Goal: Task Accomplishment & Management: Manage account settings

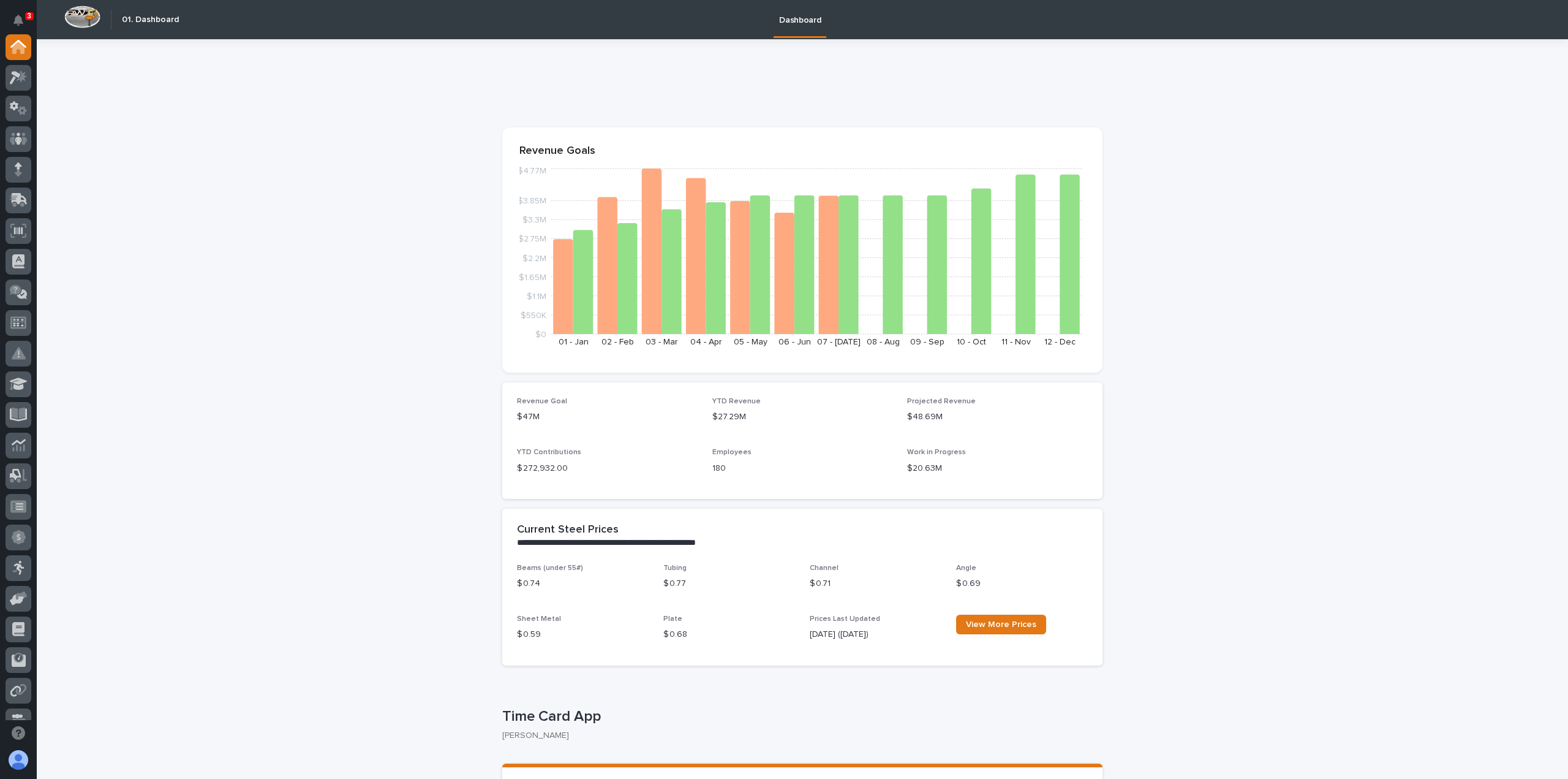
click at [19, 148] on div at bounding box center [18, 139] width 26 height 26
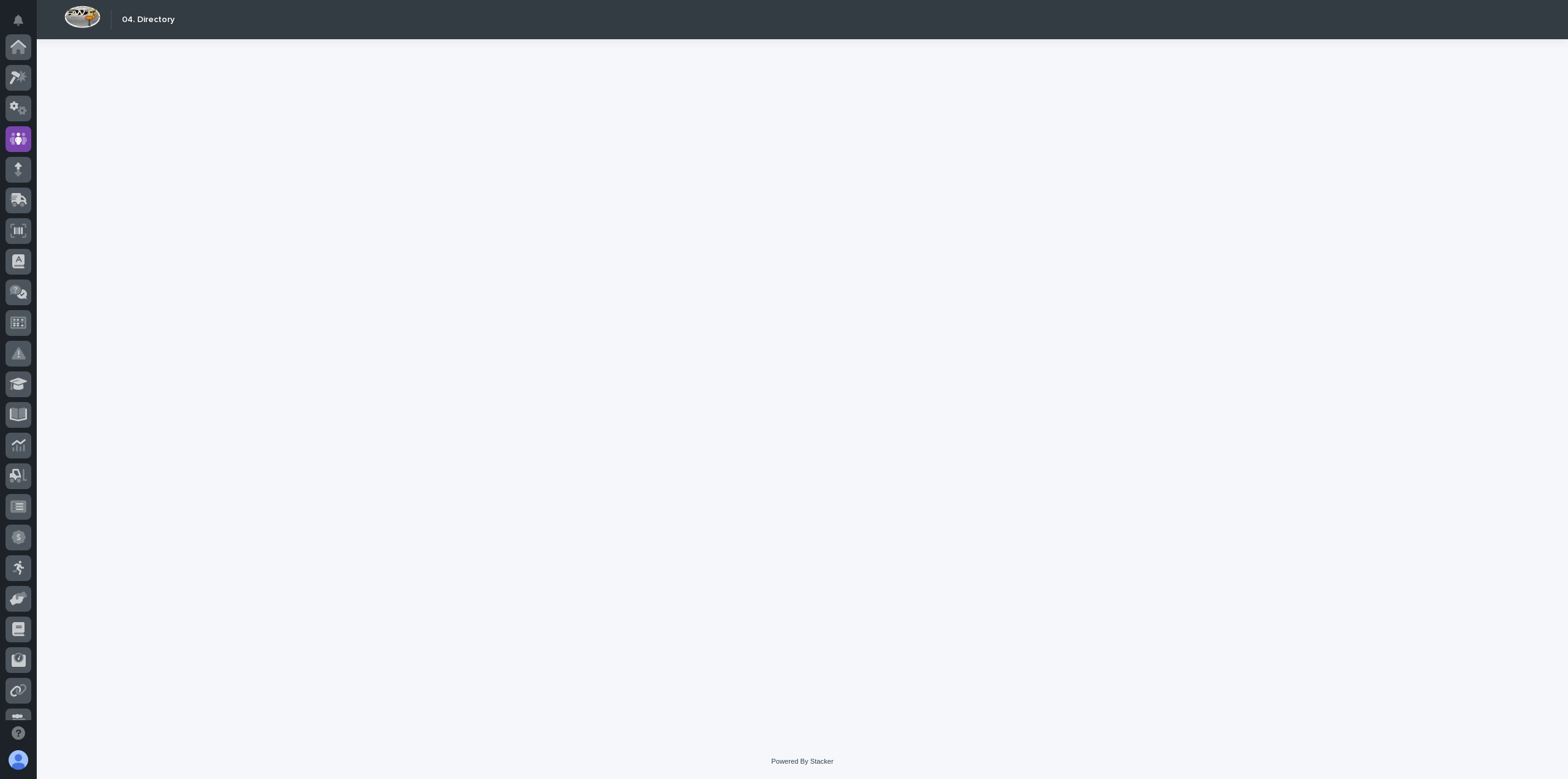
scroll to position [92, 0]
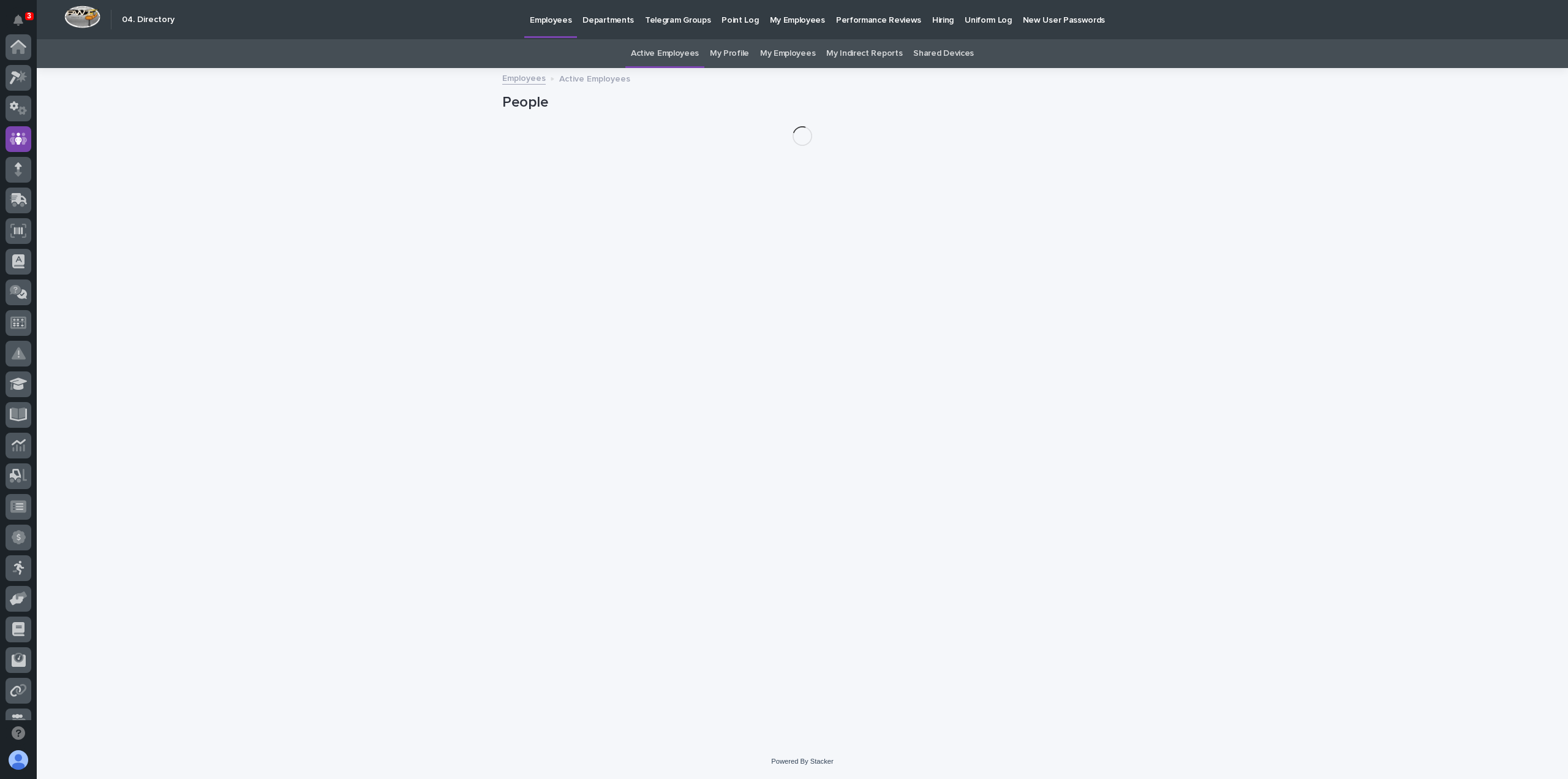
scroll to position [92, 0]
click at [741, 57] on link "My Profile" at bounding box center [729, 54] width 39 height 29
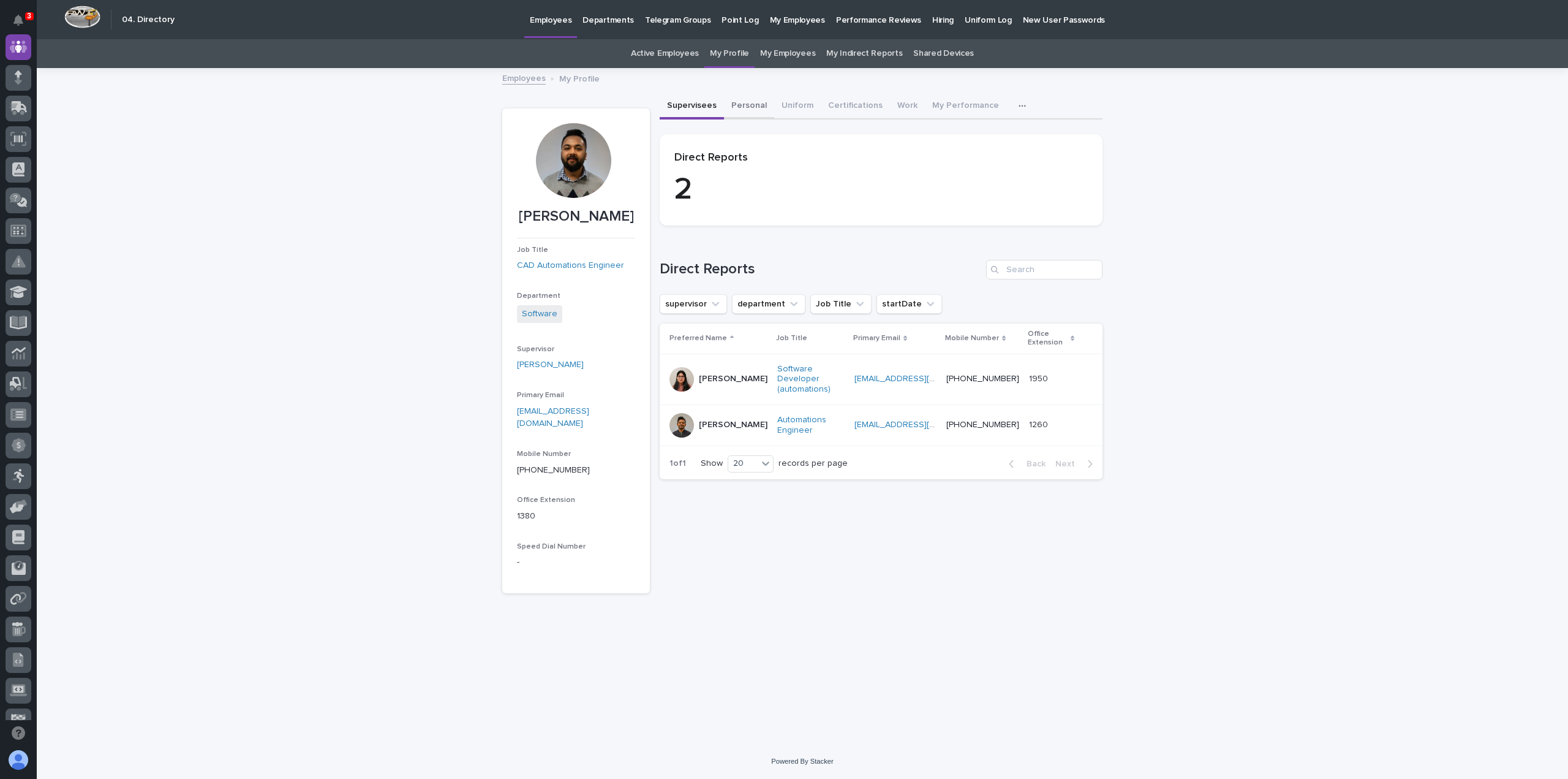
click at [740, 107] on button "Personal" at bounding box center [749, 106] width 50 height 26
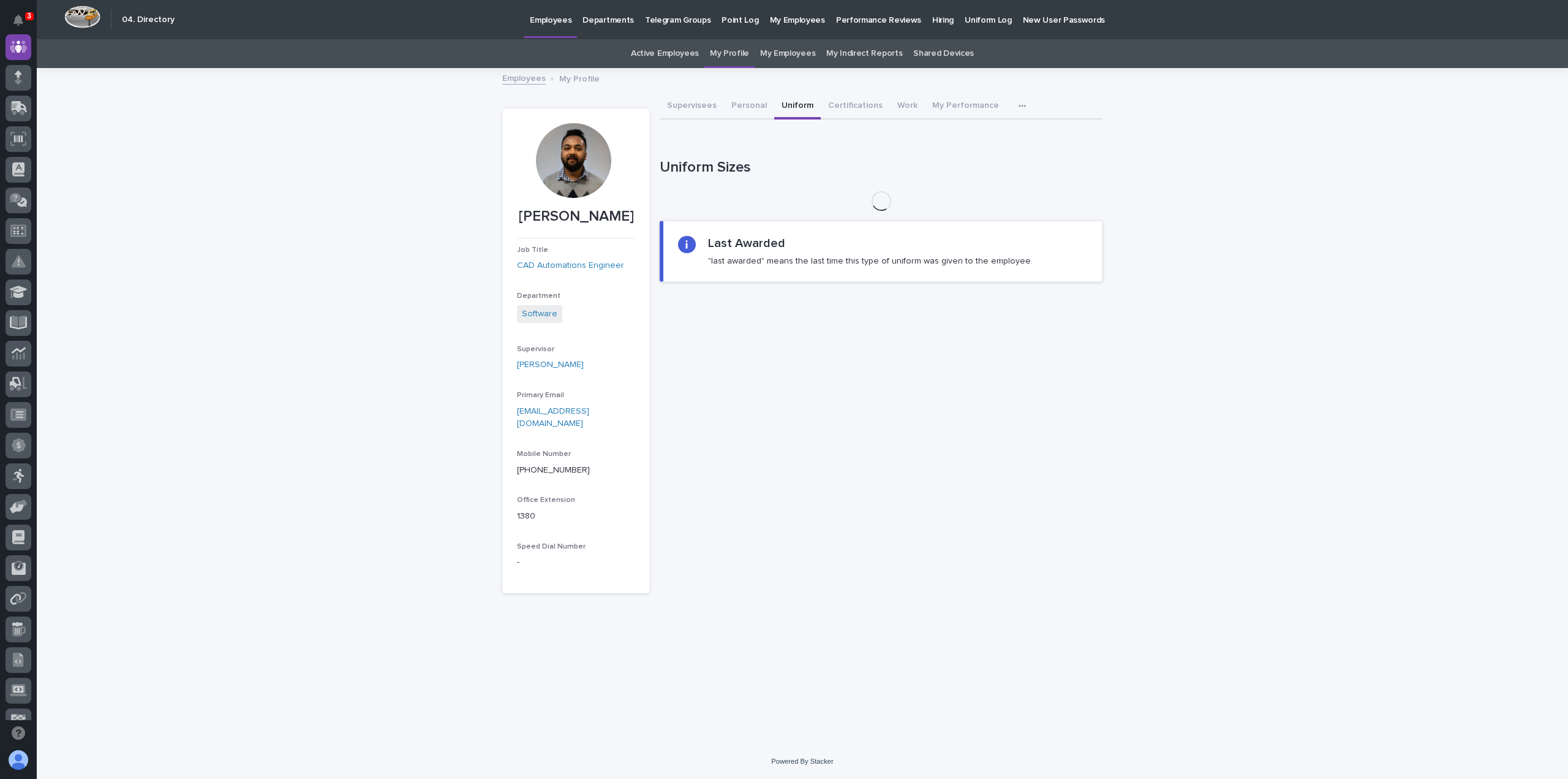
click at [795, 104] on button "Uniform" at bounding box center [797, 106] width 46 height 26
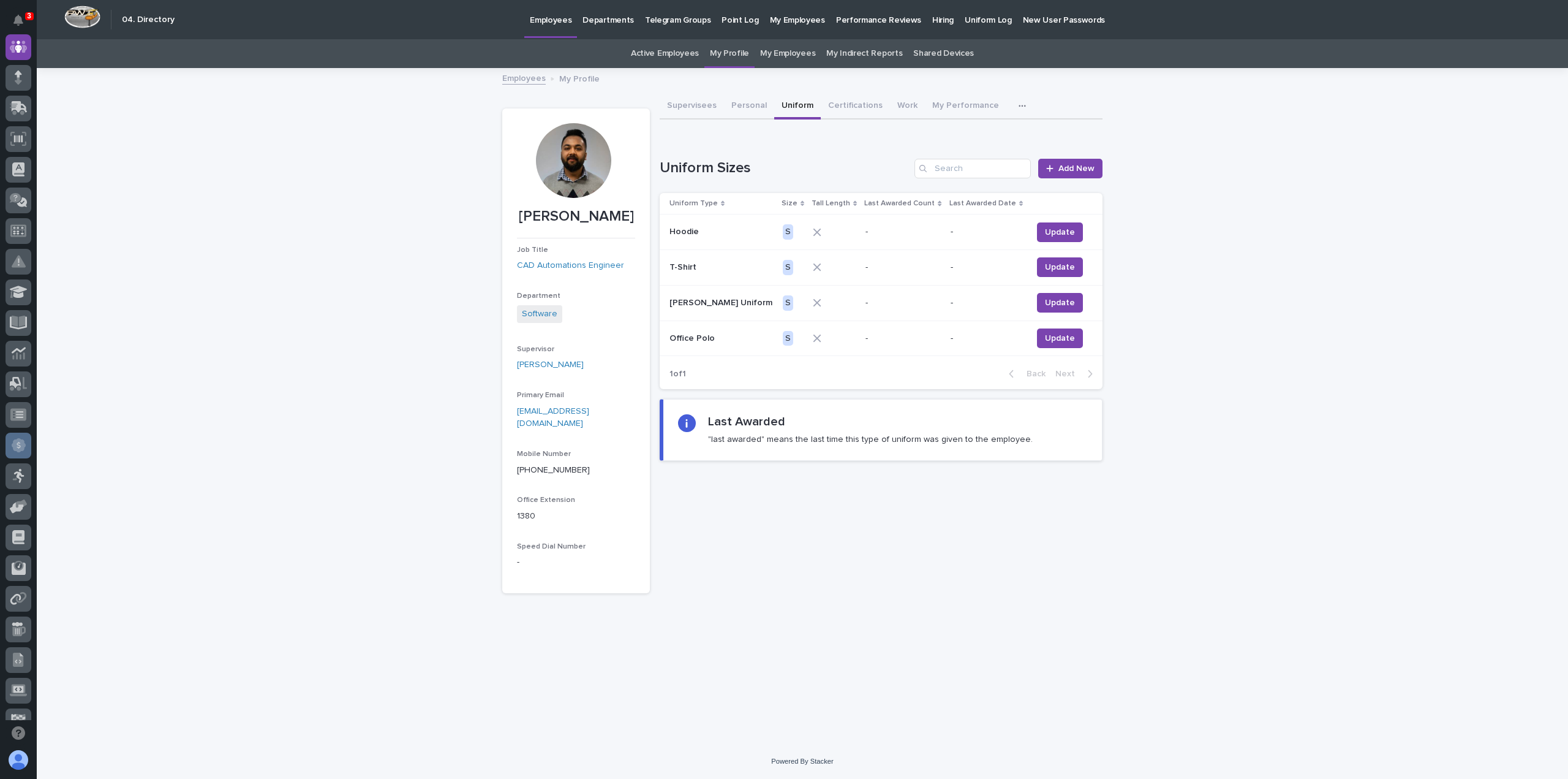
click at [25, 448] on icon at bounding box center [19, 445] width 14 height 14
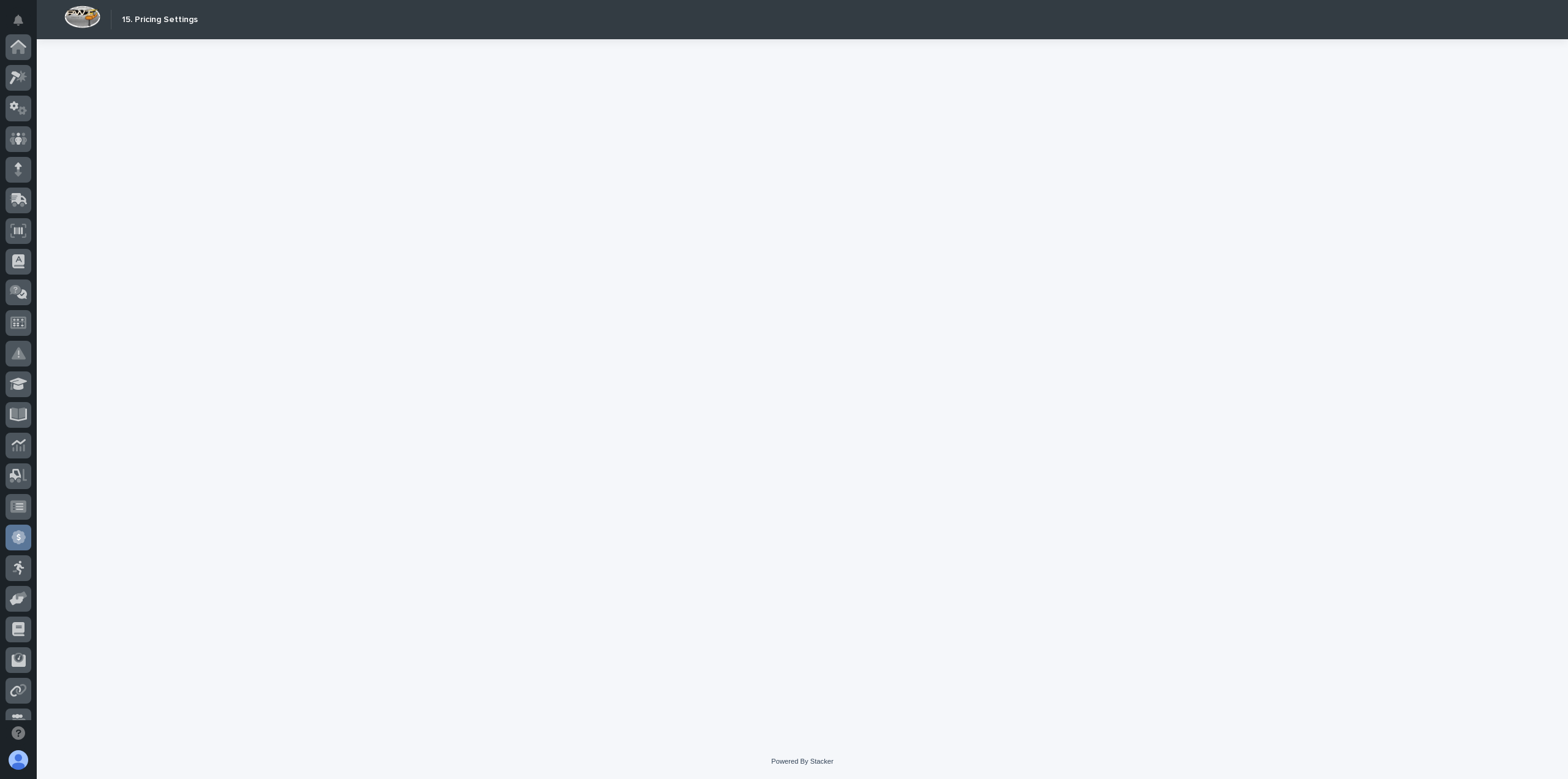
scroll to position [233, 0]
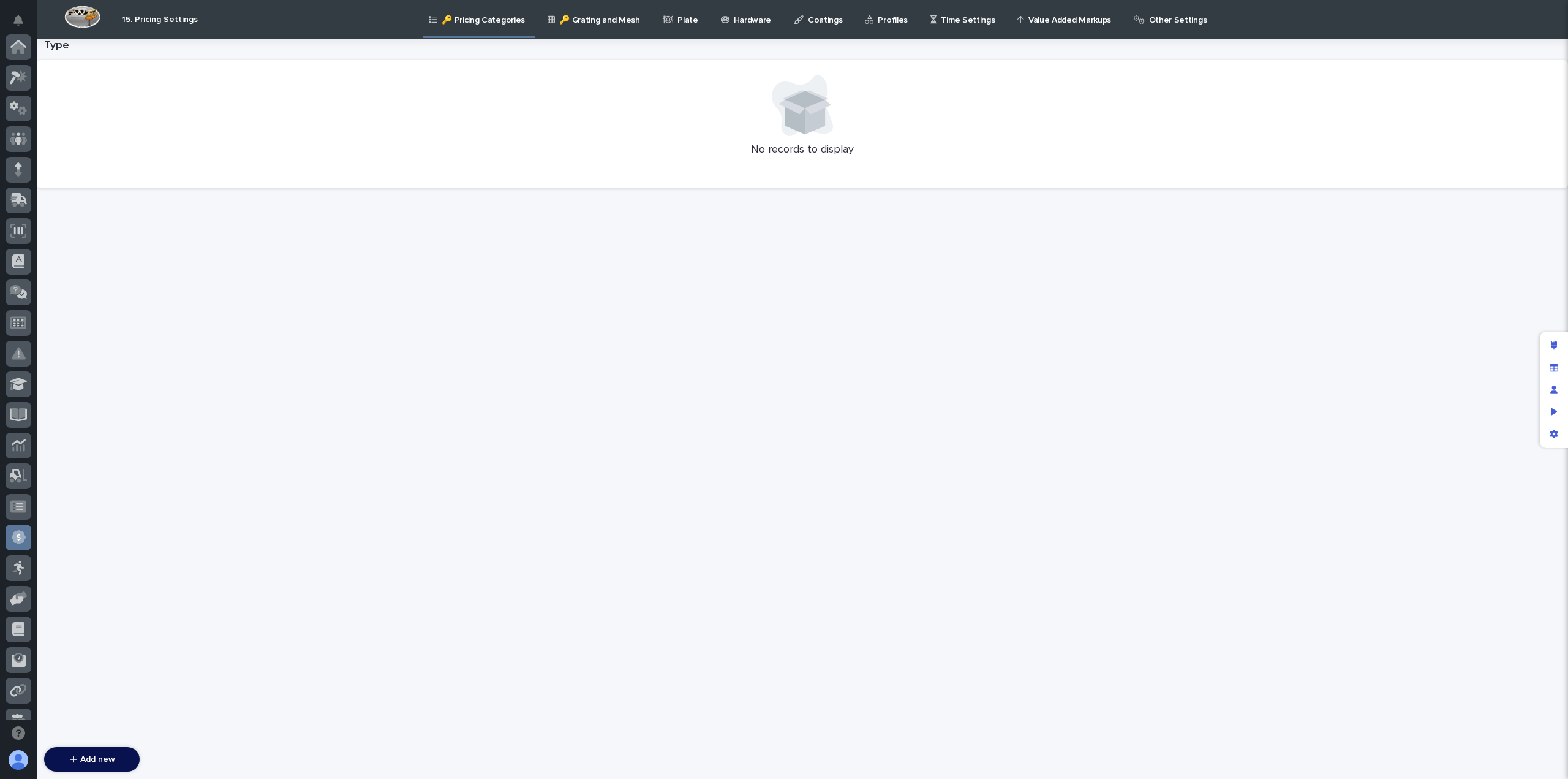
scroll to position [233, 0]
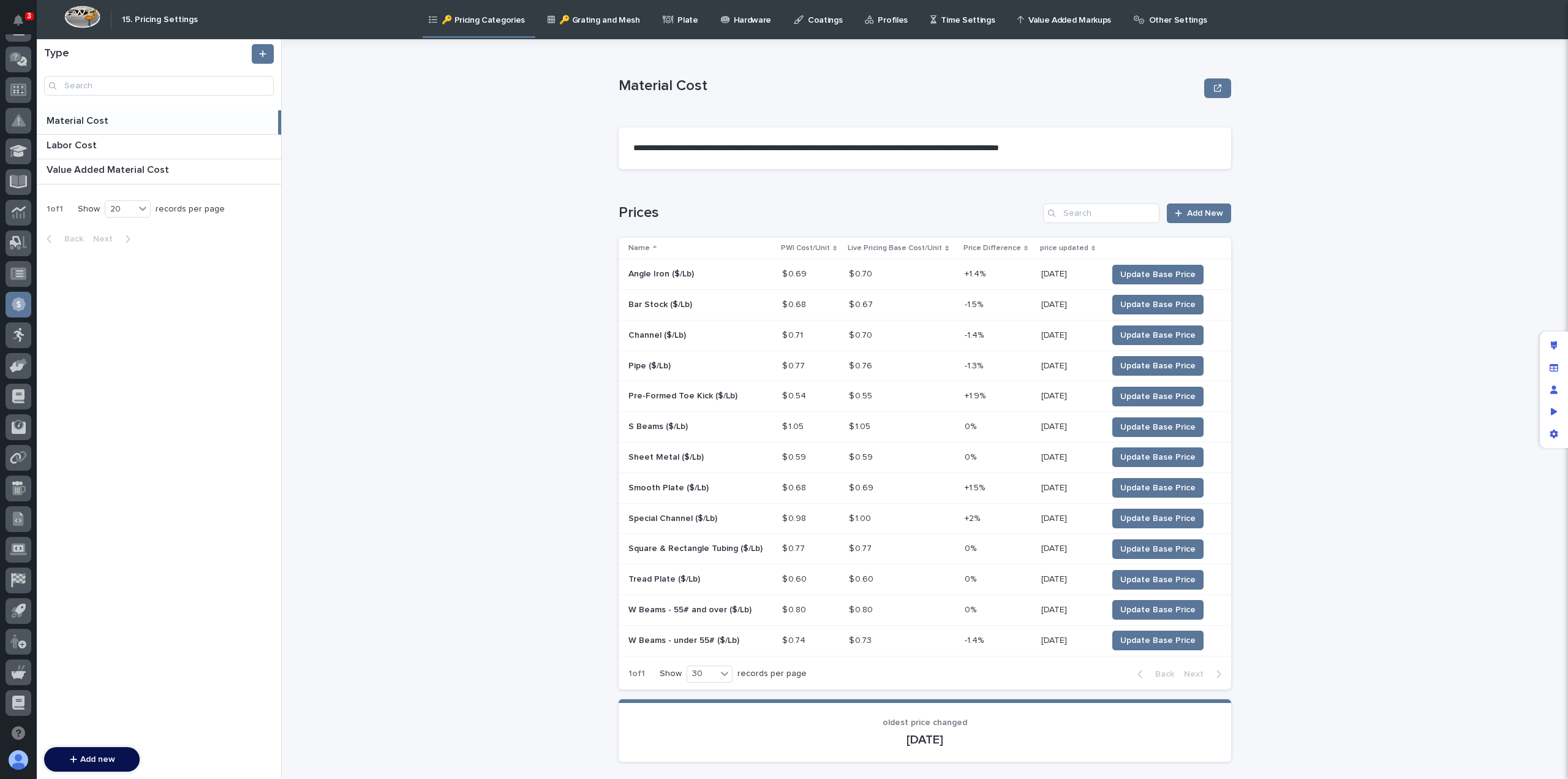
click at [1083, 14] on p "Other Settings" at bounding box center [1177, 13] width 58 height 26
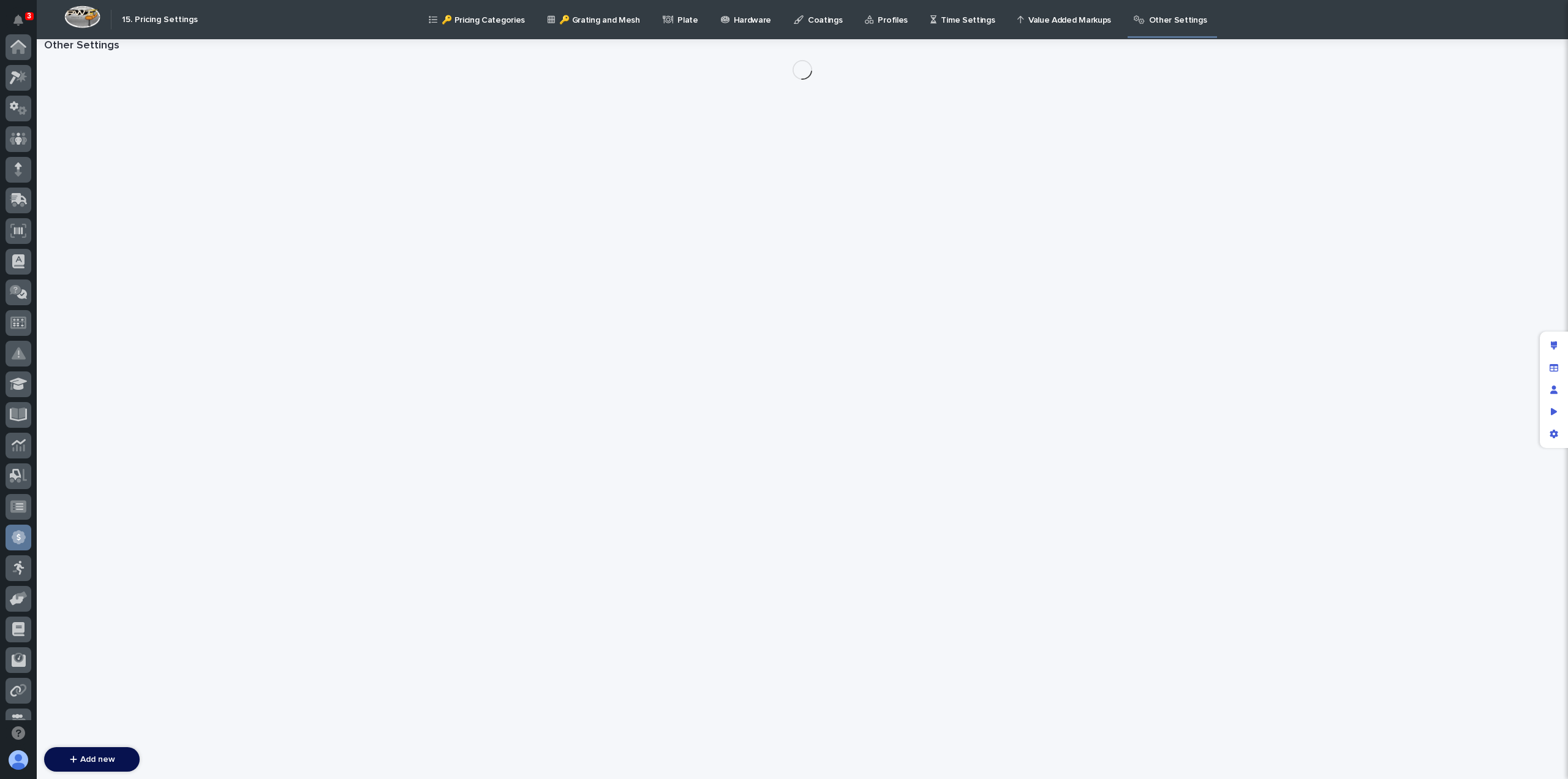
scroll to position [233, 0]
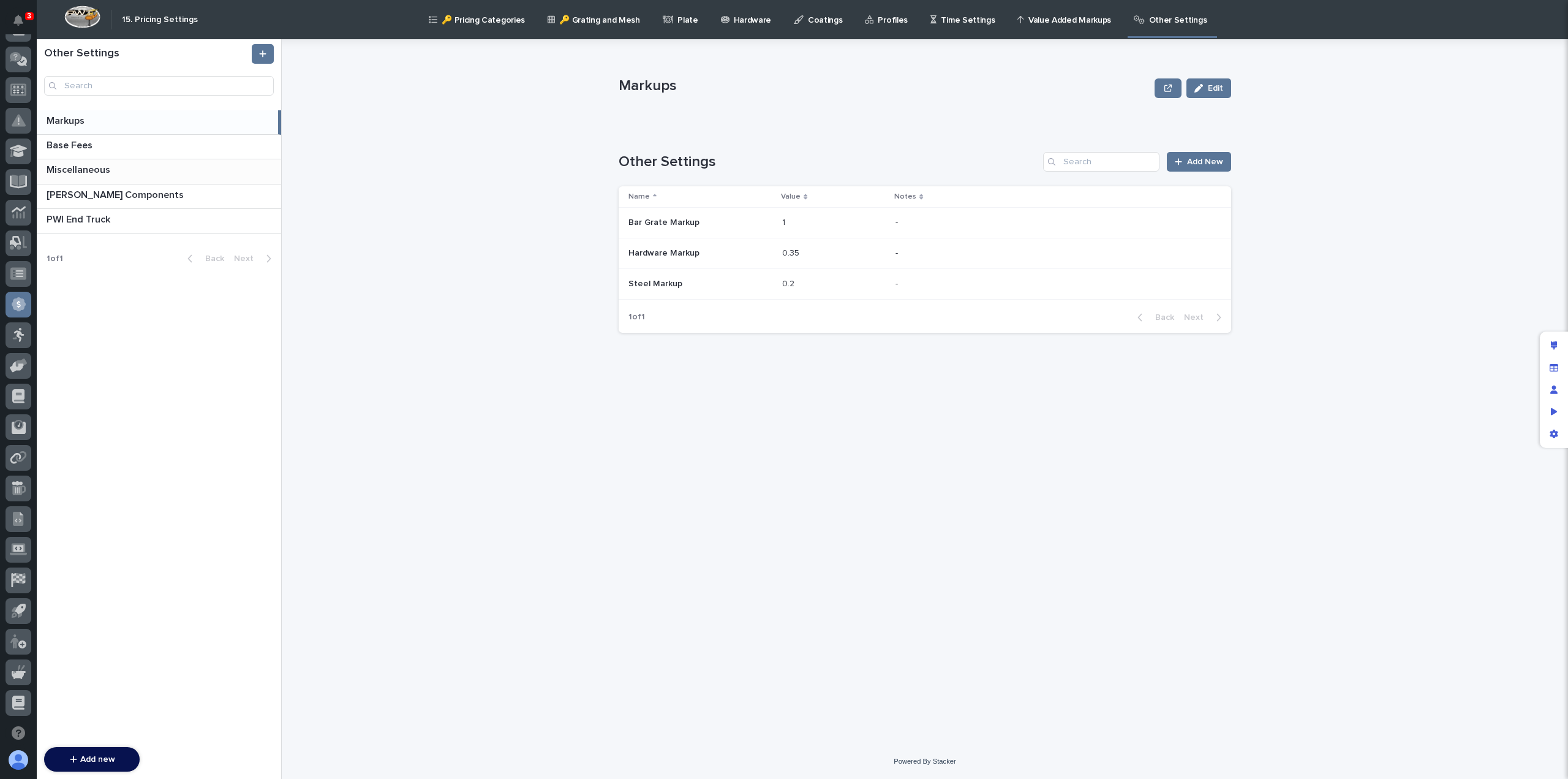
click at [79, 172] on p "Miscellaneous" at bounding box center [80, 169] width 66 height 14
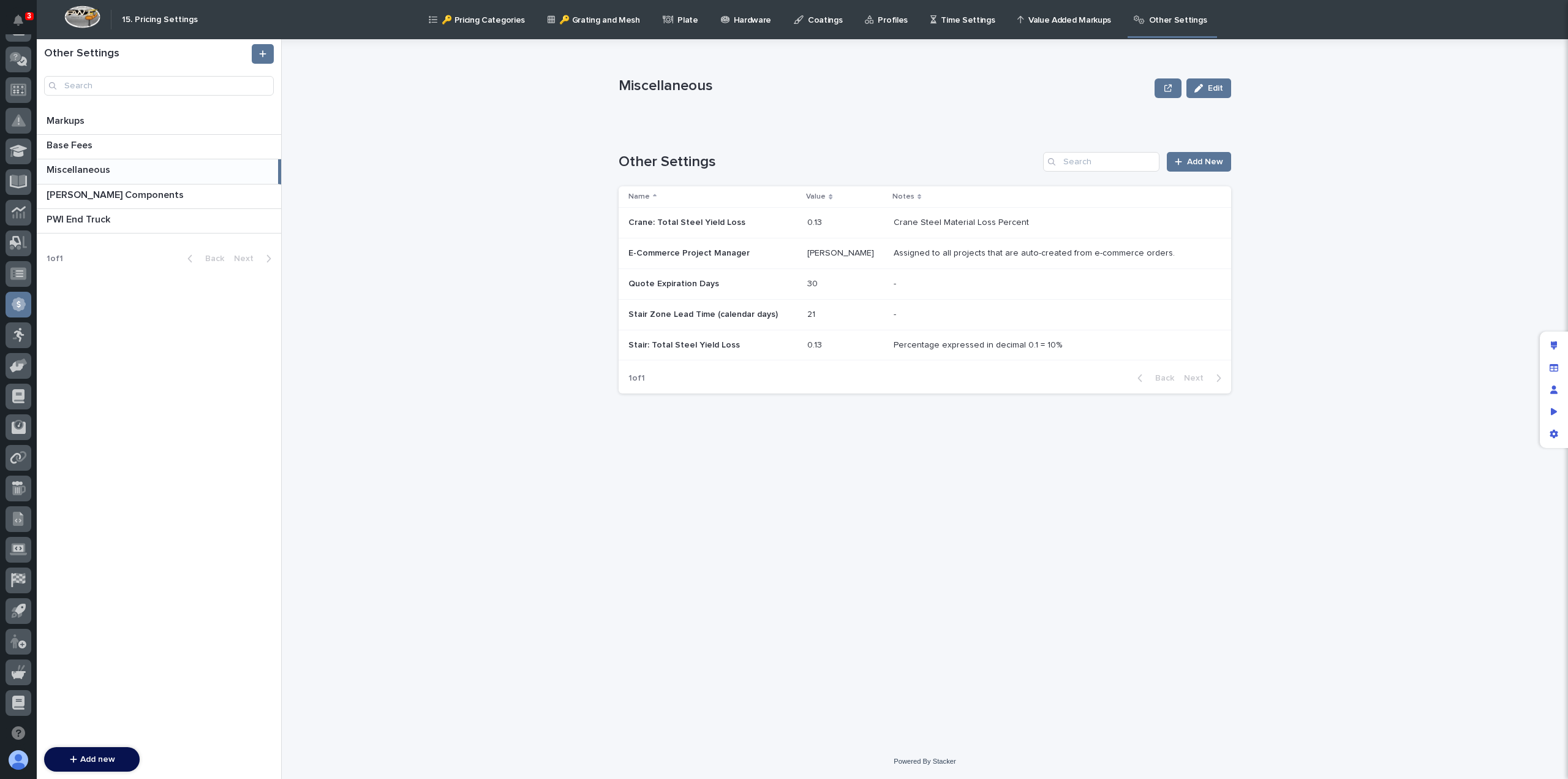
click at [873, 224] on p at bounding box center [845, 223] width 76 height 11
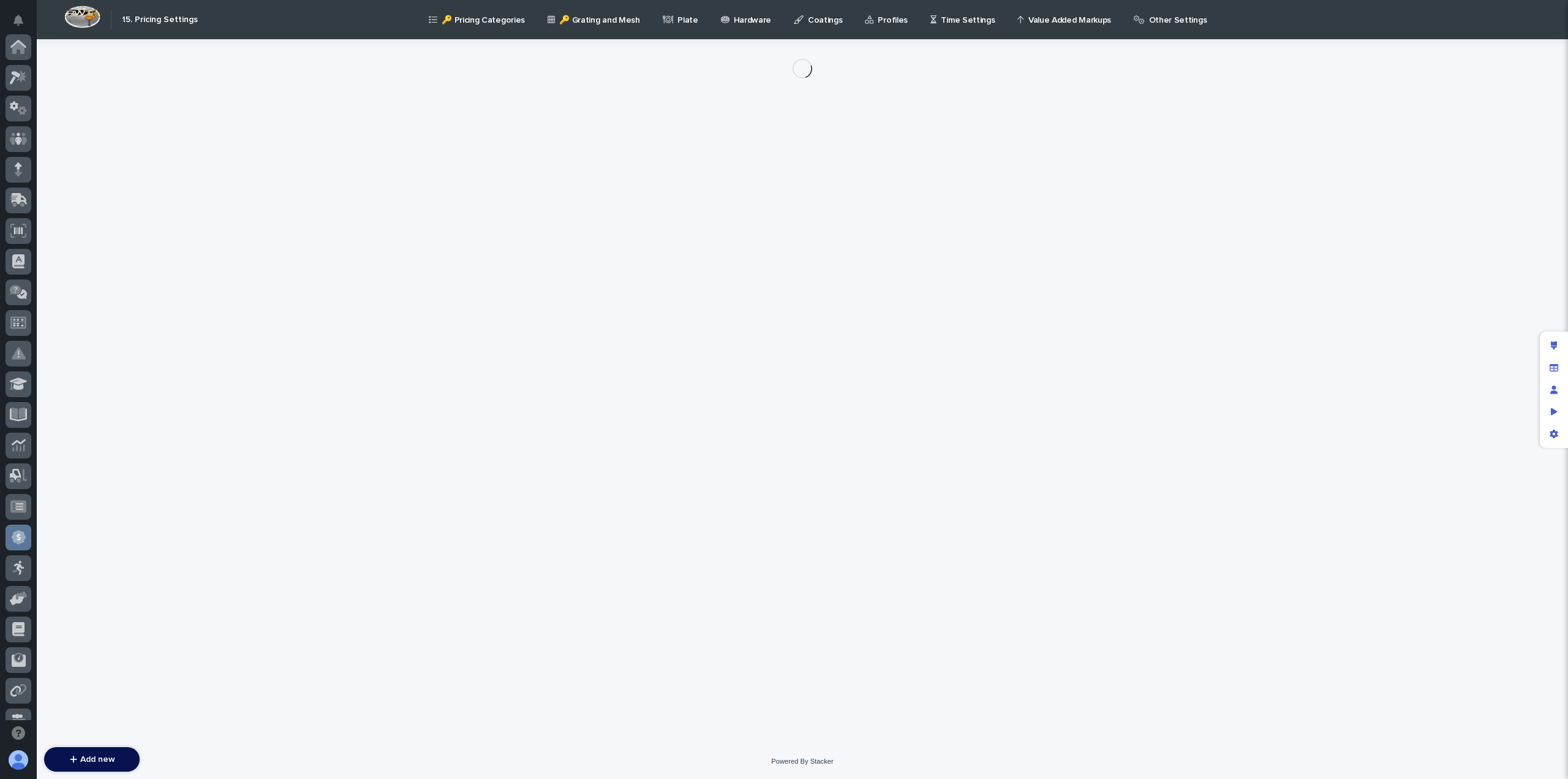
scroll to position [233, 0]
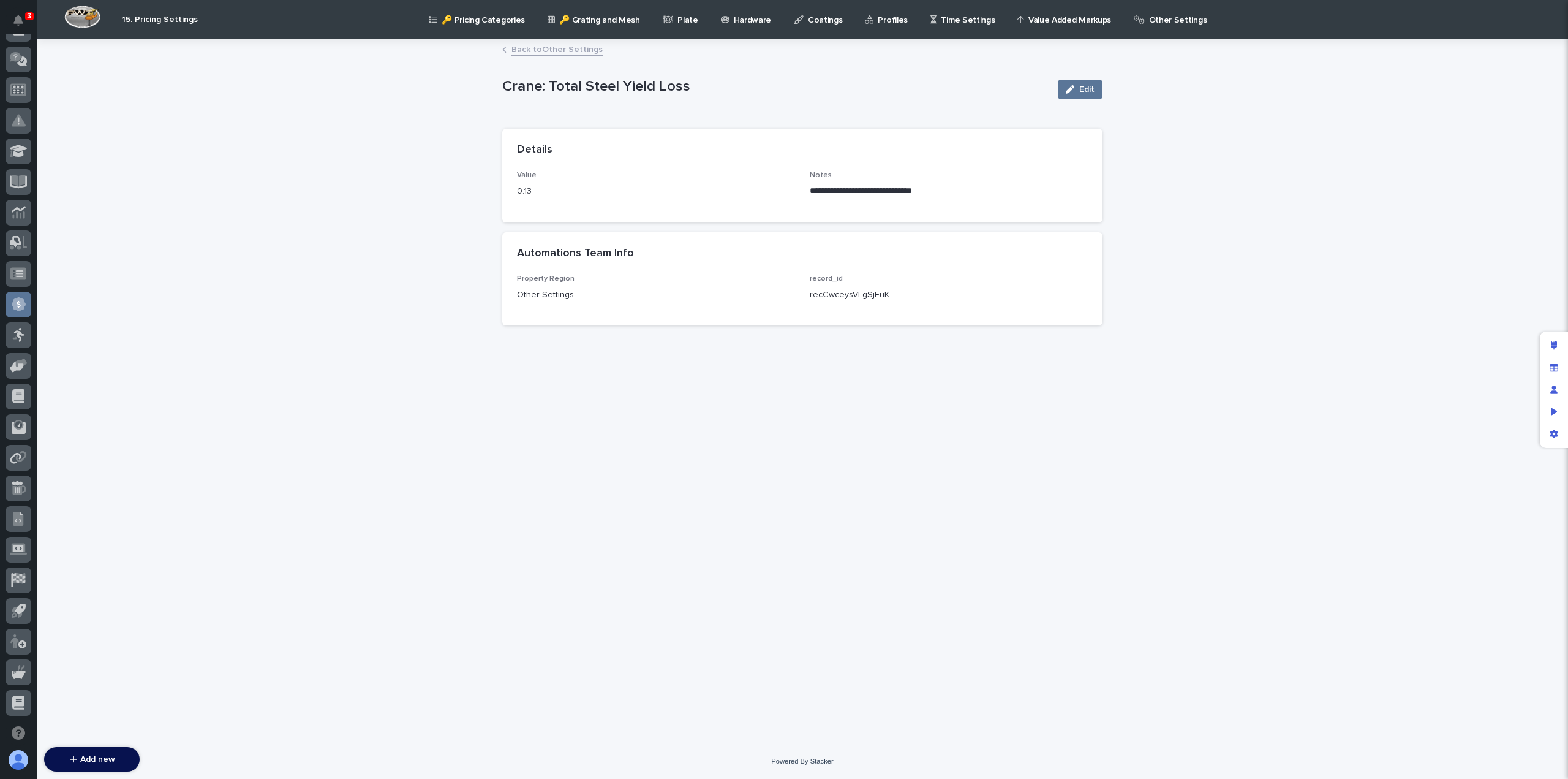
drag, startPoint x: 1086, startPoint y: 89, endPoint x: 1052, endPoint y: 115, distance: 42.8
click at [1083, 89] on span "Edit" at bounding box center [1086, 89] width 15 height 9
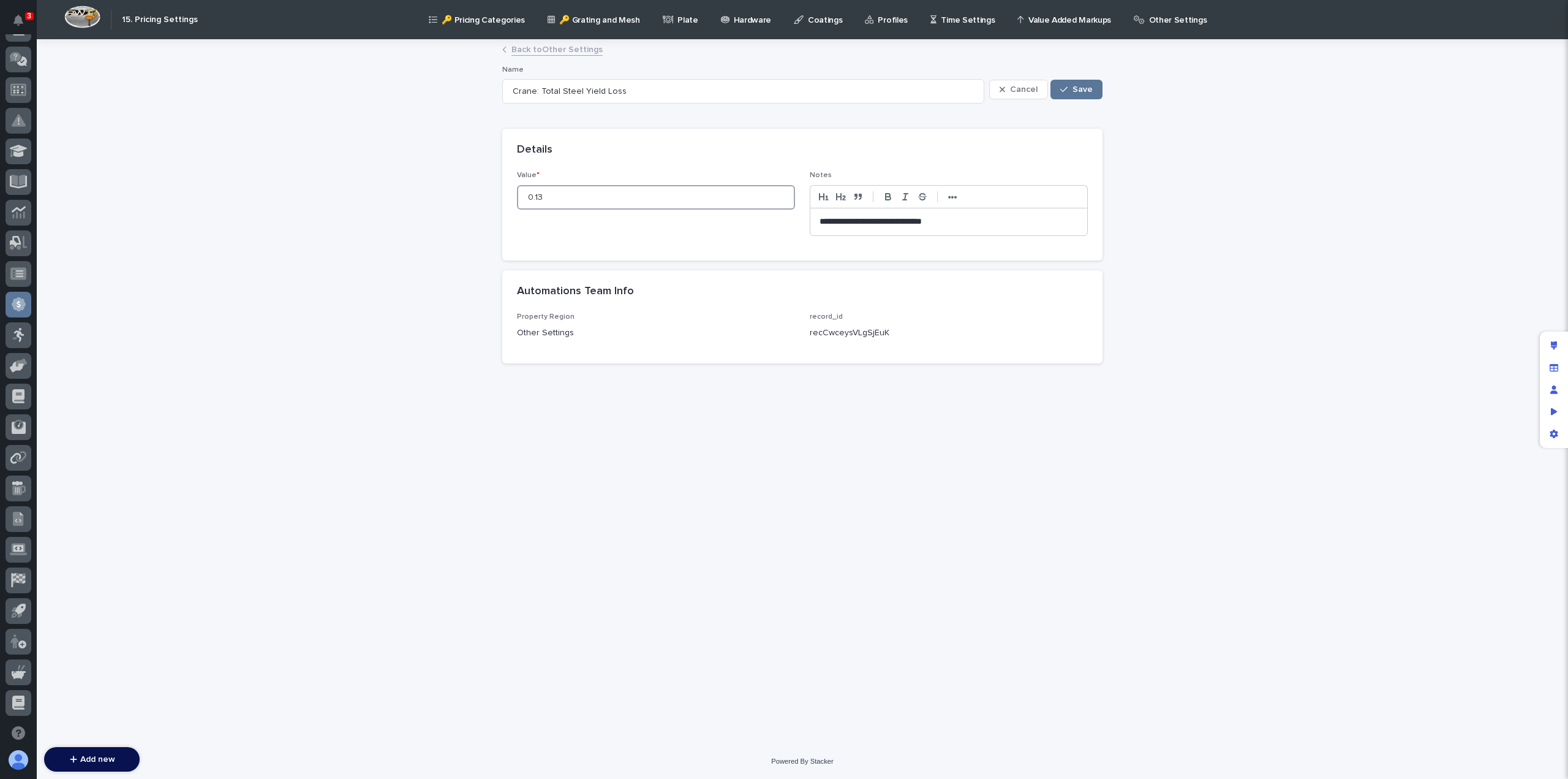
drag, startPoint x: 575, startPoint y: 198, endPoint x: 421, endPoint y: 200, distance: 154.0
click at [421, 200] on div "**********" at bounding box center [802, 392] width 1531 height 703
type input "0.05"
click at [1082, 84] on button "Save" at bounding box center [1076, 89] width 52 height 20
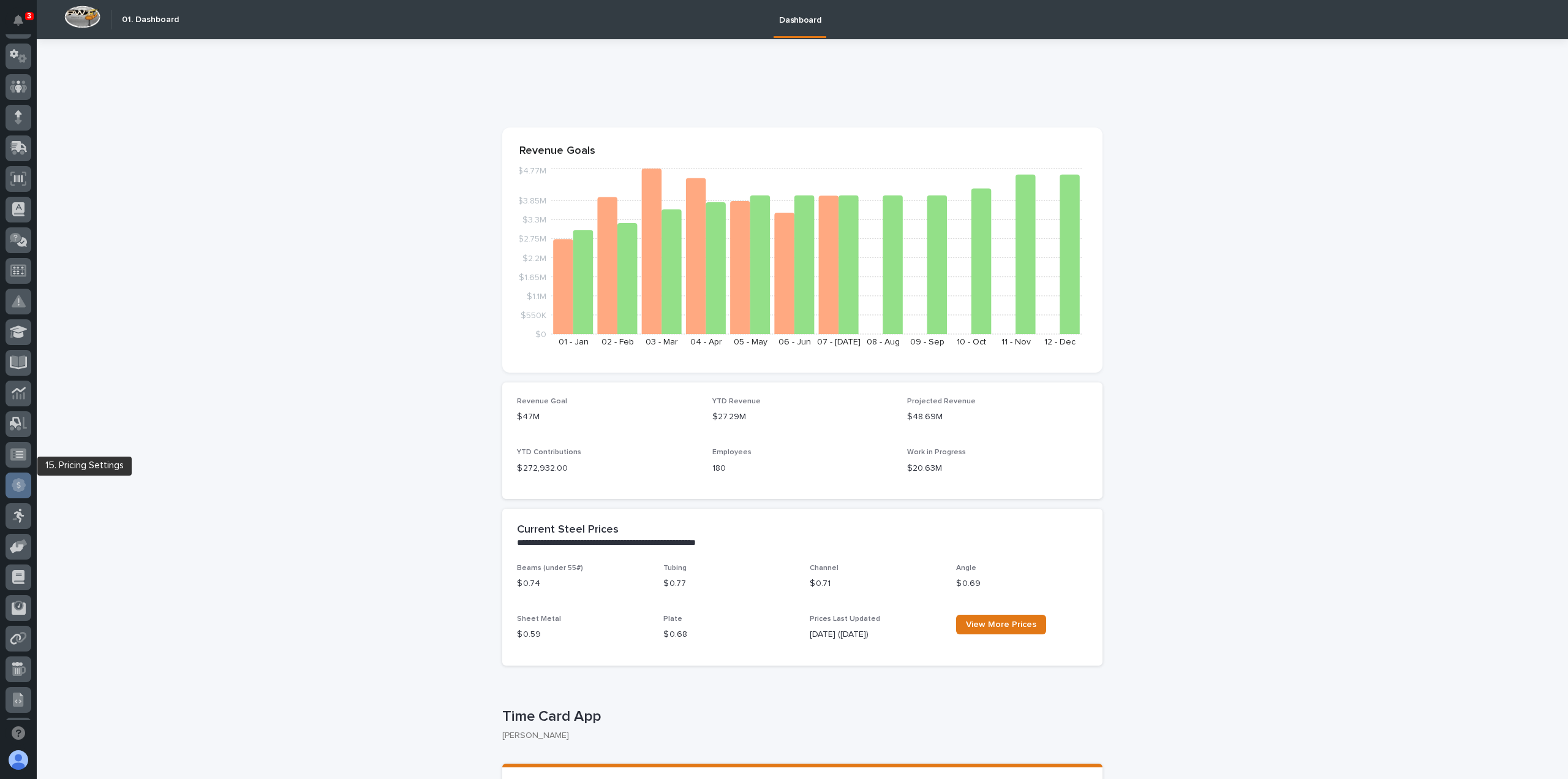
scroll to position [123, 0]
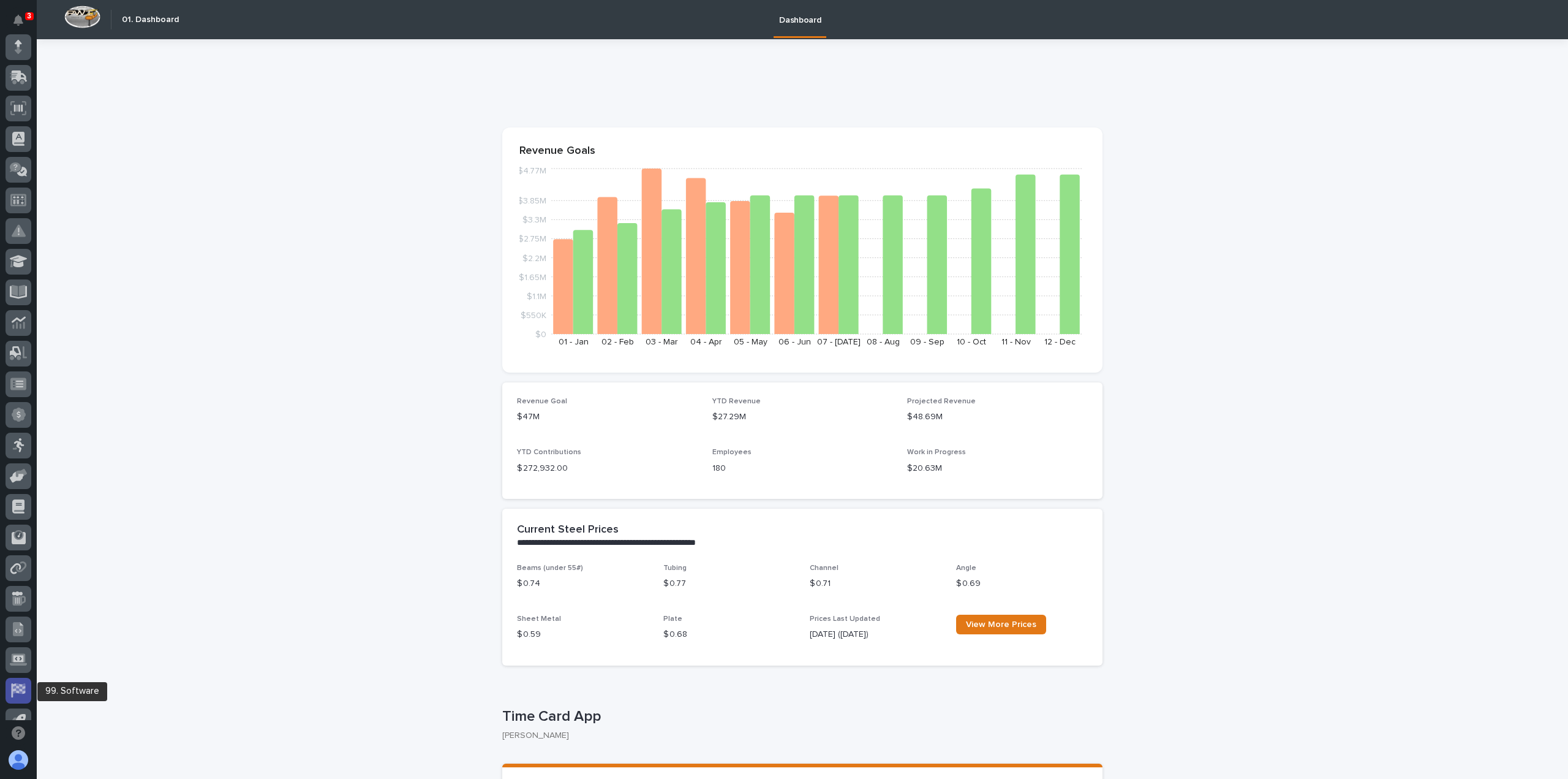
click at [23, 685] on icon at bounding box center [19, 689] width 13 height 11
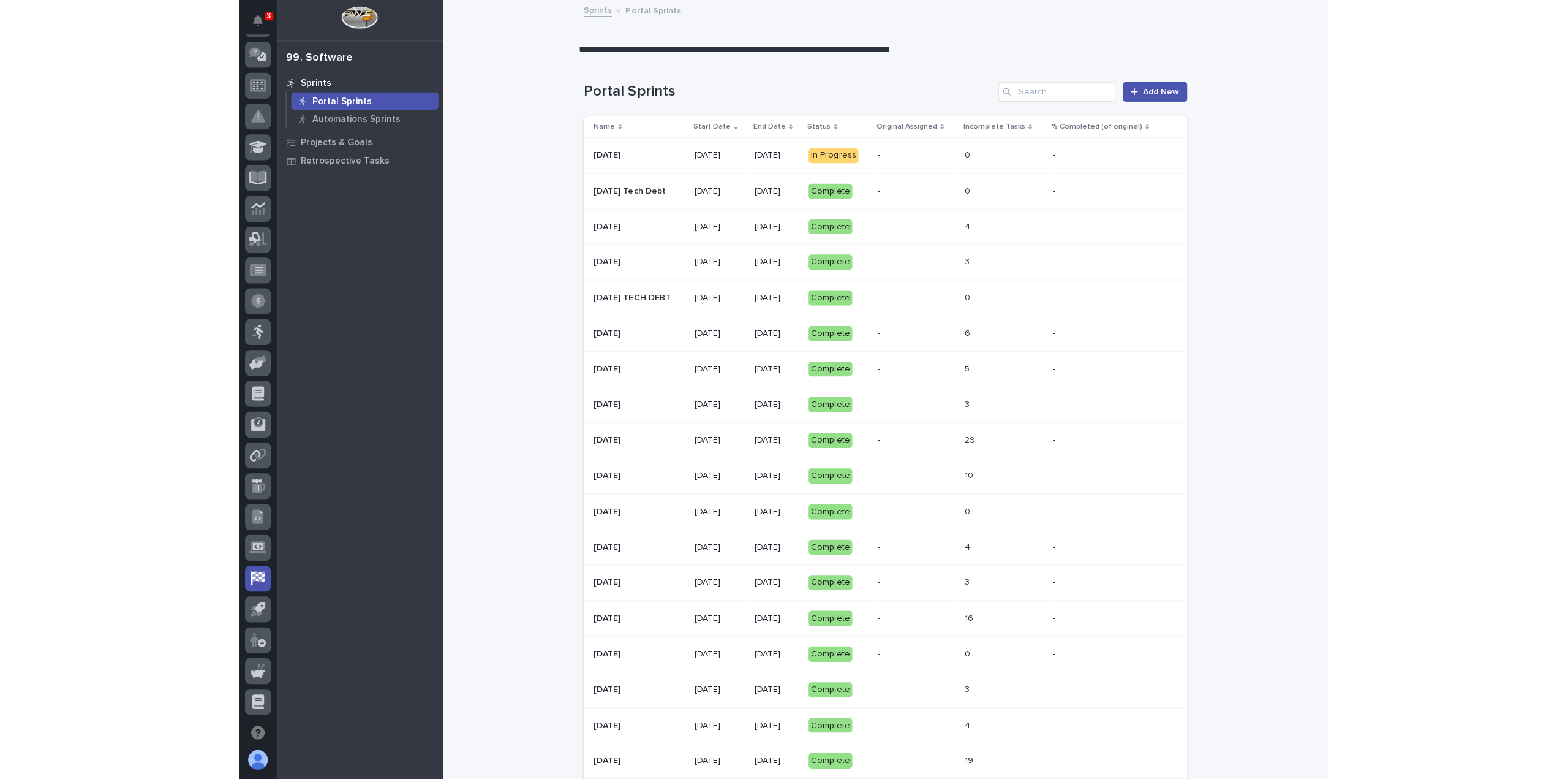
scroll to position [233, 0]
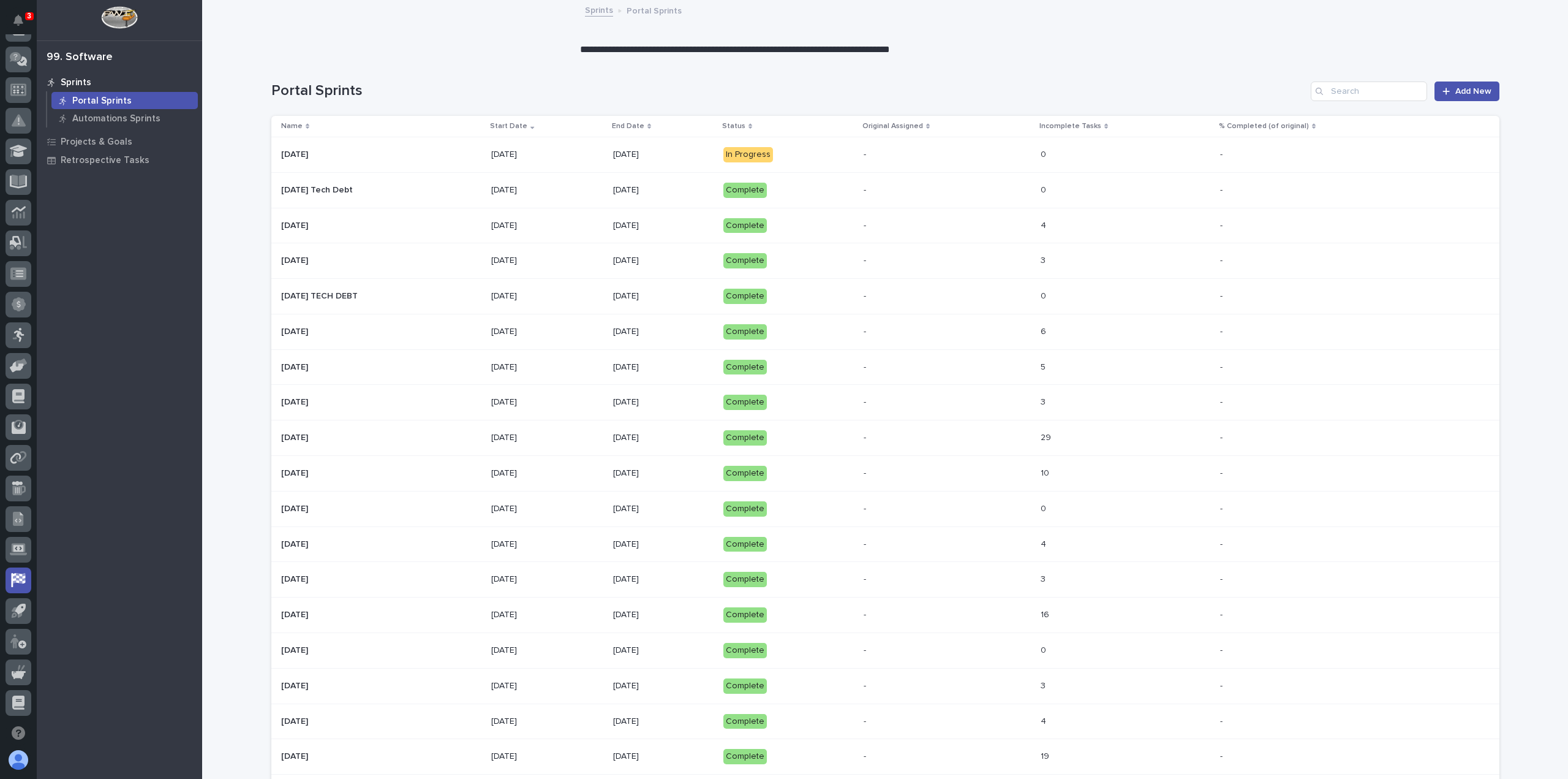
click at [603, 151] on p "[DATE]" at bounding box center [546, 155] width 112 height 11
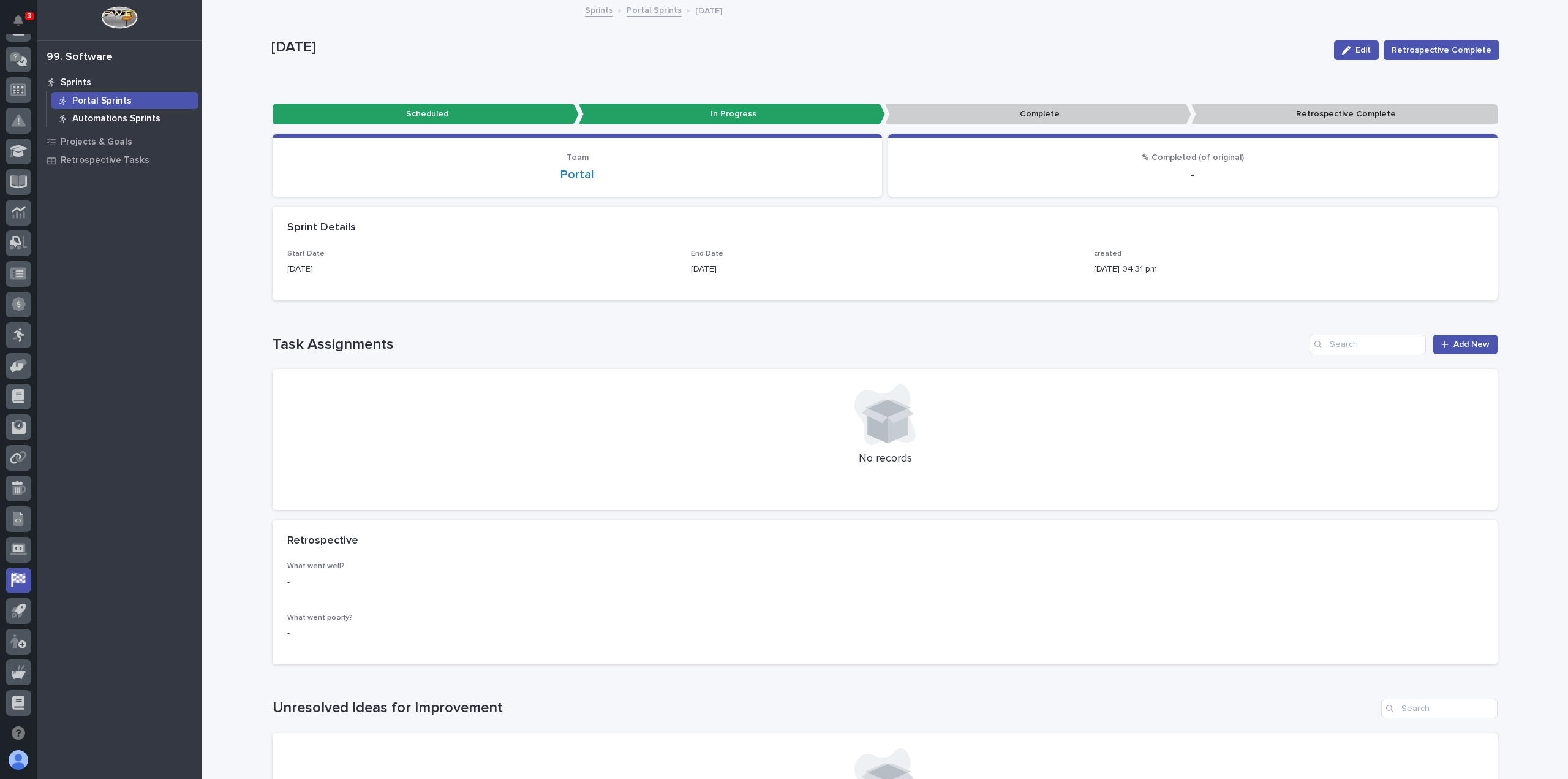
click at [112, 118] on p "Automations Sprints" at bounding box center [116, 119] width 89 height 11
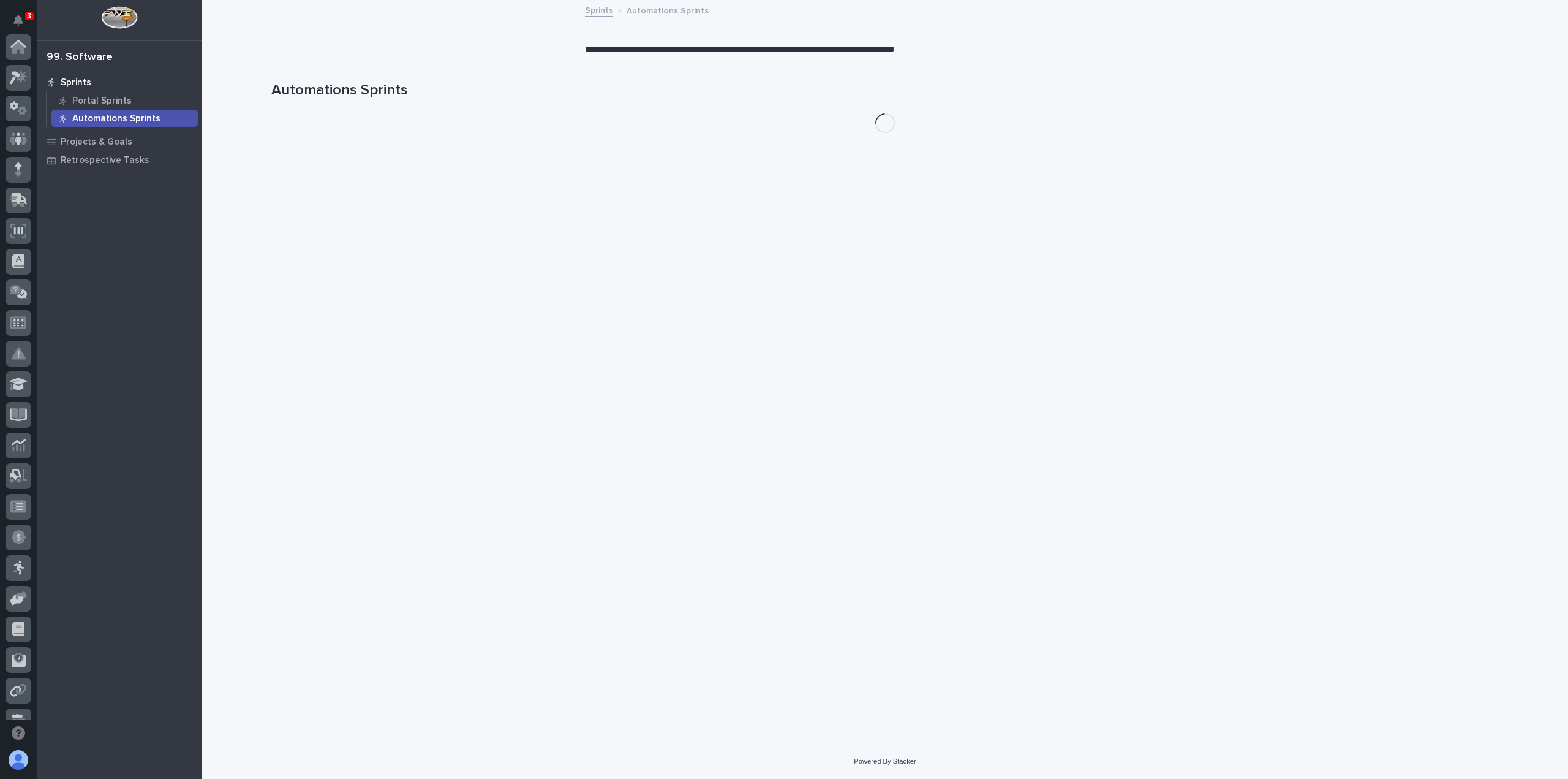
scroll to position [233, 0]
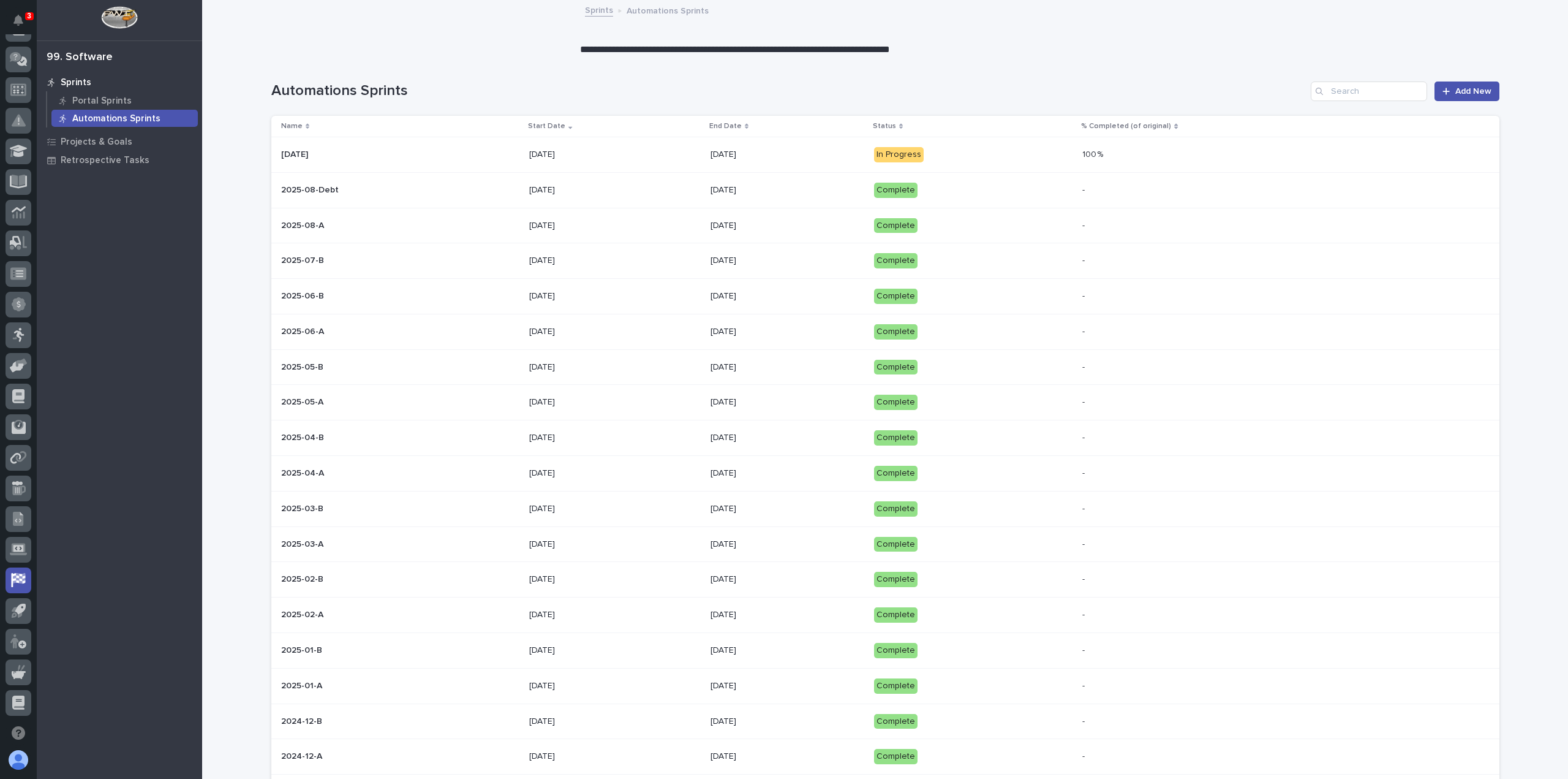
click at [712, 151] on p "[DATE]" at bounding box center [788, 155] width 154 height 11
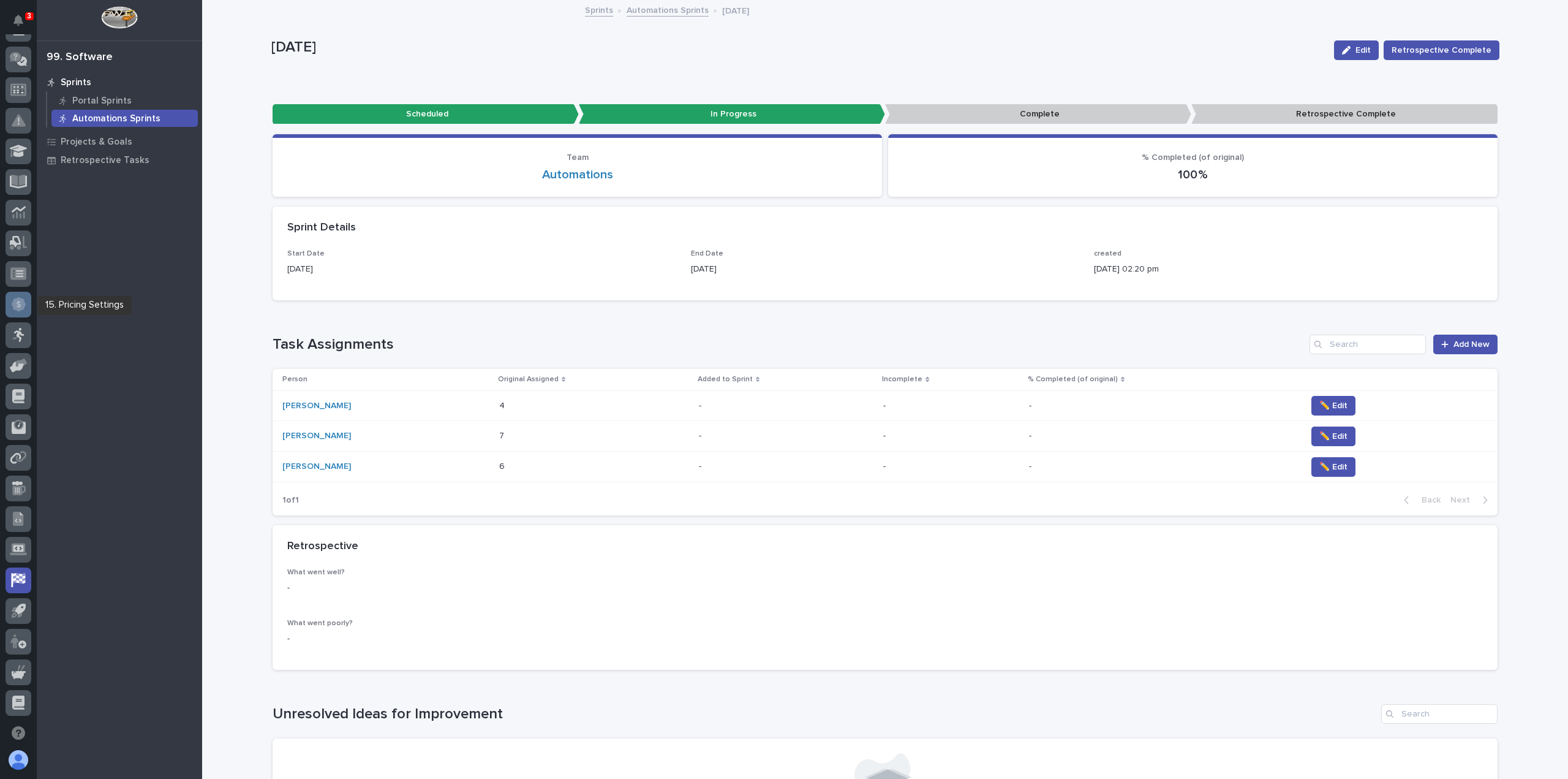
click at [14, 293] on div at bounding box center [18, 304] width 26 height 26
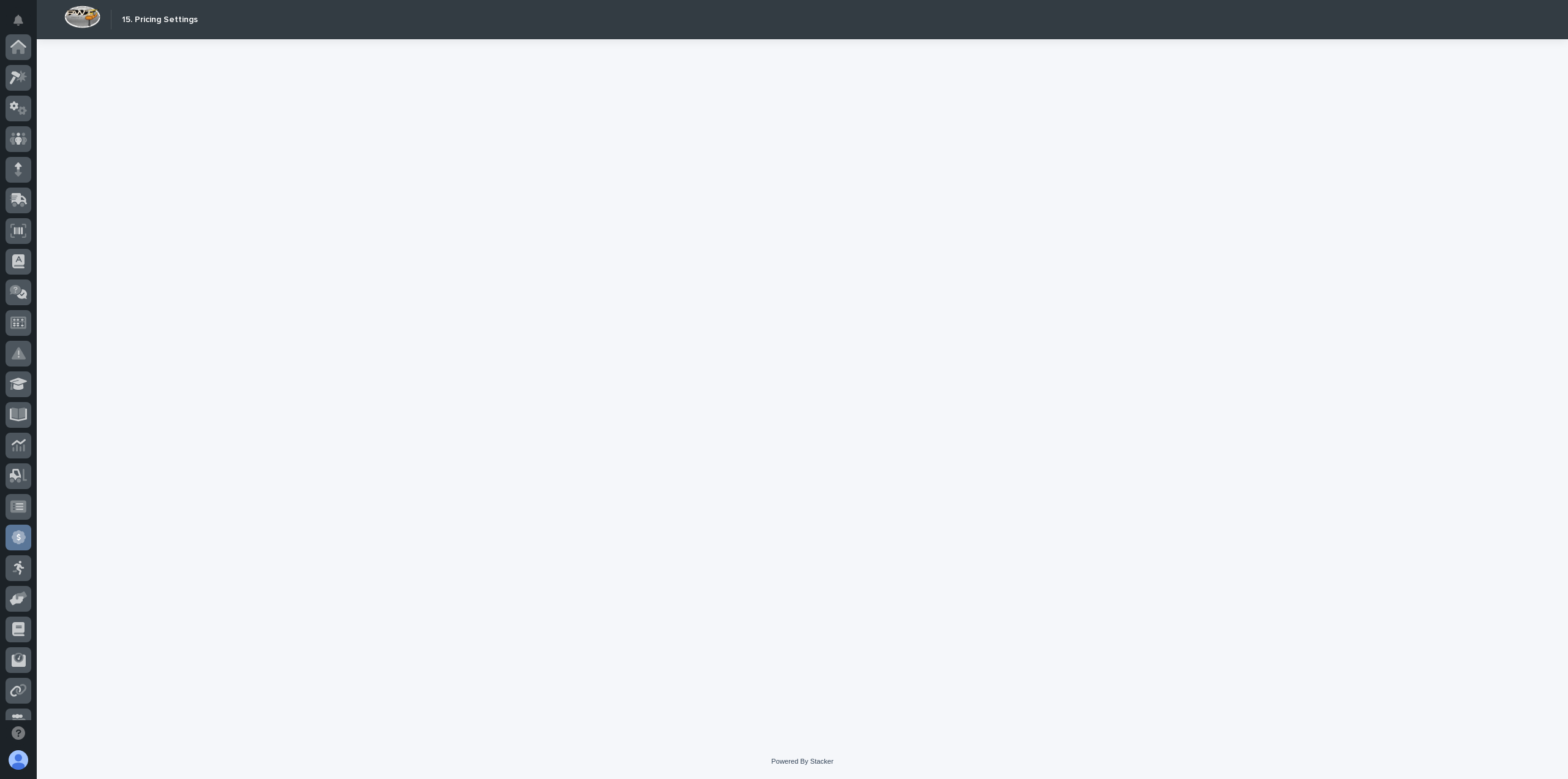
scroll to position [233, 0]
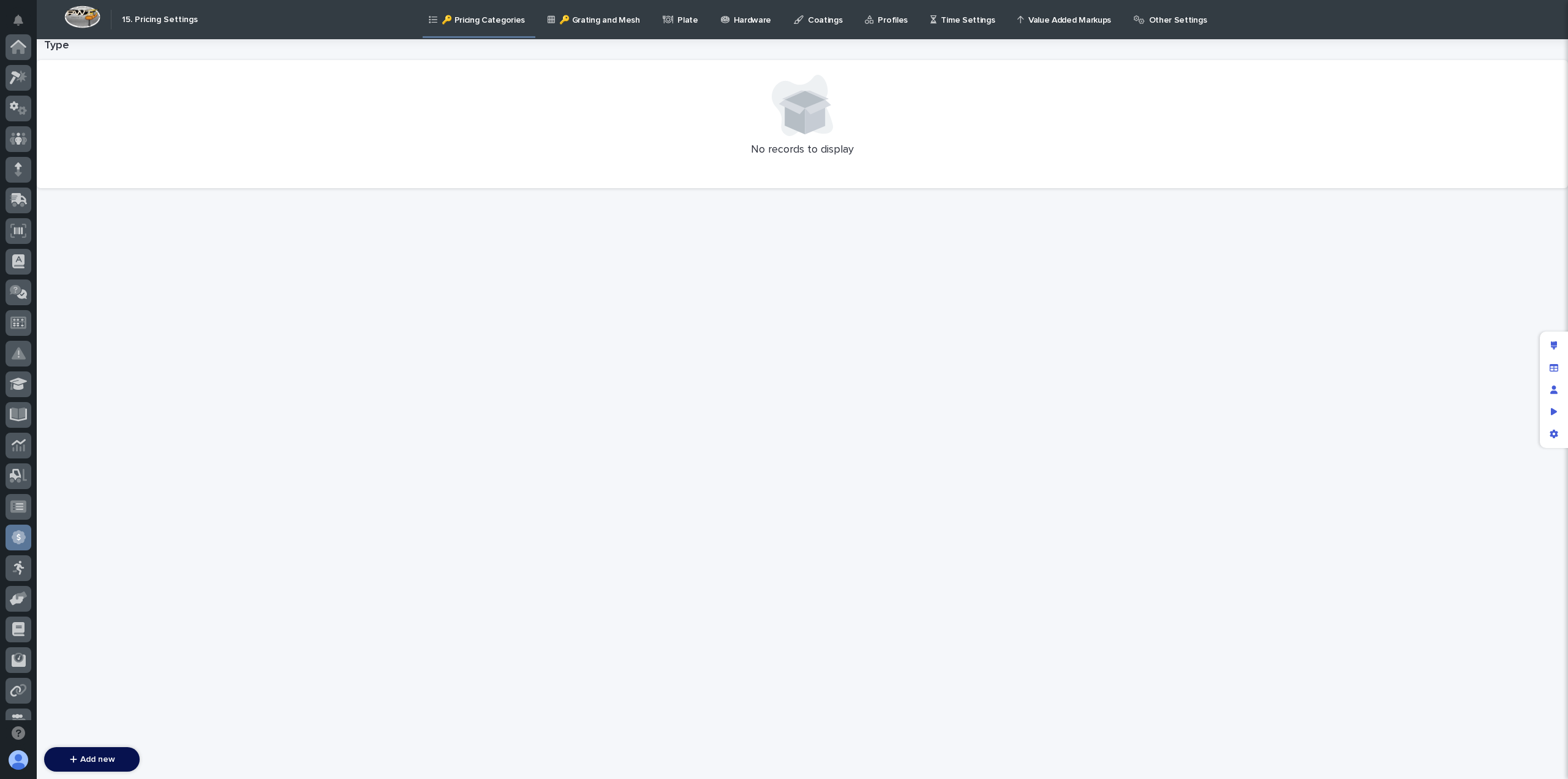
scroll to position [233, 0]
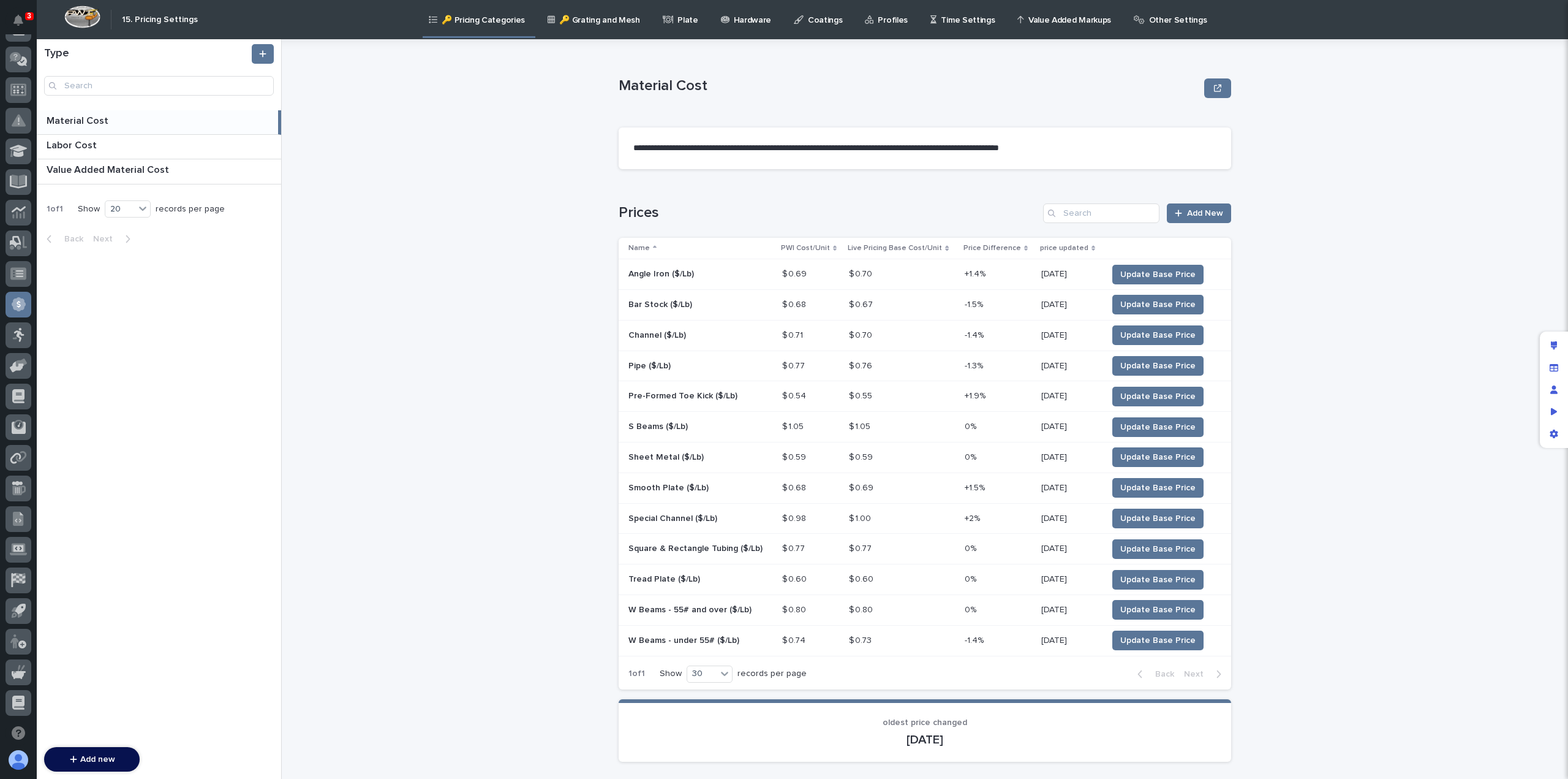
click at [1149, 24] on p "Other Settings" at bounding box center [1177, 13] width 58 height 26
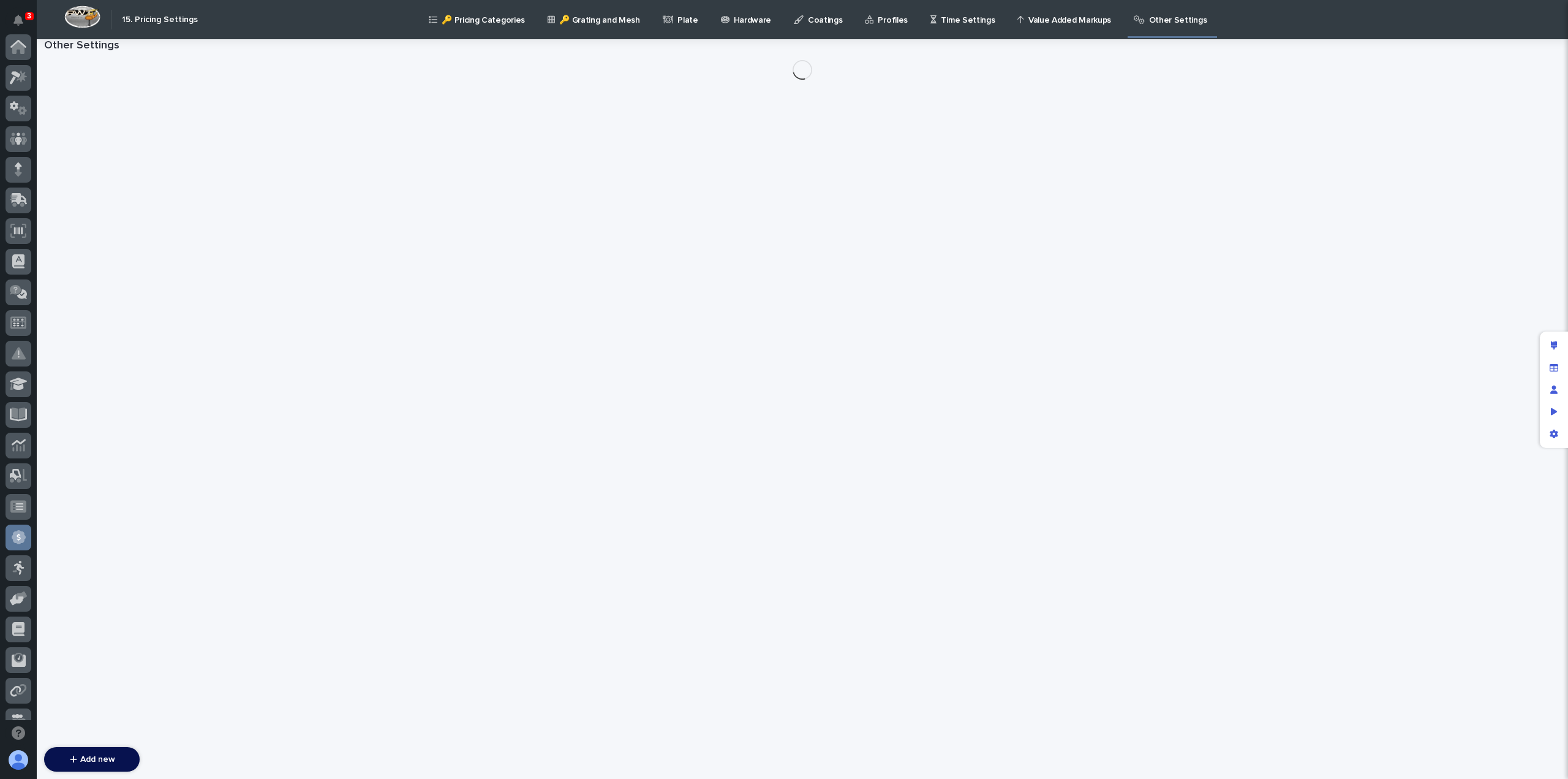
scroll to position [233, 0]
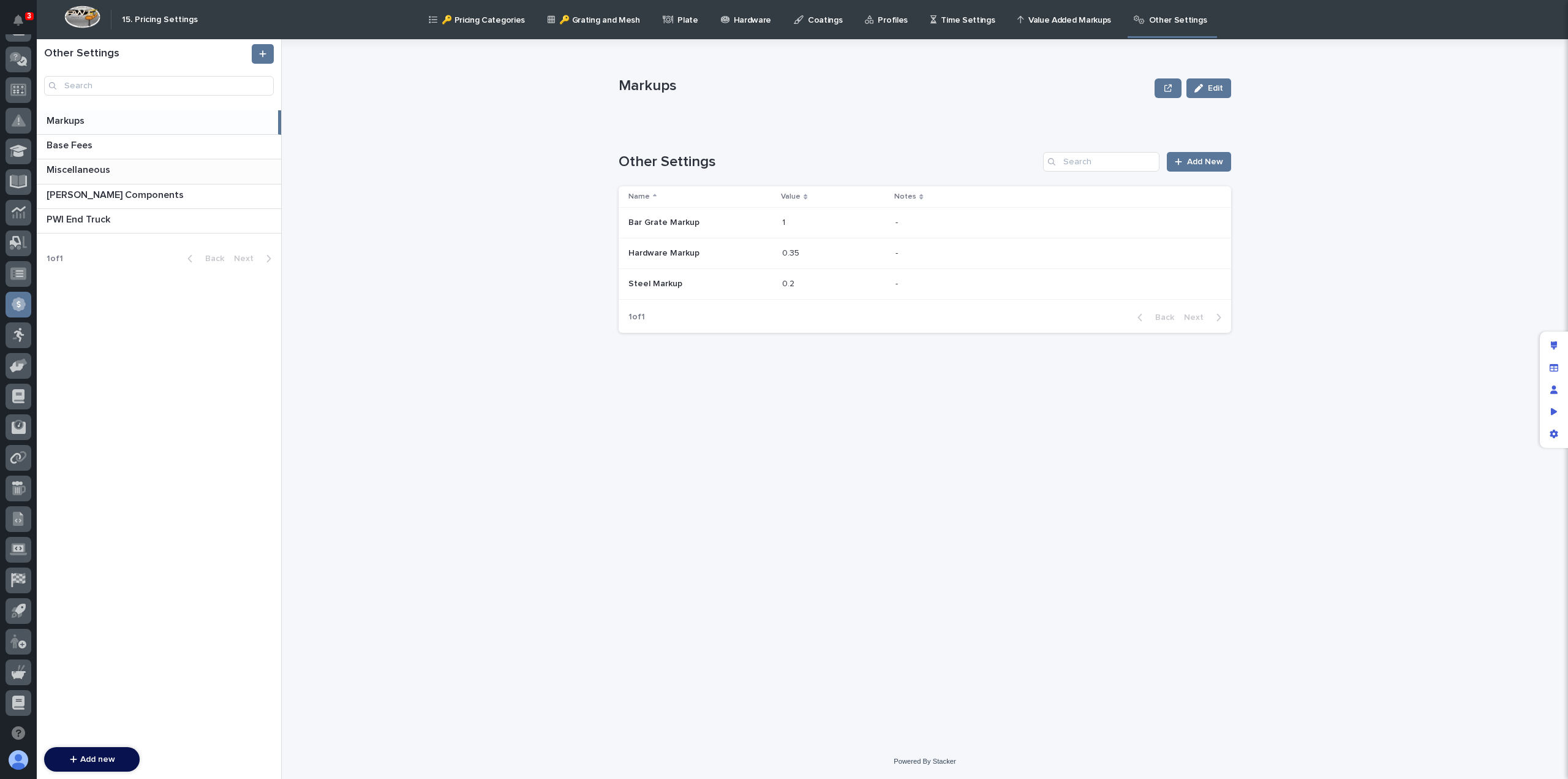
click at [98, 165] on p "Miscellaneous" at bounding box center [80, 169] width 66 height 14
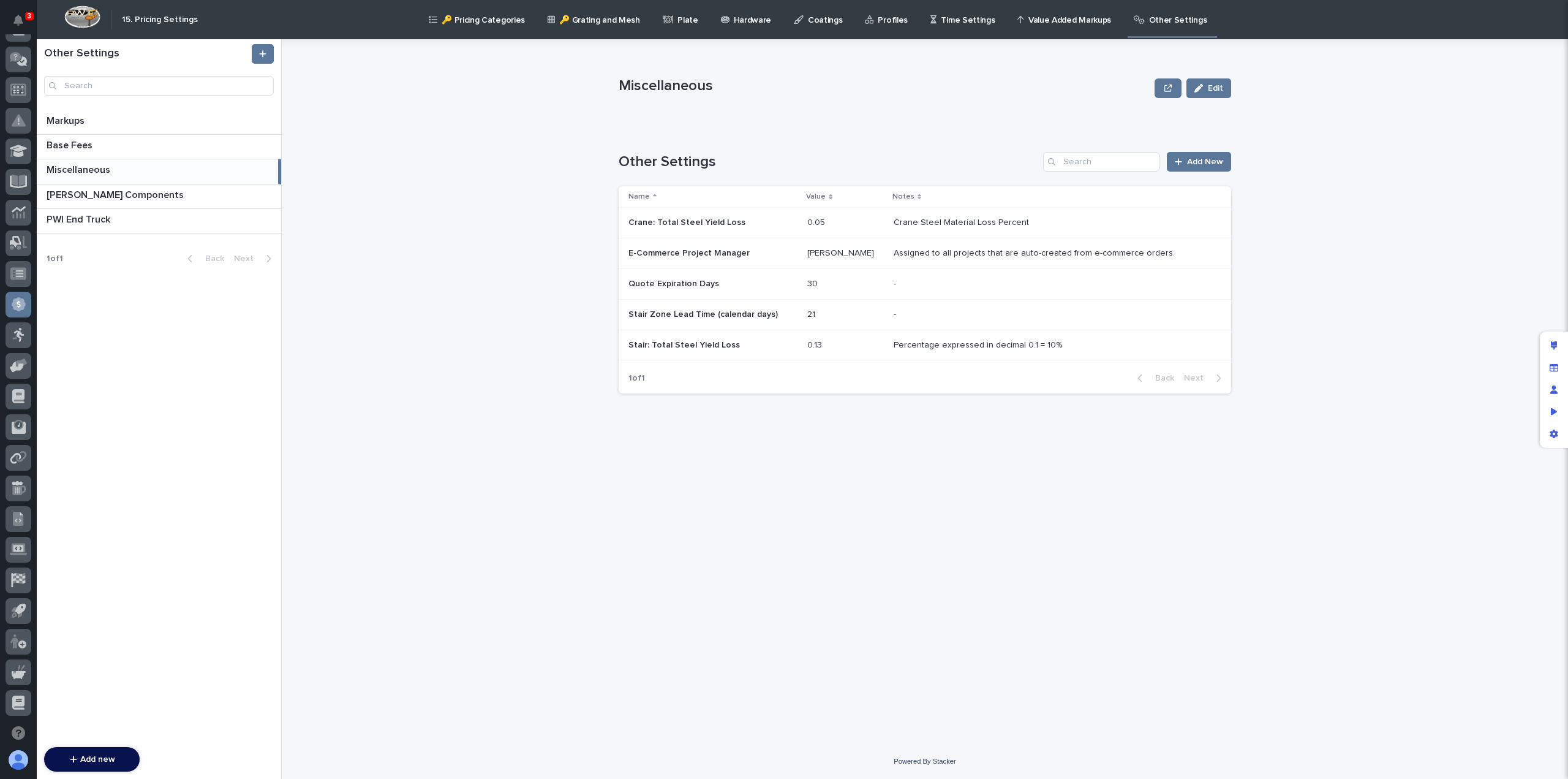
click at [79, 168] on p "Miscellaneous" at bounding box center [80, 169] width 66 height 14
click at [267, 52] on link at bounding box center [263, 54] width 22 height 20
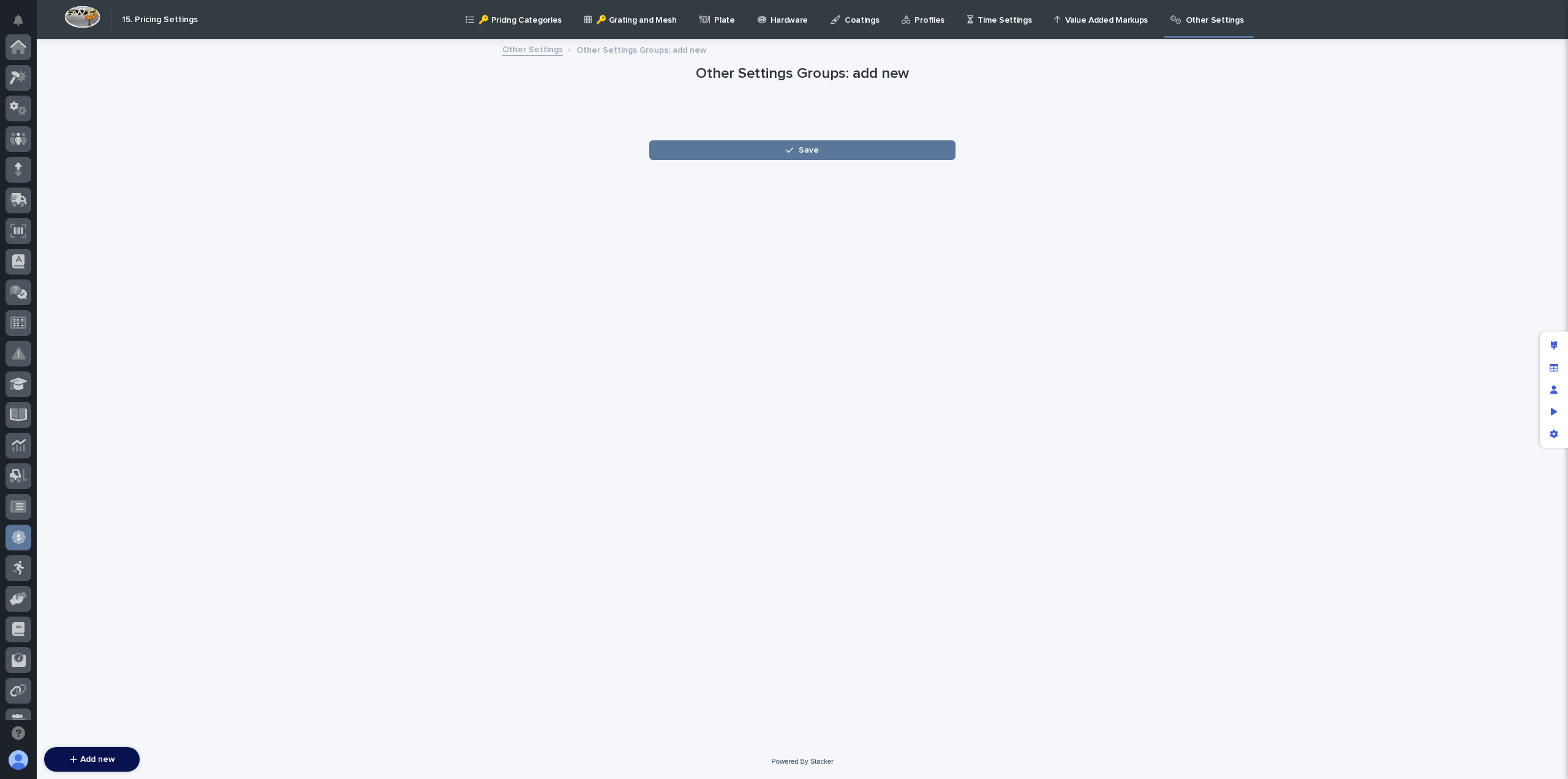
scroll to position [233, 0]
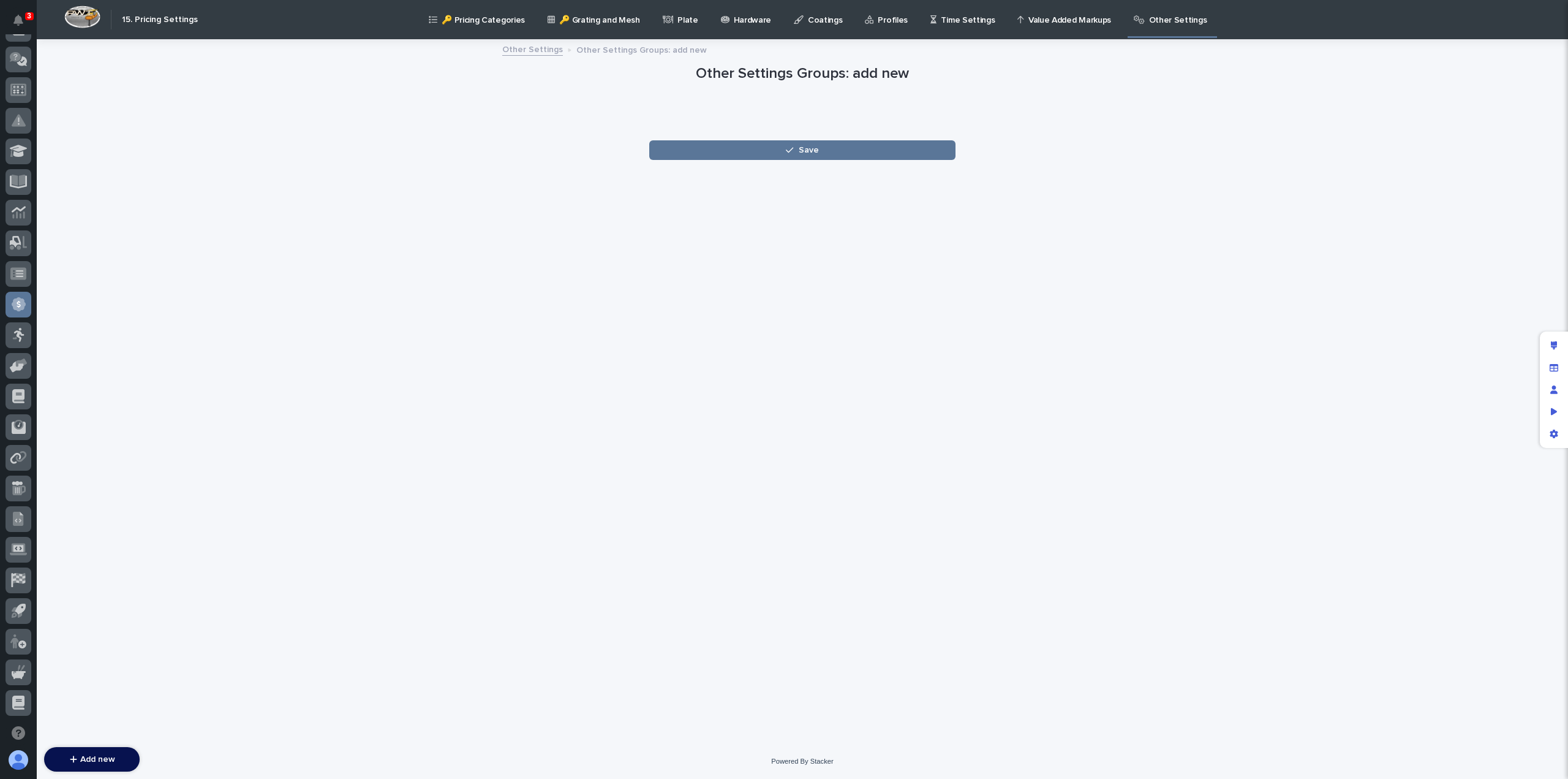
click at [750, 111] on div at bounding box center [802, 125] width 307 height 30
click at [791, 148] on icon "button" at bounding box center [789, 150] width 7 height 9
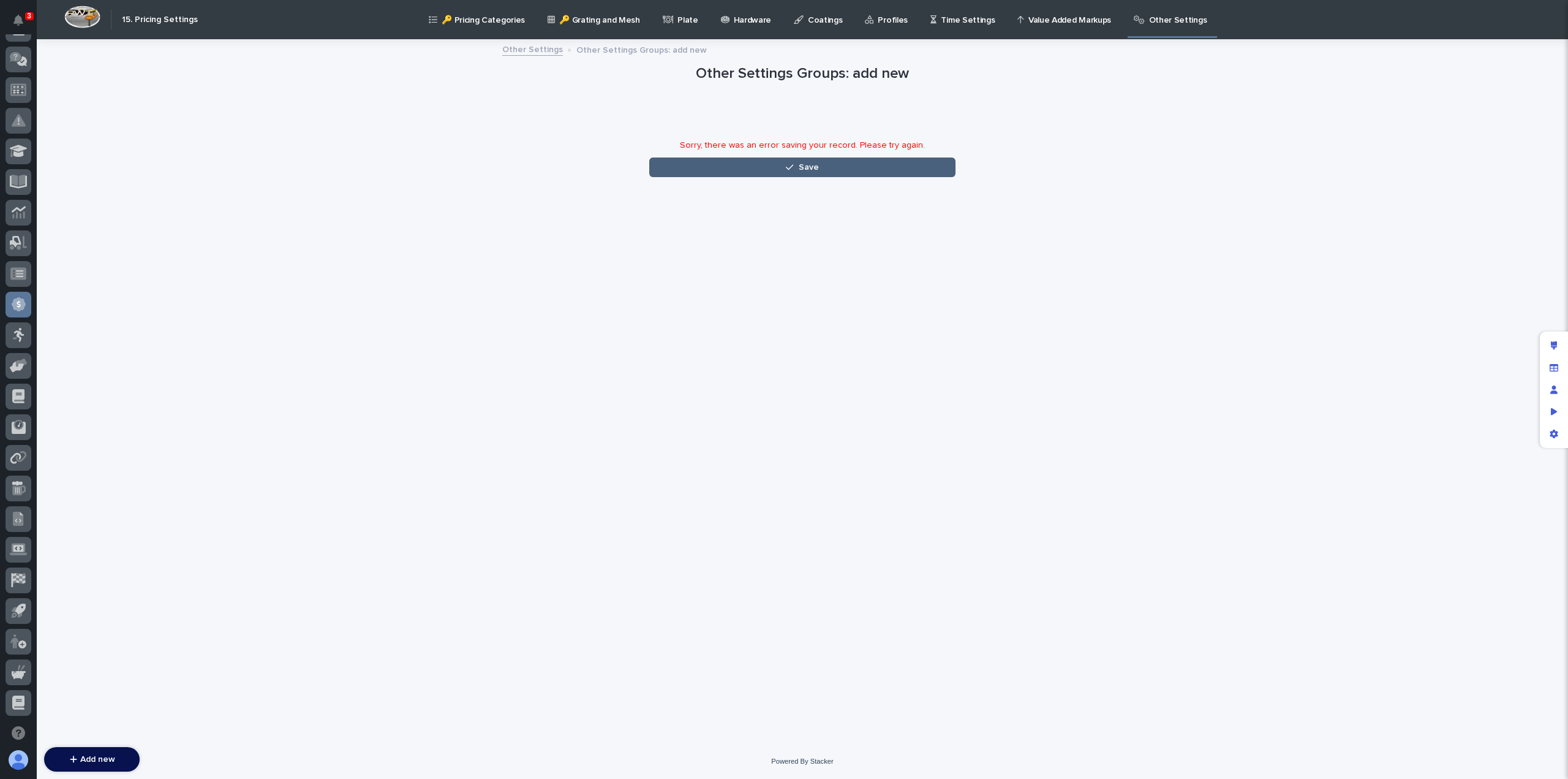
click at [611, 123] on div "Other Settings Groups: add new Loading... Saving… Loading... Saving… Sorry, the…" at bounding box center [802, 108] width 600 height 137
click at [537, 49] on link "Other Settings" at bounding box center [533, 49] width 61 height 14
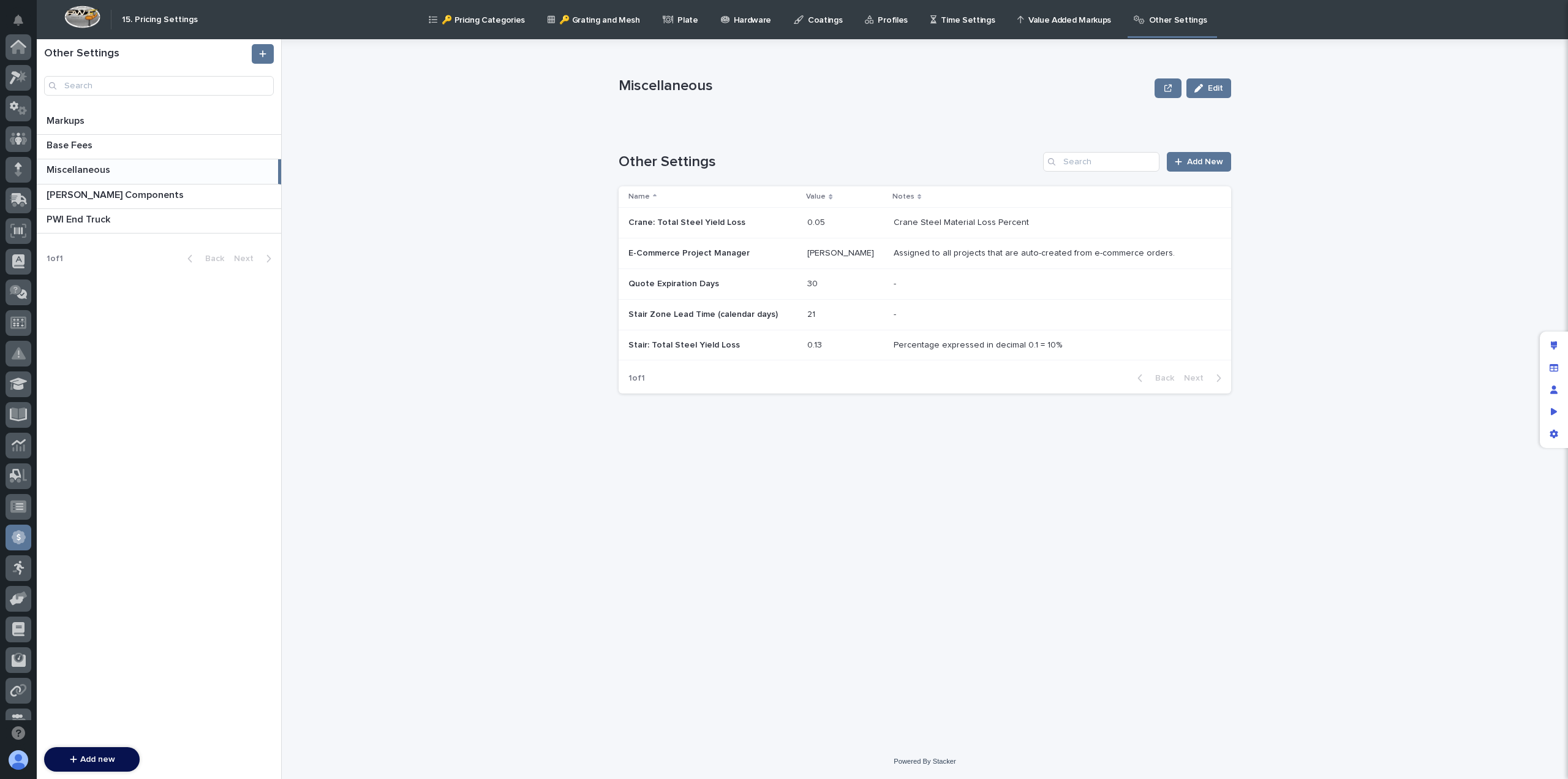
scroll to position [233, 0]
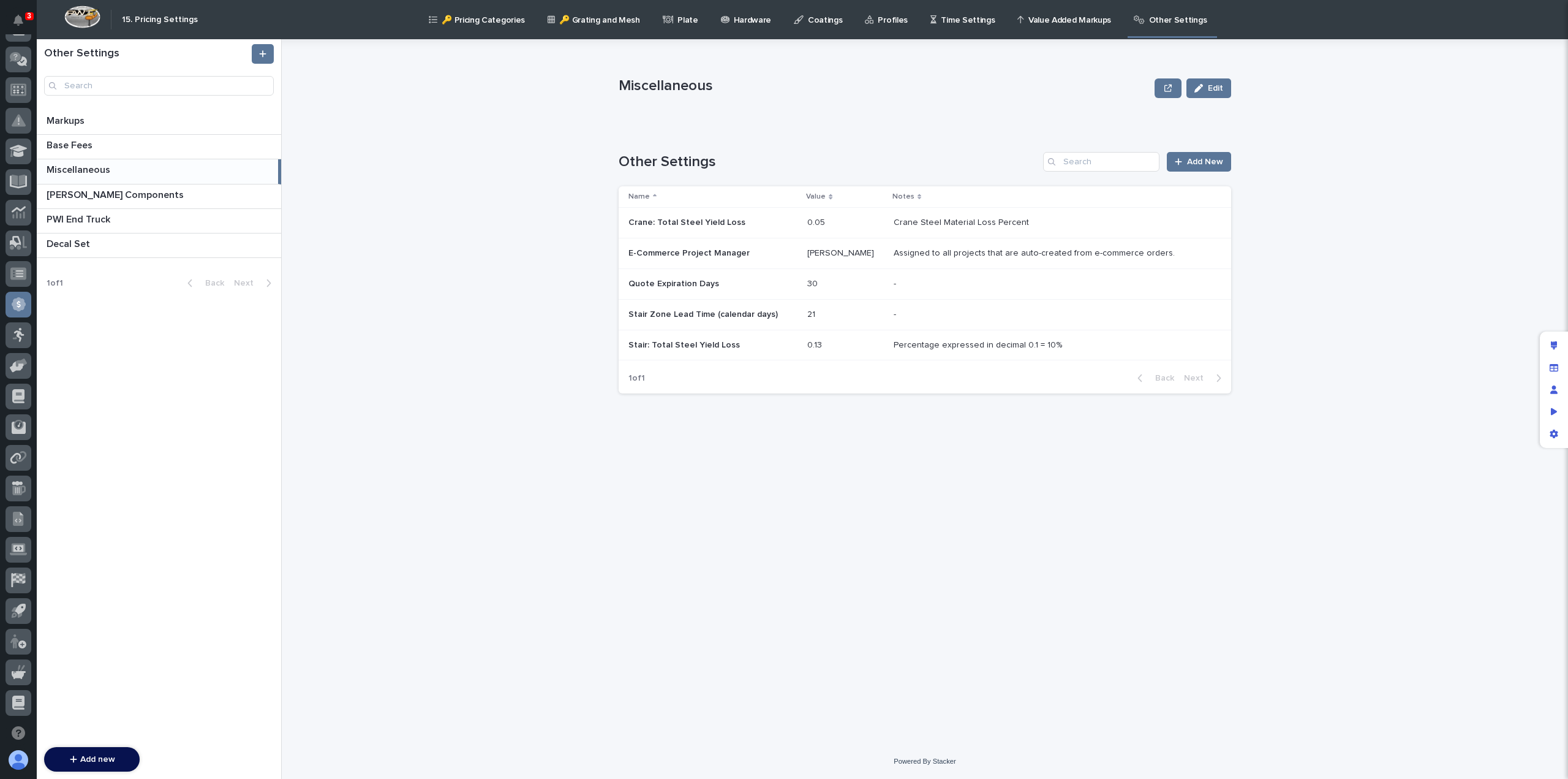
click at [514, 275] on div "Miscellaneous Edit Miscellaneous Edit Sorry, there was an error saving your rec…" at bounding box center [932, 409] width 1271 height 740
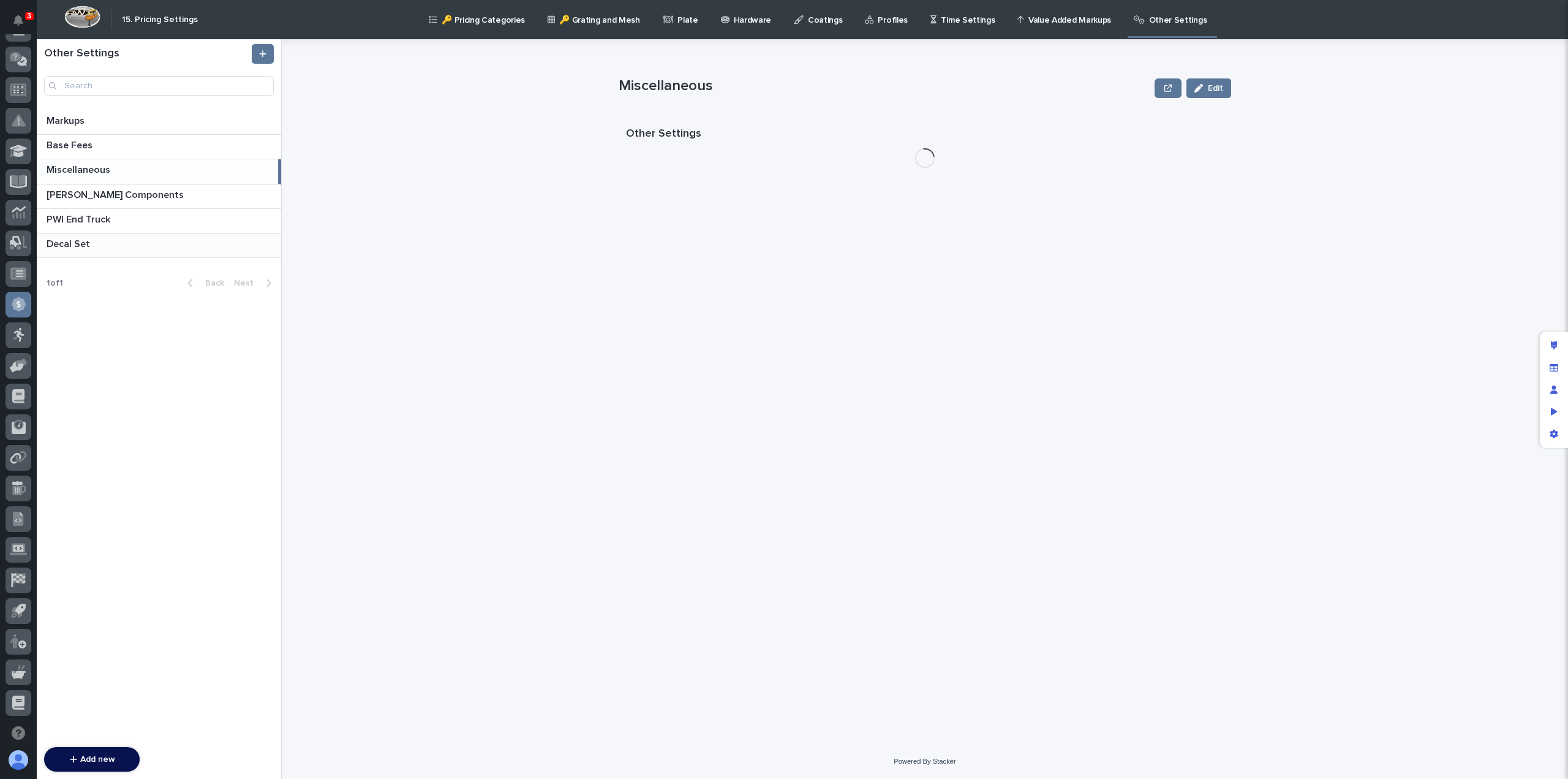
click at [85, 238] on p "Decal Set" at bounding box center [69, 243] width 46 height 14
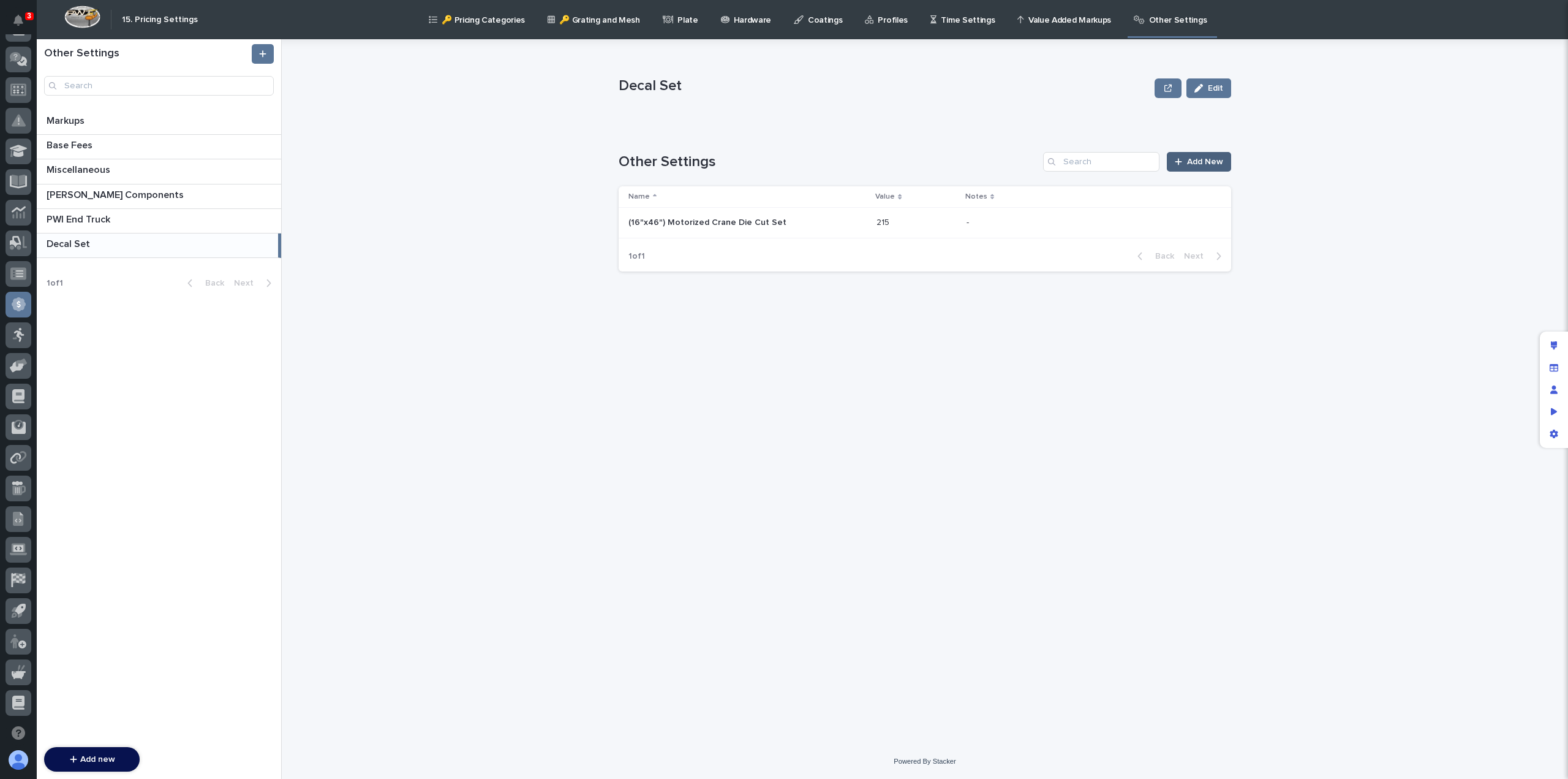
click at [1199, 157] on span "Add New" at bounding box center [1205, 162] width 36 height 9
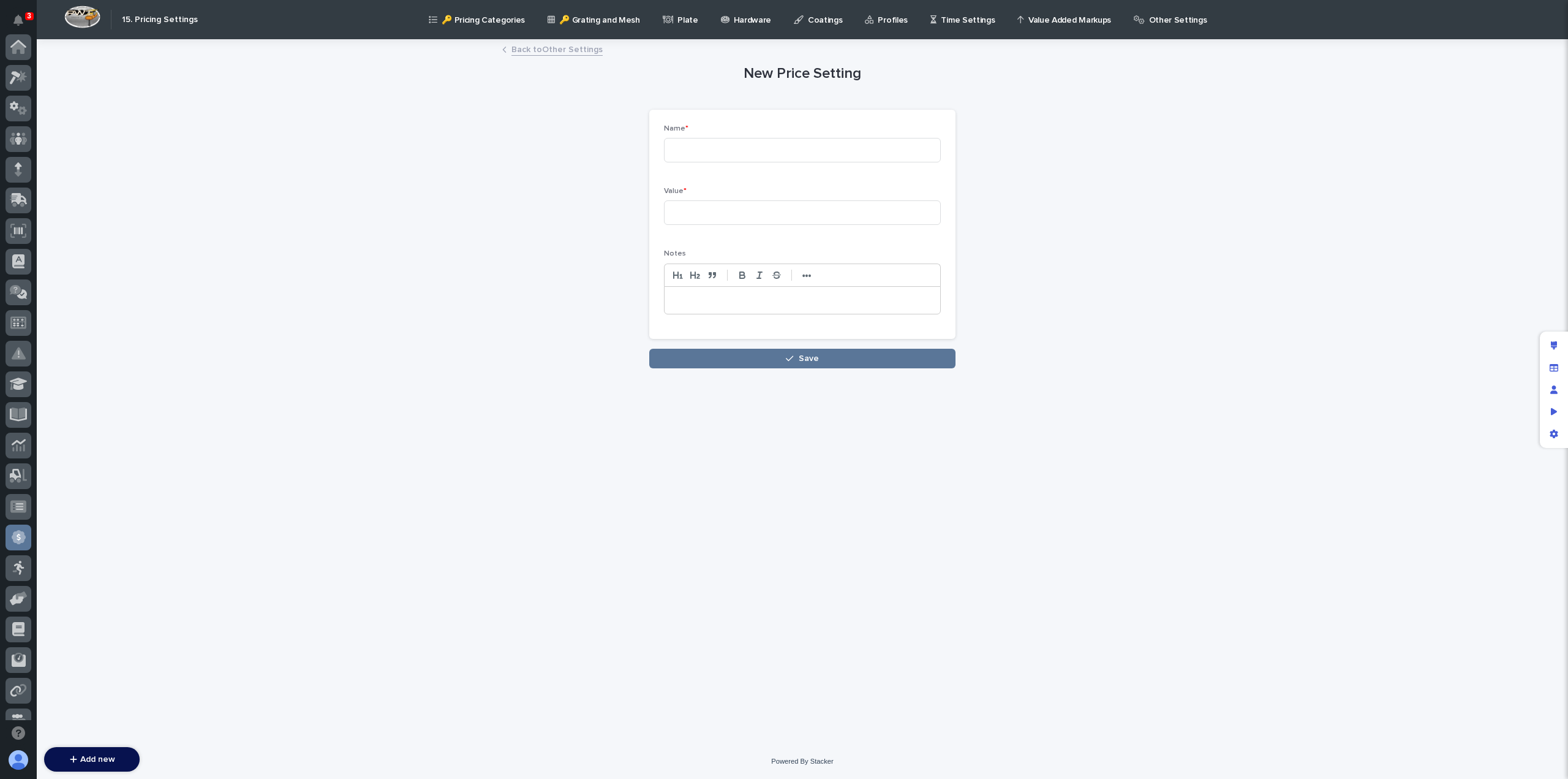
scroll to position [233, 0]
click at [726, 148] on input at bounding box center [803, 149] width 277 height 24
paste input "(16"x46") Motorized Crane Die Cut Set"
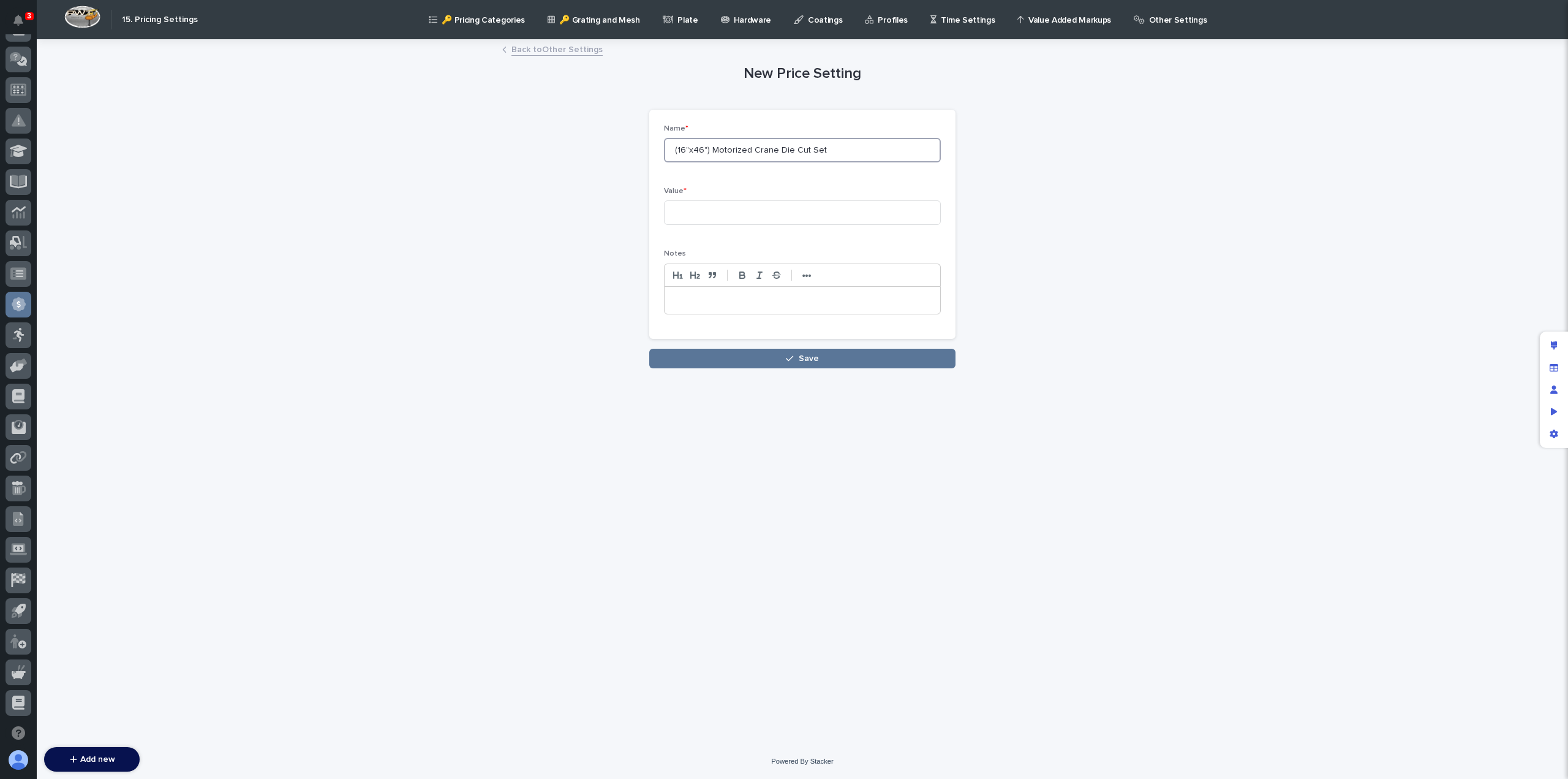
click at [683, 147] on input "(16"x46") Motorized Crane Die Cut Set" at bounding box center [803, 149] width 277 height 24
type input "(13"x36") Motorized Crane Die Cut Set"
click at [705, 216] on input at bounding box center [803, 212] width 277 height 24
type input "139"
click at [795, 360] on div "button" at bounding box center [792, 359] width 13 height 9
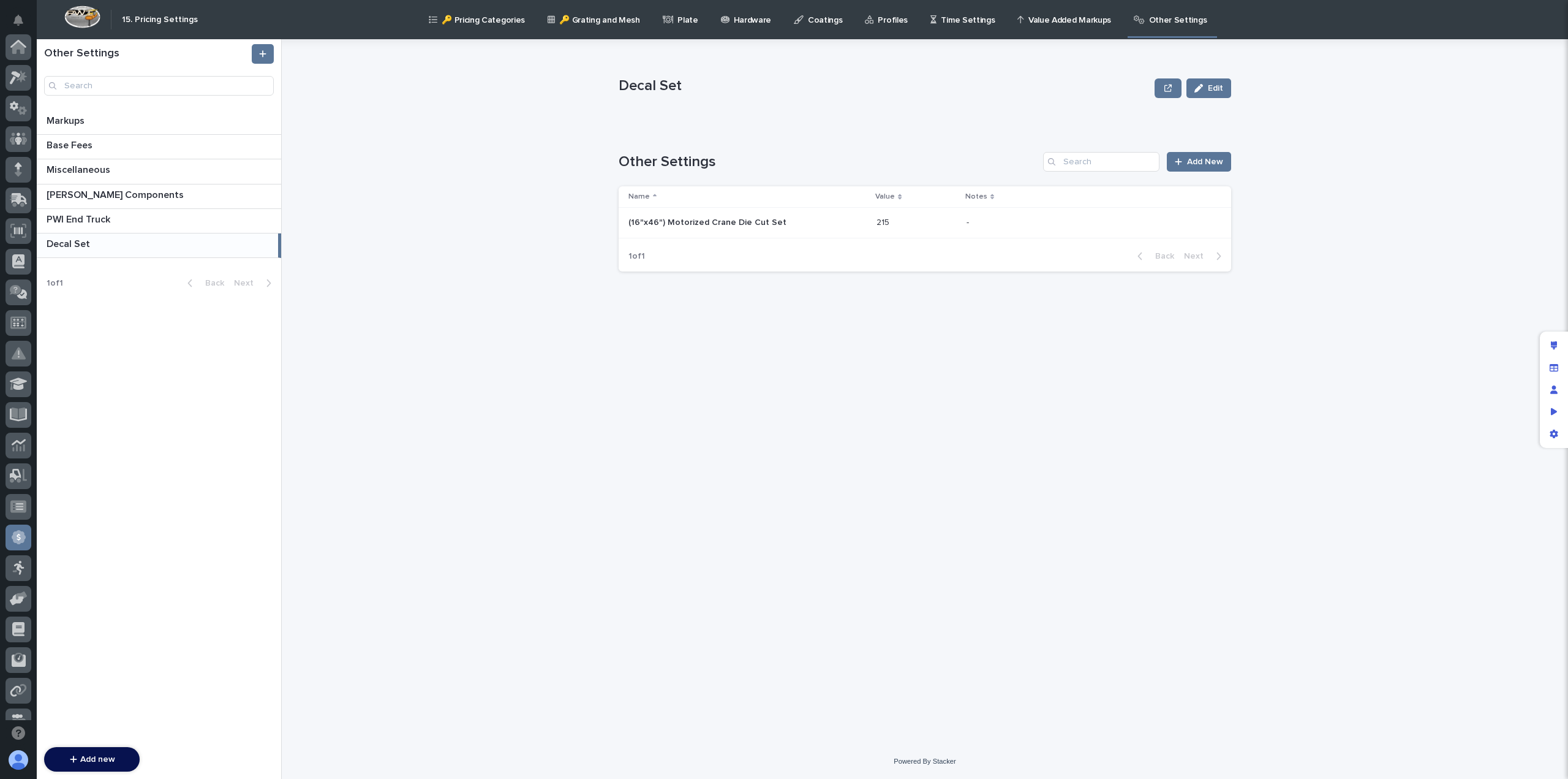
scroll to position [233, 0]
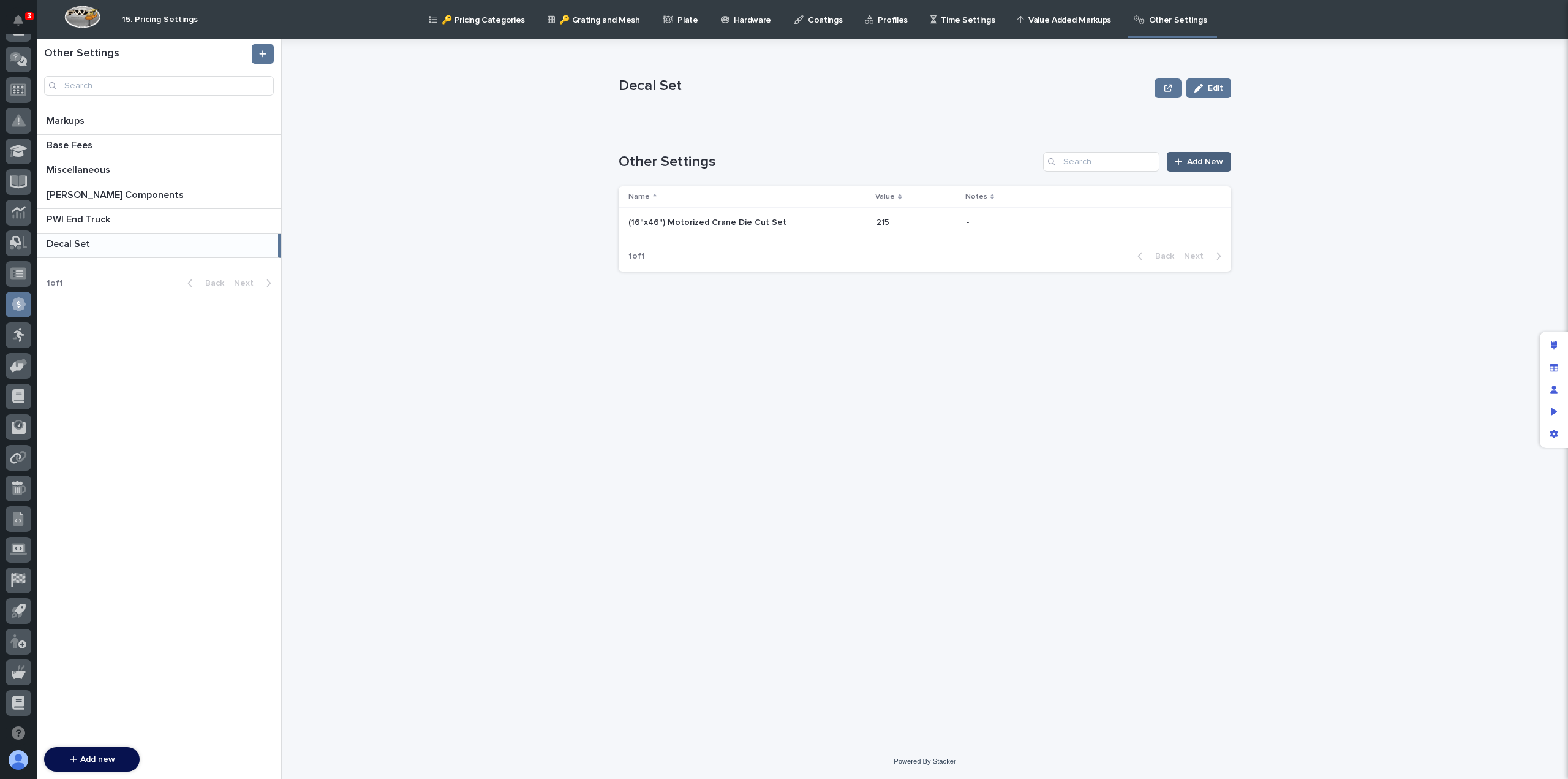
click at [1201, 163] on span "Add New" at bounding box center [1205, 162] width 36 height 9
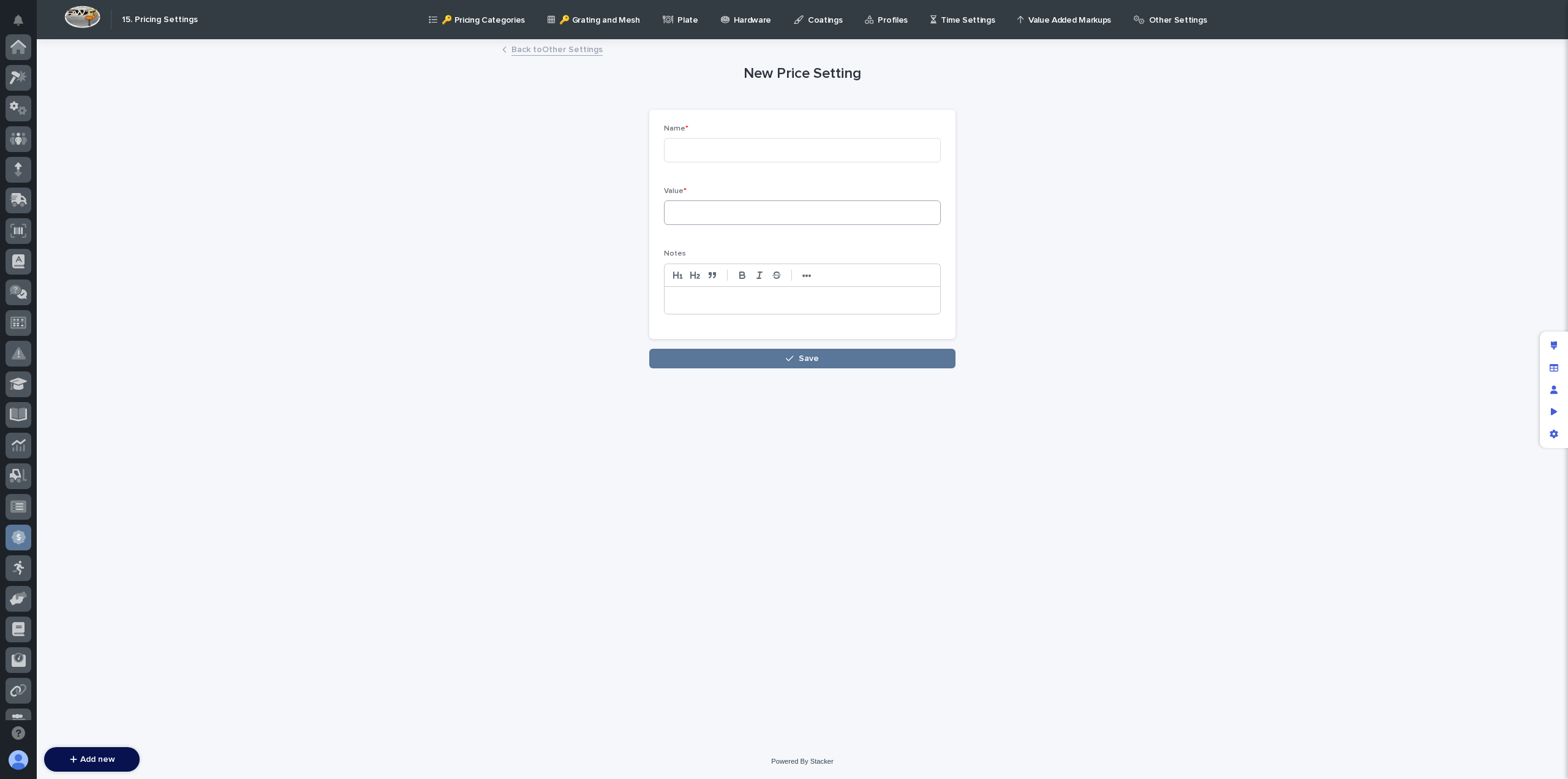
scroll to position [233, 0]
click at [717, 143] on input at bounding box center [803, 149] width 277 height 24
paste input "(16"x46") Motorized Crane Die Cut Set"
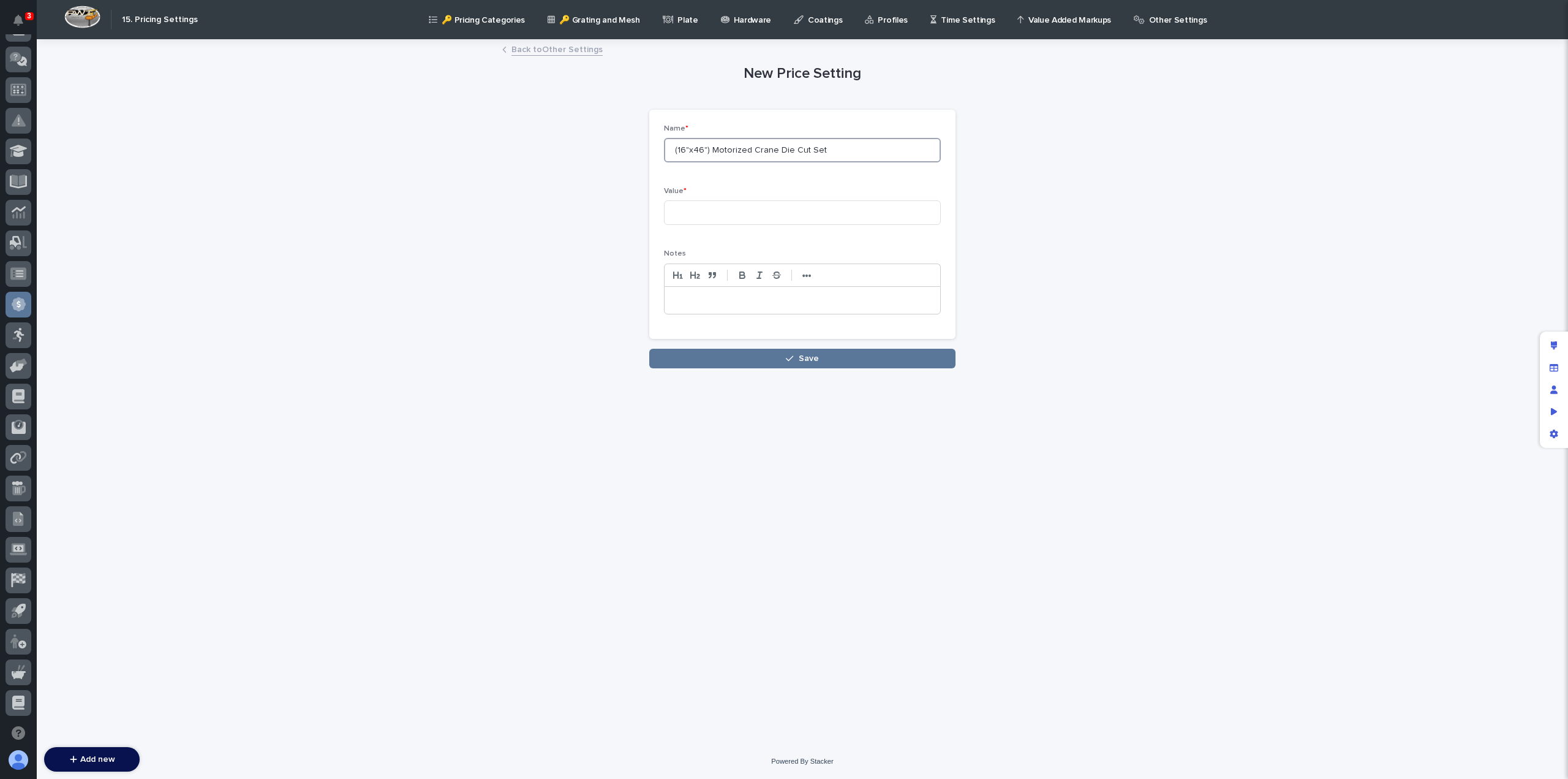
click at [707, 148] on input "(16"x46") Motorized Crane Die Cut Set" at bounding box center [803, 149] width 277 height 24
type input "(8"x24") Motorized Crane Die Cut Set"
click at [715, 219] on input at bounding box center [803, 212] width 277 height 24
type input "99"
click at [811, 355] on span "Save" at bounding box center [808, 359] width 21 height 9
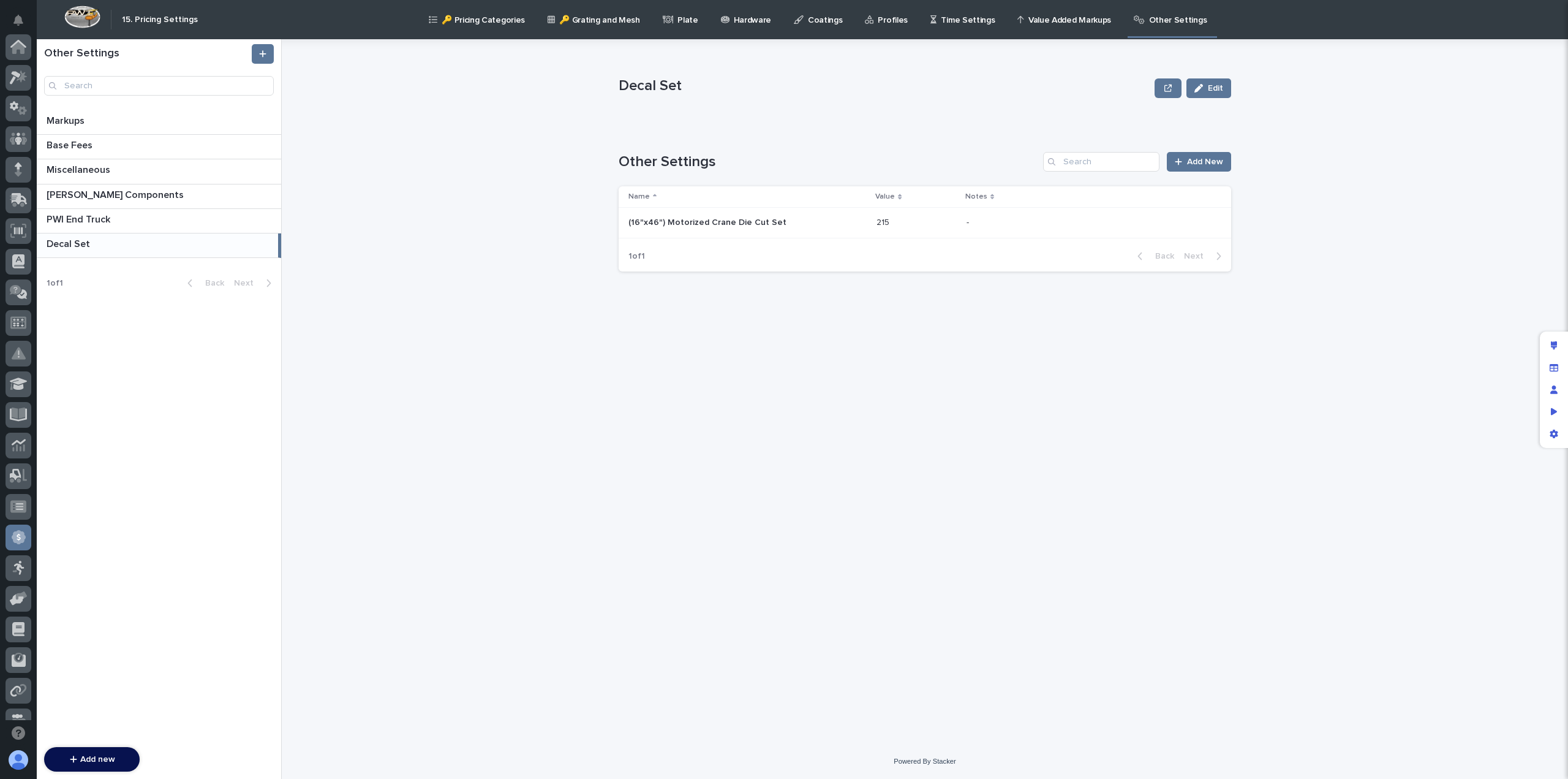
scroll to position [233, 0]
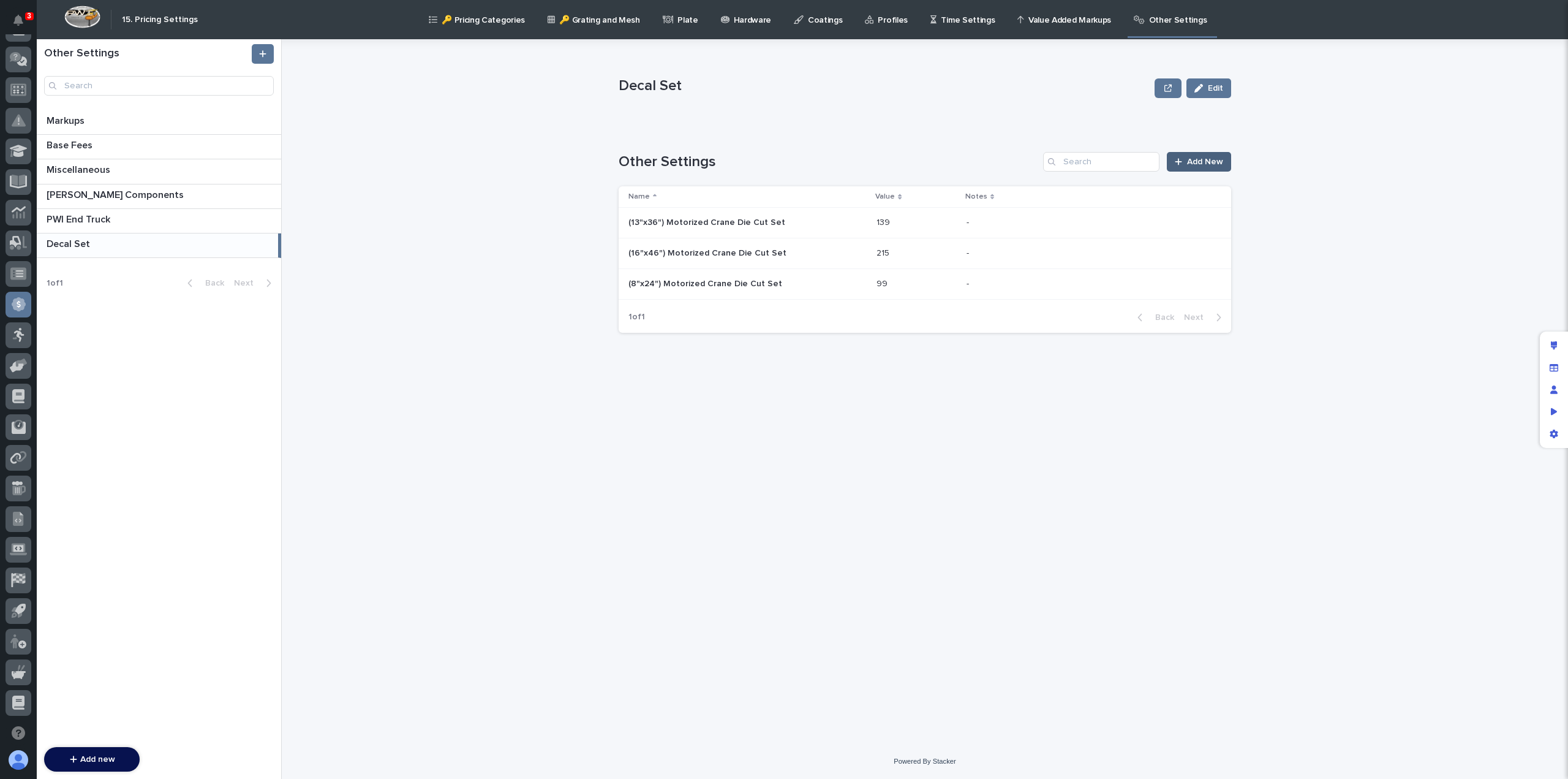
click at [1199, 164] on span "Add New" at bounding box center [1205, 162] width 36 height 9
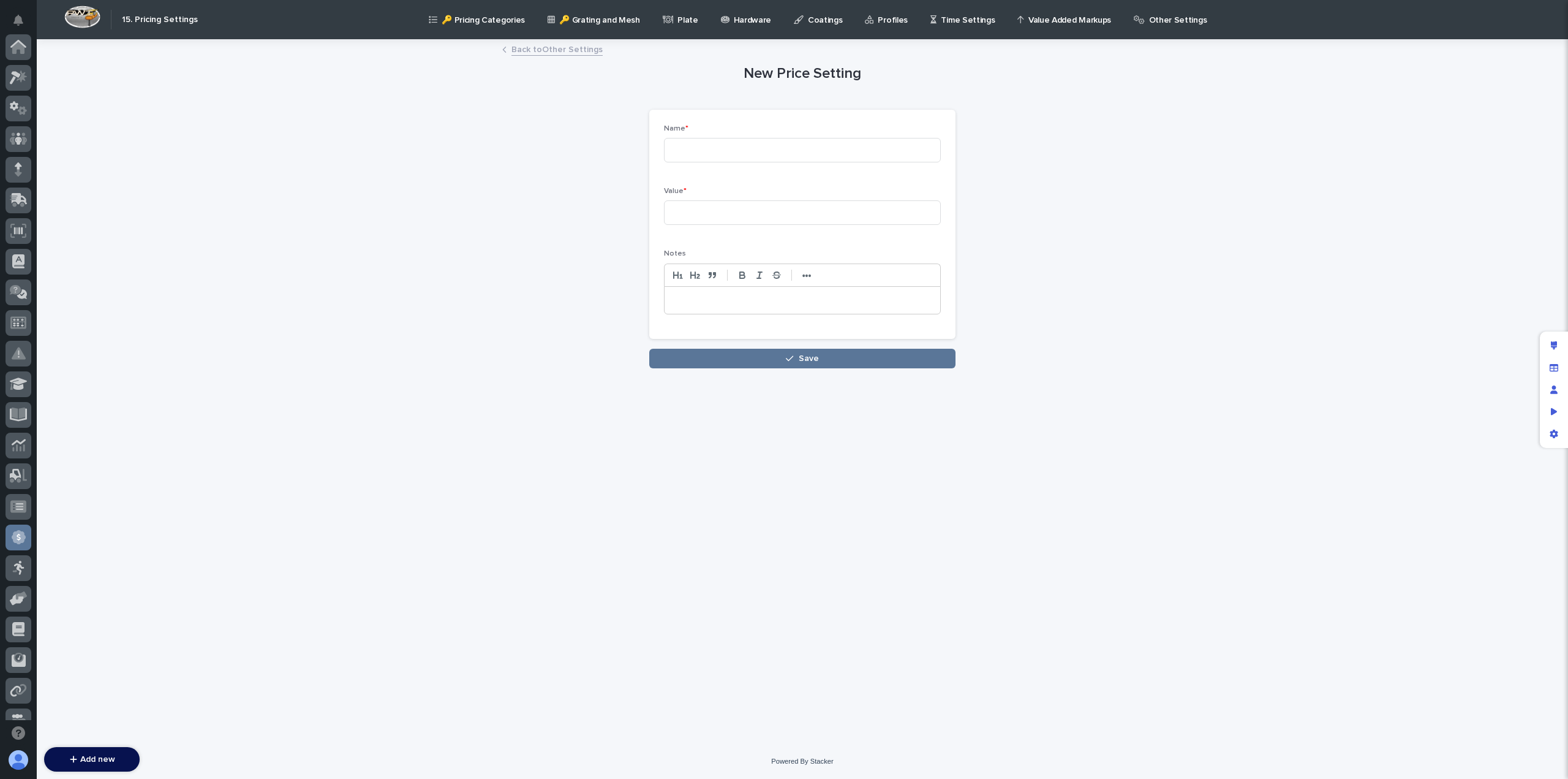
scroll to position [233, 0]
click at [686, 151] on input at bounding box center [803, 149] width 277 height 24
paste input "(16"x46") Motorized Crane Die Cut Set"
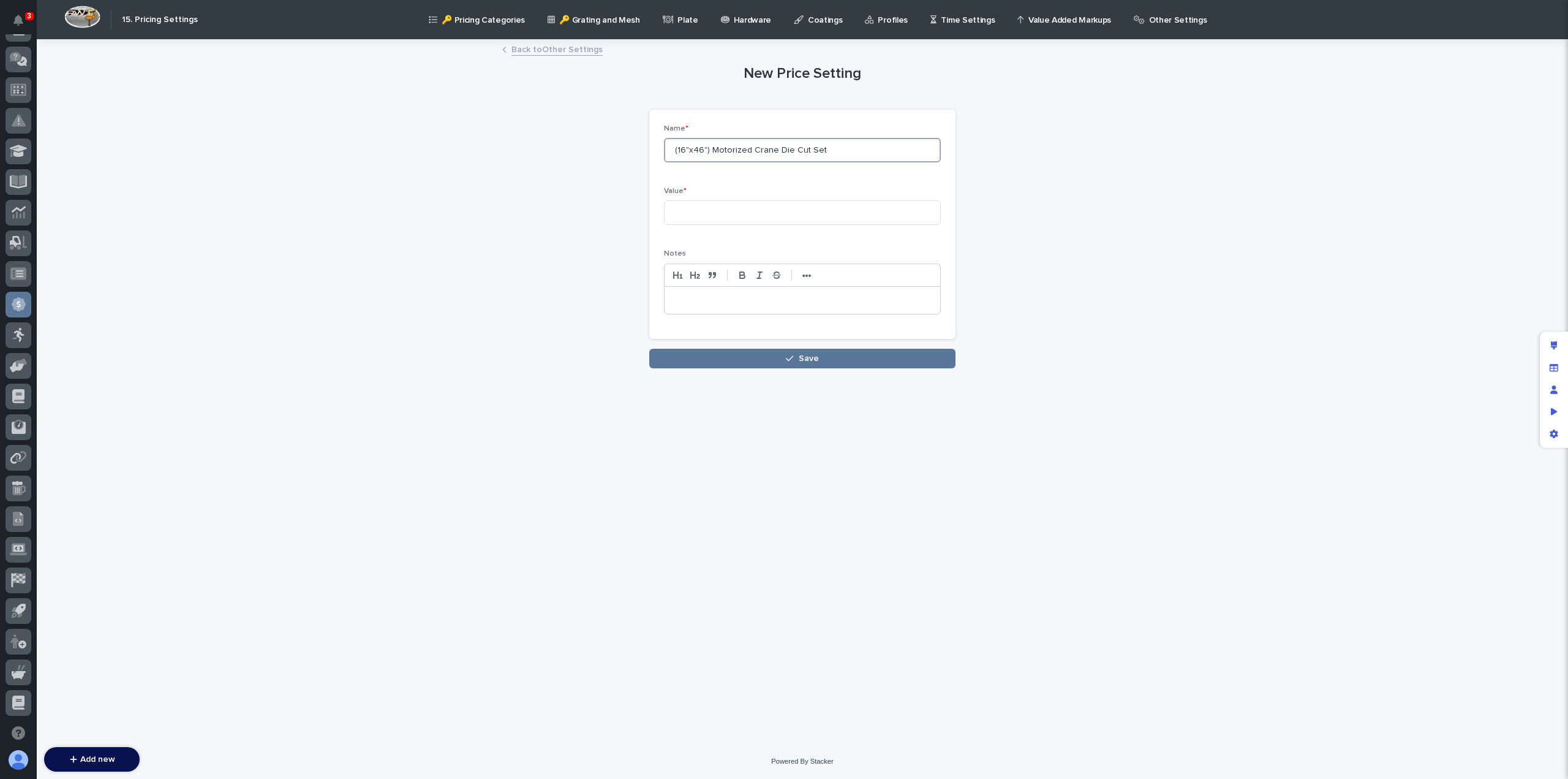
click at [722, 152] on input "(16"x46") Motorized Crane Die Cut Set" at bounding box center [803, 149] width 277 height 24
drag, startPoint x: 746, startPoint y: 149, endPoint x: 679, endPoint y: 150, distance: 67.0
click at [679, 150] on input "(16"x46") Motorized Crane Die Cut Set" at bounding box center [803, 149] width 277 height 24
type input "Ultralite Crane Die Cut Set"
click at [708, 214] on input at bounding box center [803, 212] width 277 height 24
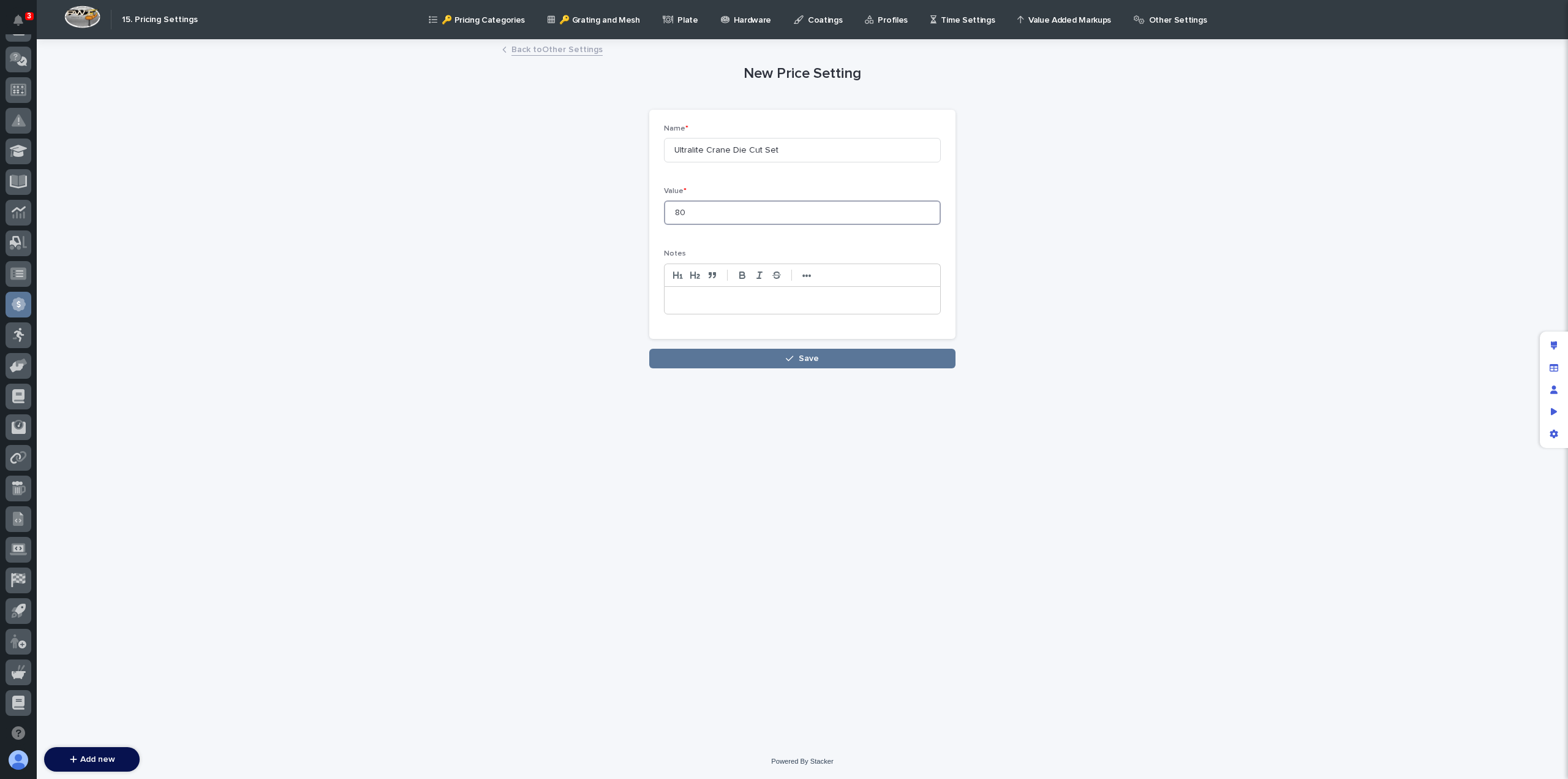
type input "80"
click at [691, 299] on p at bounding box center [803, 301] width 257 height 13
click at [730, 357] on button "Save" at bounding box center [802, 359] width 307 height 20
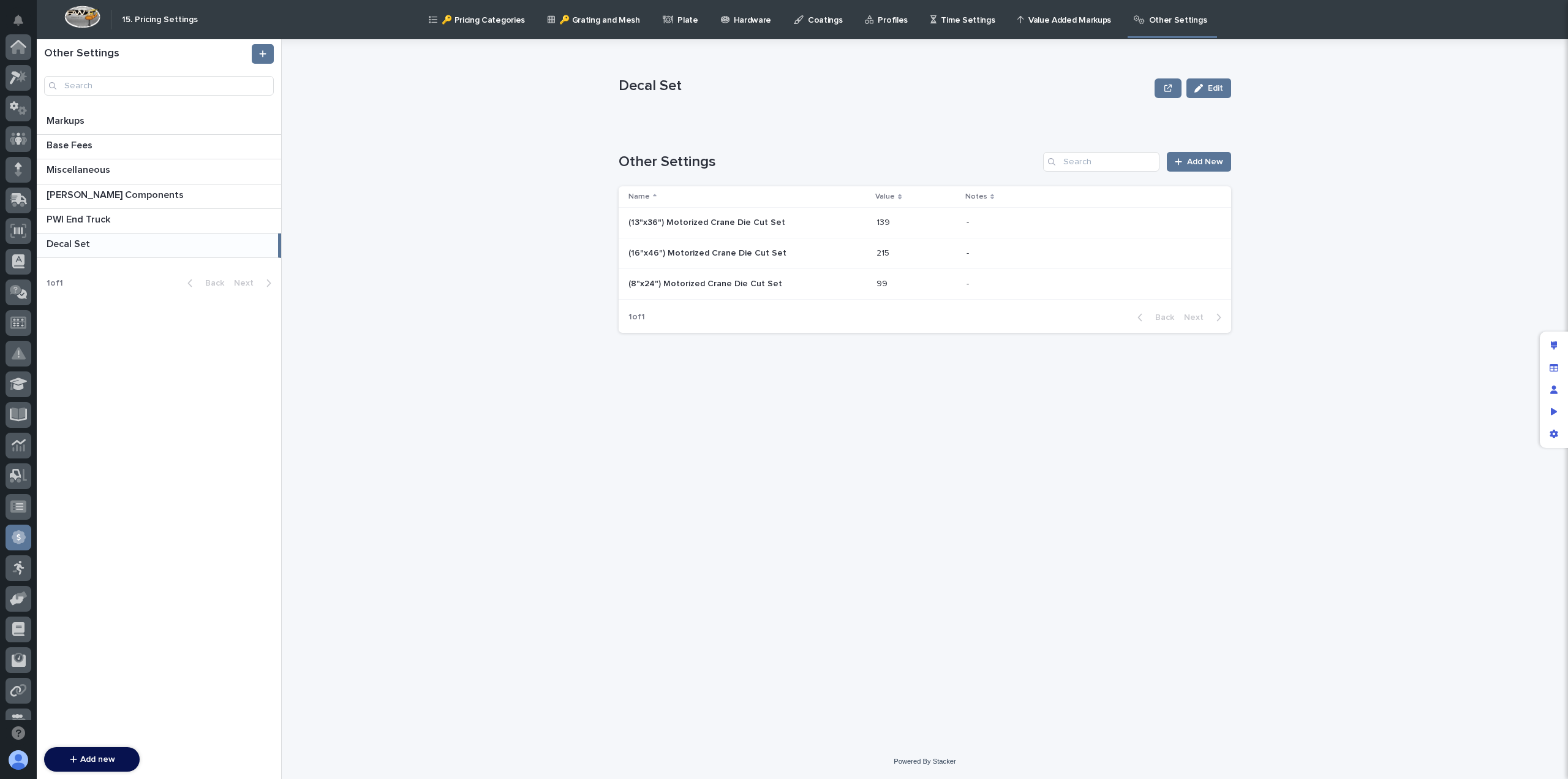
scroll to position [233, 0]
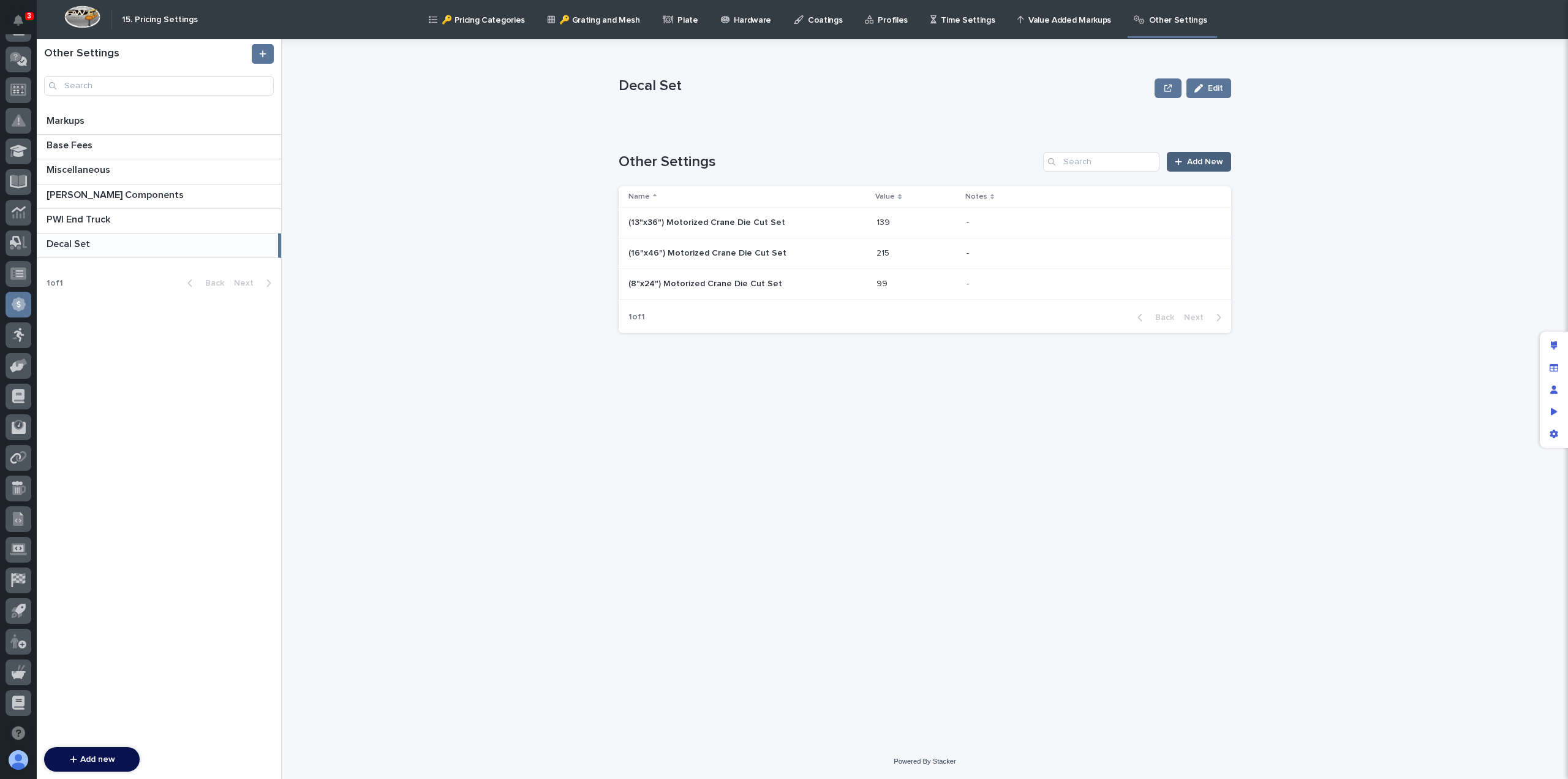
click at [1197, 160] on span "Add New" at bounding box center [1205, 162] width 36 height 9
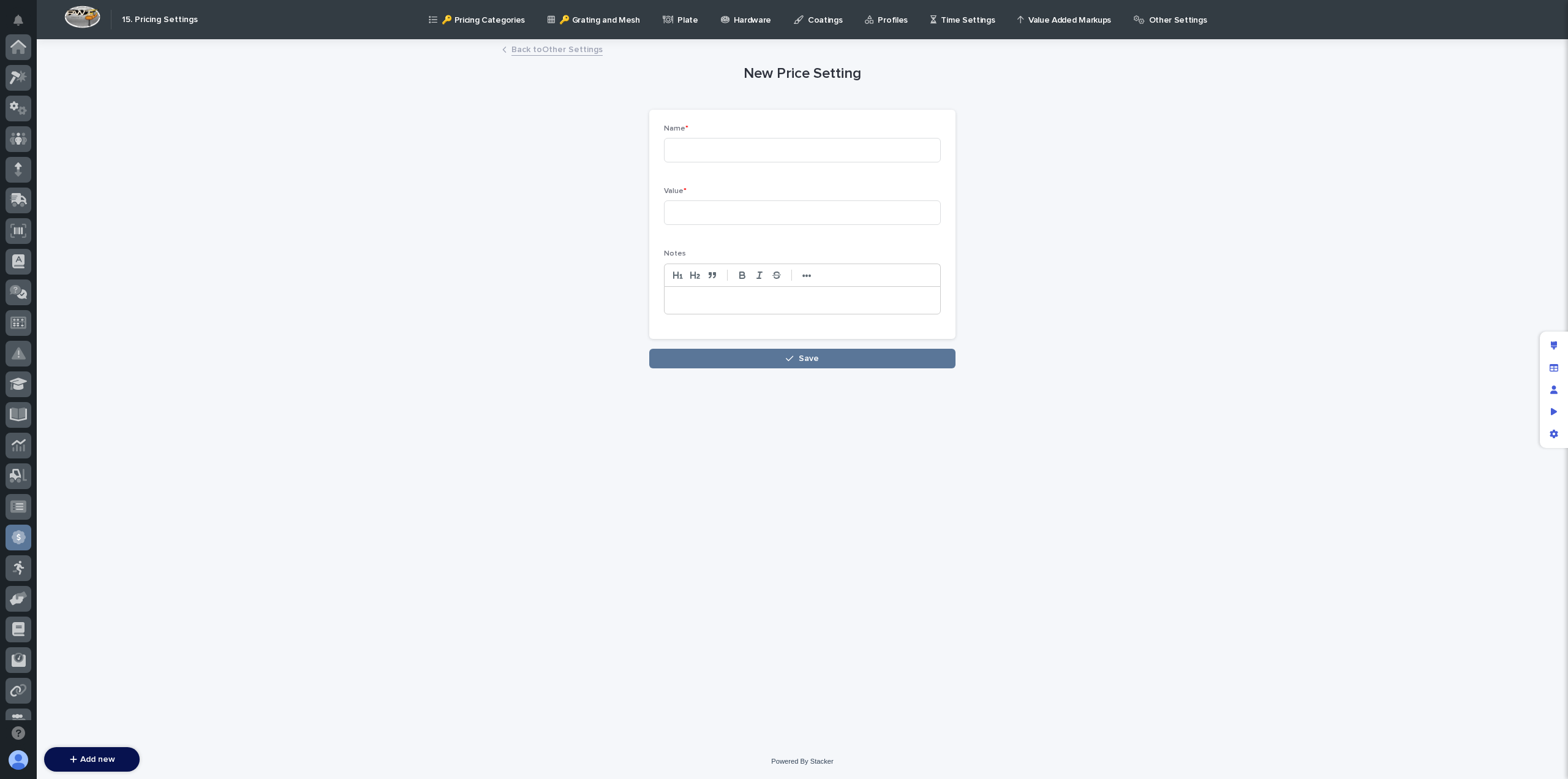
scroll to position [233, 0]
click at [697, 150] on input at bounding box center [803, 149] width 277 height 24
paste input "(16"x46") Motorized Crane Die Cut Set"
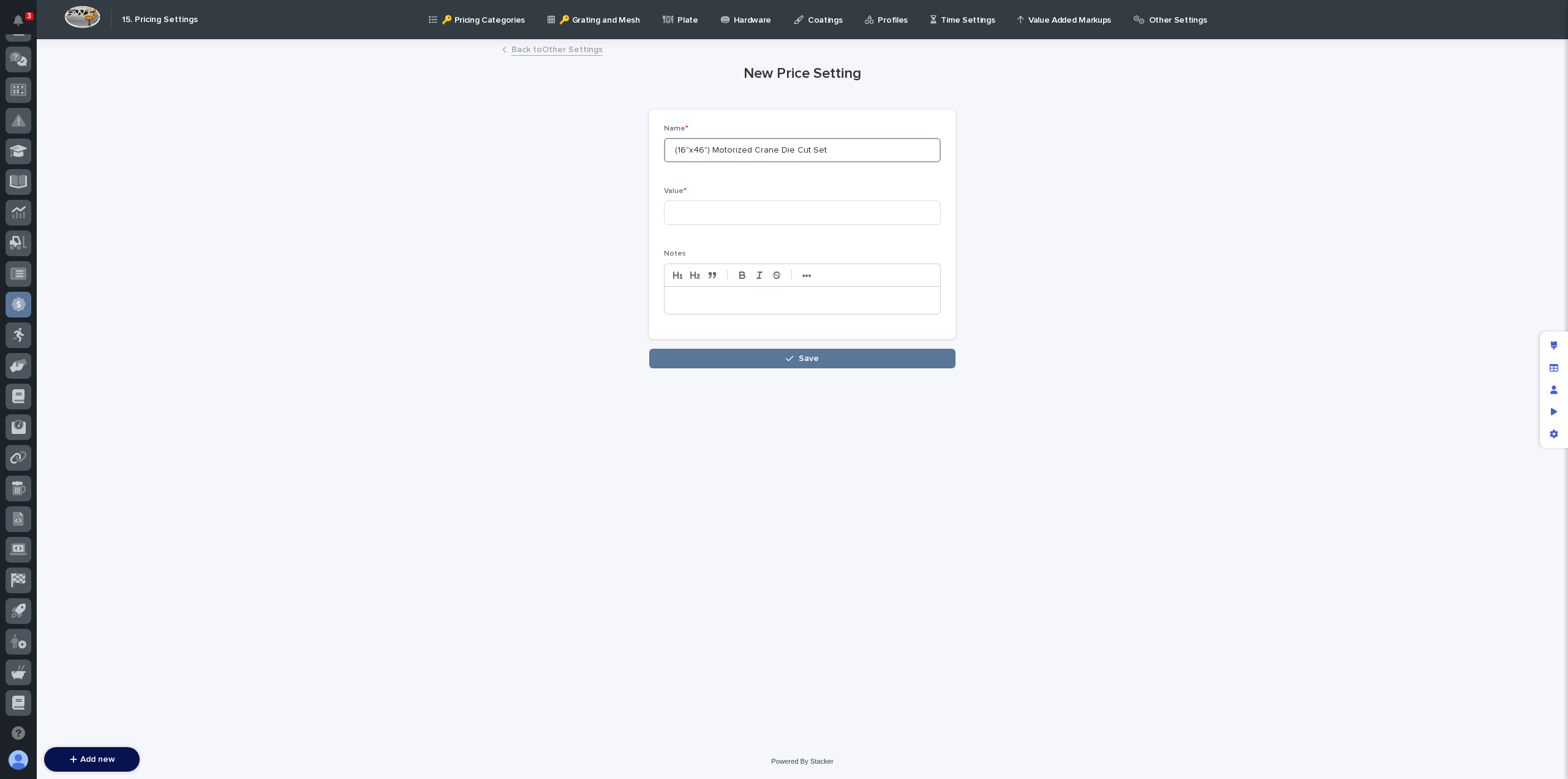
click at [736, 149] on input "(16"x46") Motorized Crane Die Cut Set" at bounding box center [803, 149] width 277 height 24
drag, startPoint x: 708, startPoint y: 148, endPoint x: 639, endPoint y: 150, distance: 69.0
click at [639, 150] on div "New Price Setting Loading... Saving… Loading... Saving… Loading... Saving… Name…" at bounding box center [802, 204] width 600 height 328
type input "Hyperlite Crane Die Cut Set"
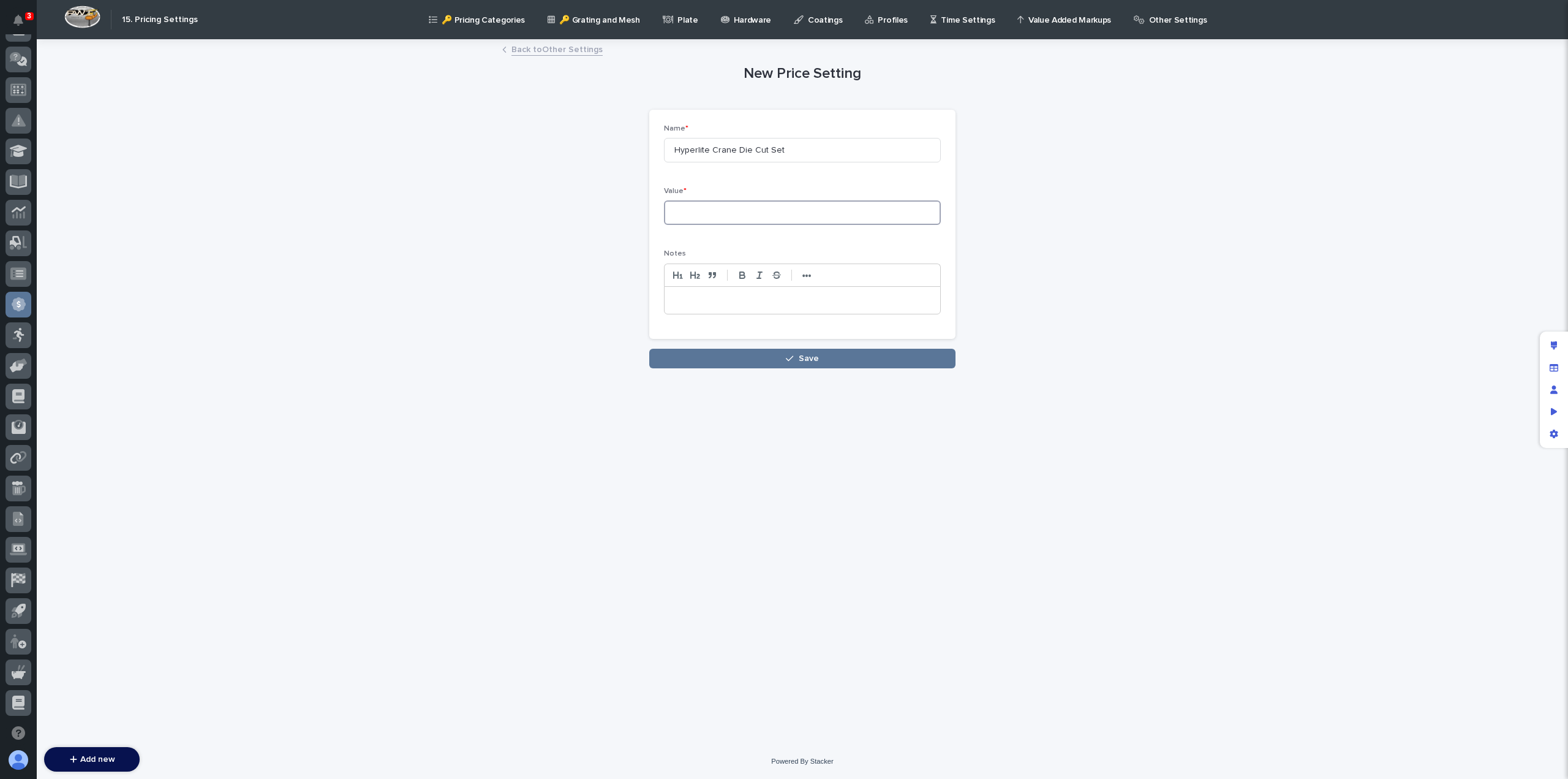
click at [716, 214] on input at bounding box center [803, 212] width 277 height 24
type input "50"
click at [746, 372] on div "Loading... Saving… Loading... Saving… New Price Setting Loading... Saving… Load…" at bounding box center [802, 377] width 612 height 673
click at [745, 361] on button "Save" at bounding box center [802, 359] width 307 height 20
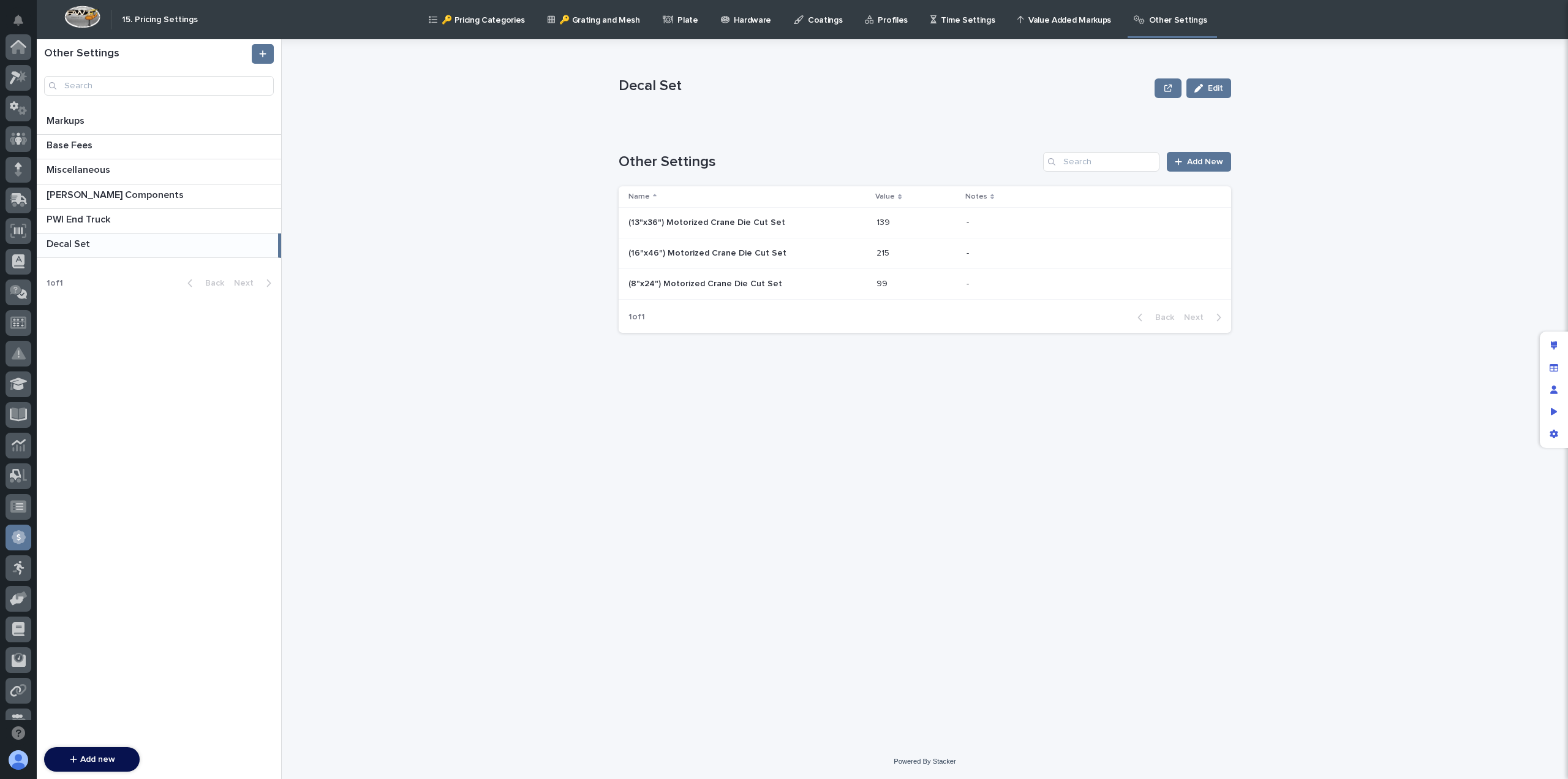
scroll to position [233, 0]
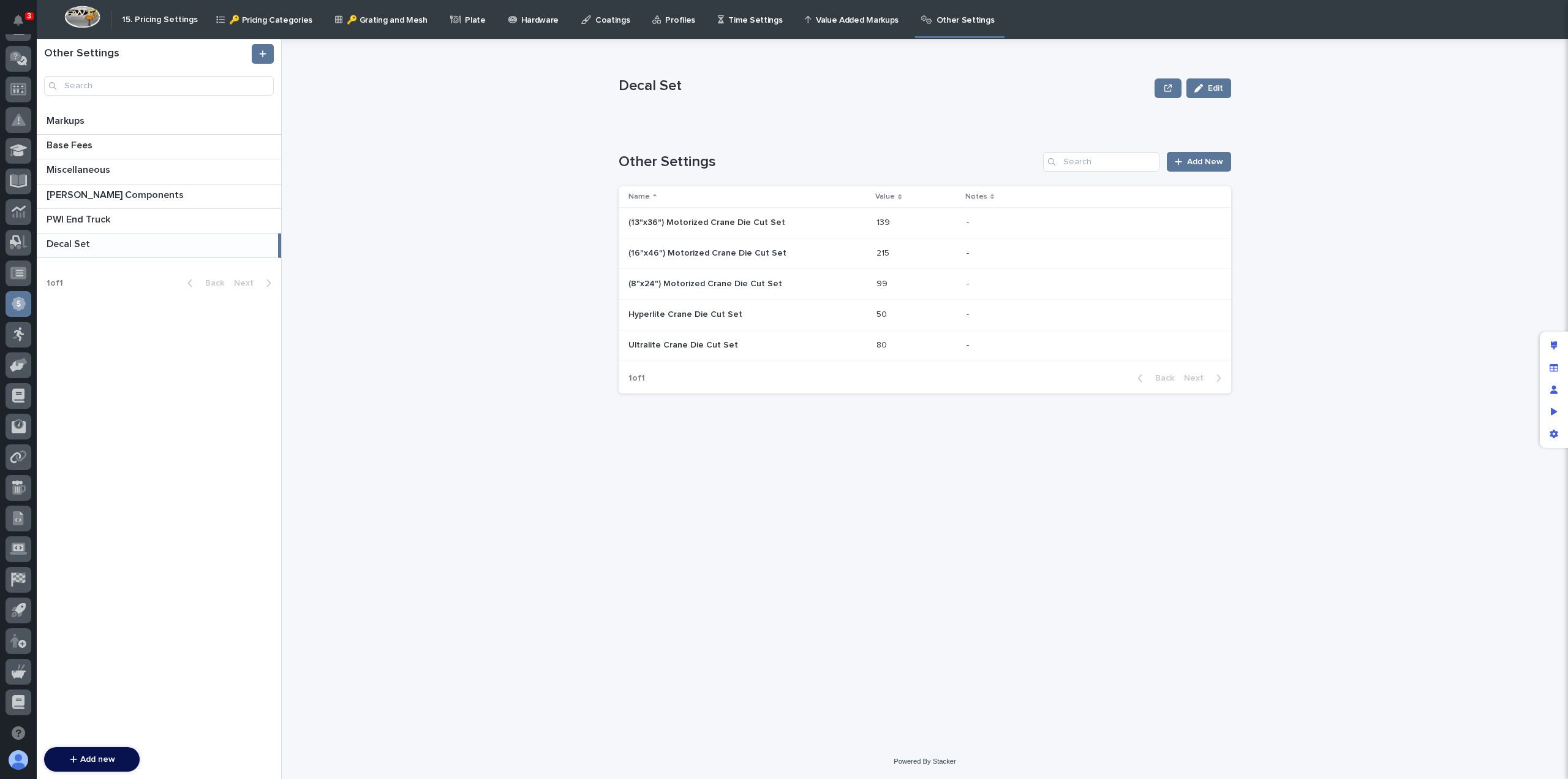
scroll to position [233, 0]
click at [790, 219] on p at bounding box center [747, 223] width 238 height 11
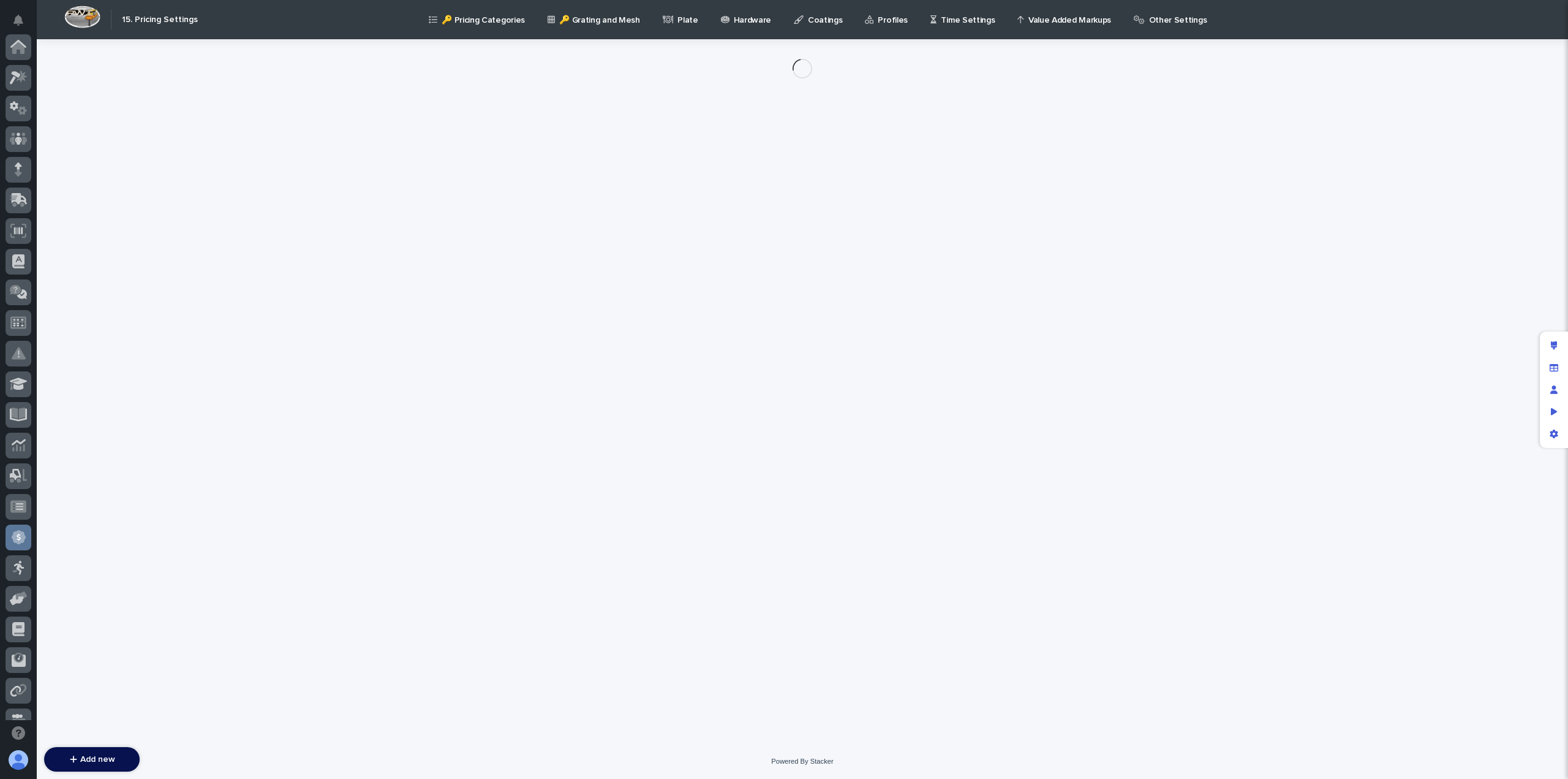
scroll to position [233, 0]
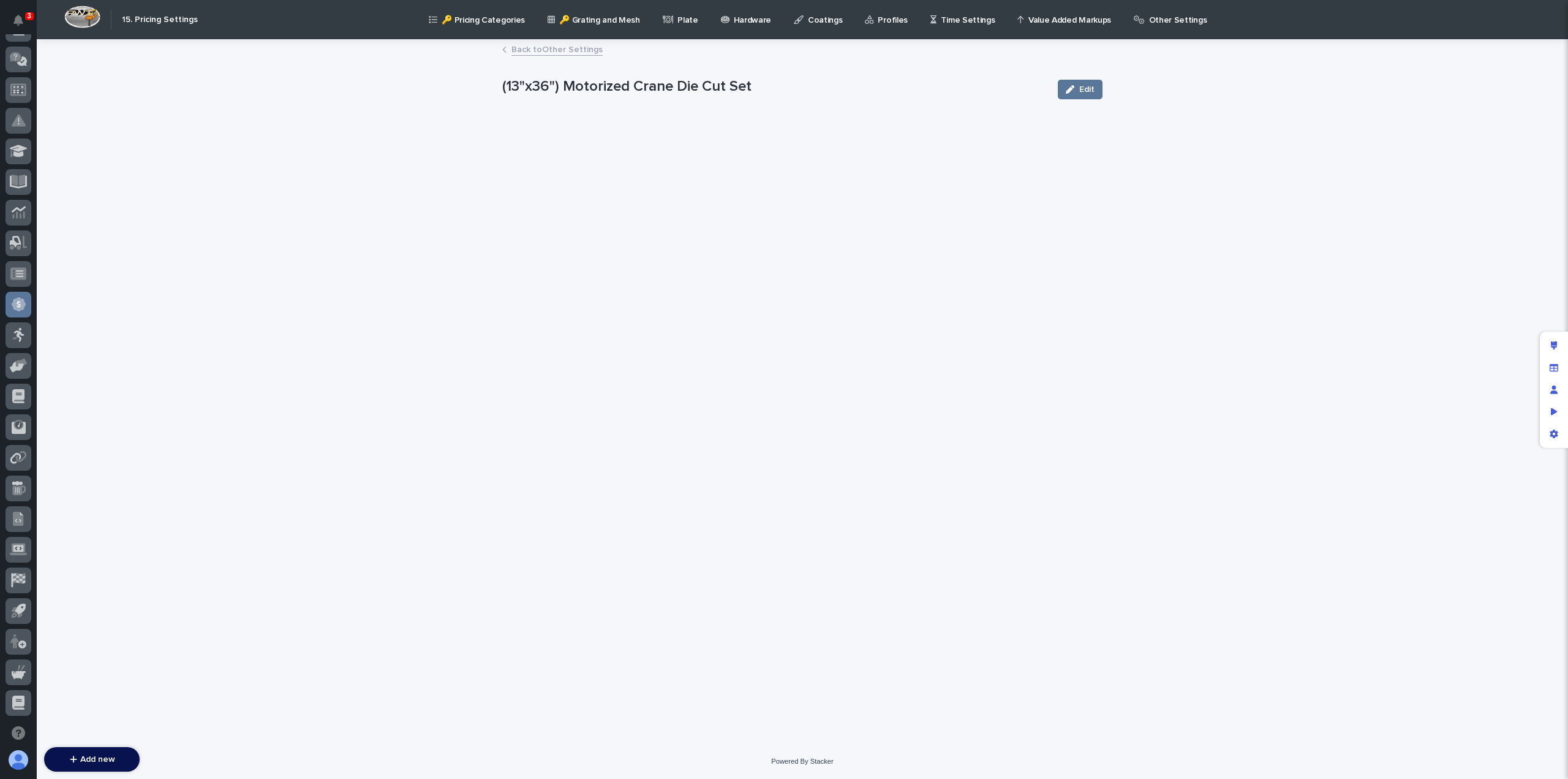
click at [544, 51] on link "Back to Other Settings" at bounding box center [557, 49] width 91 height 14
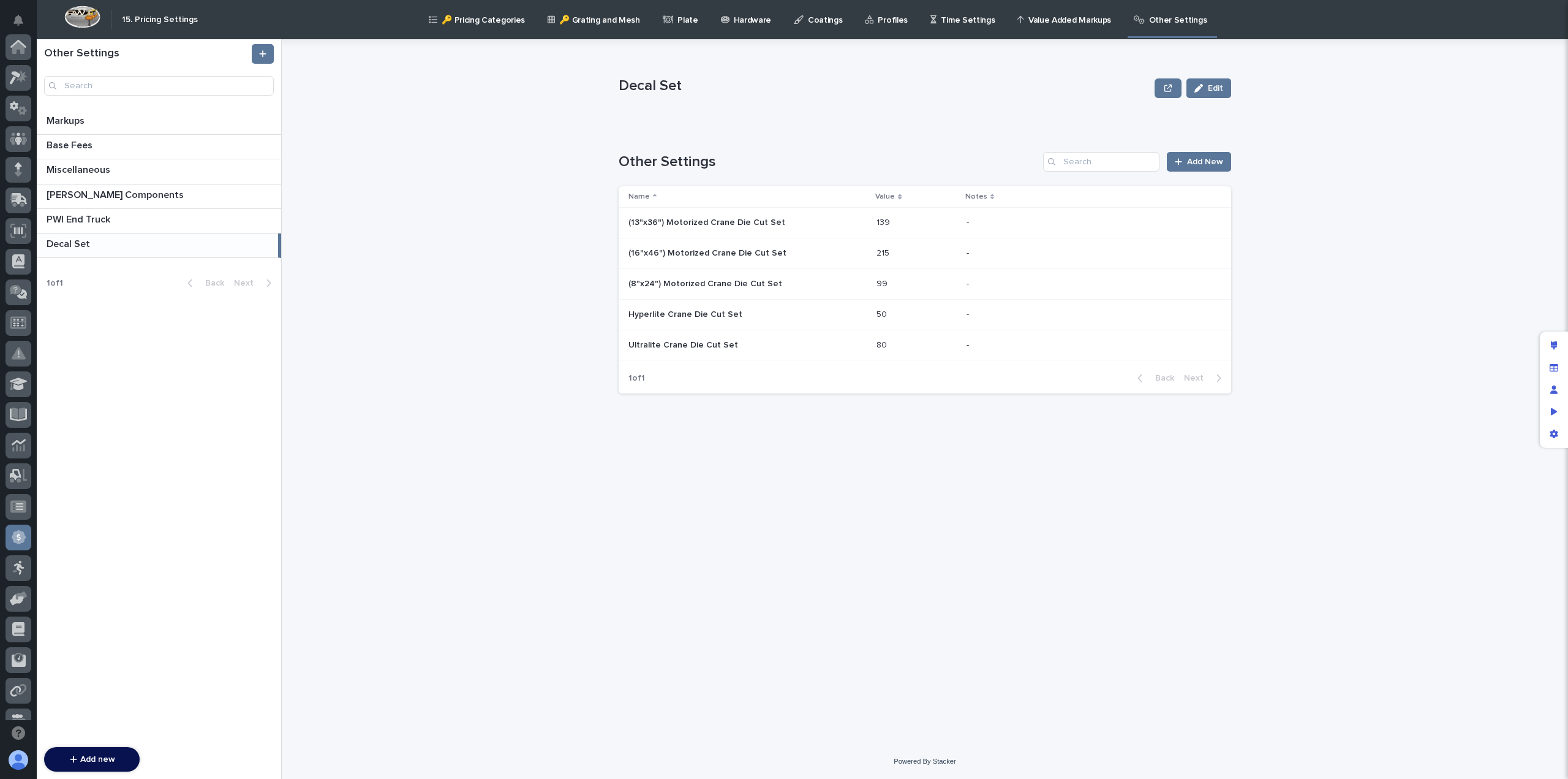
scroll to position [233, 0]
click at [814, 222] on p at bounding box center [747, 223] width 238 height 11
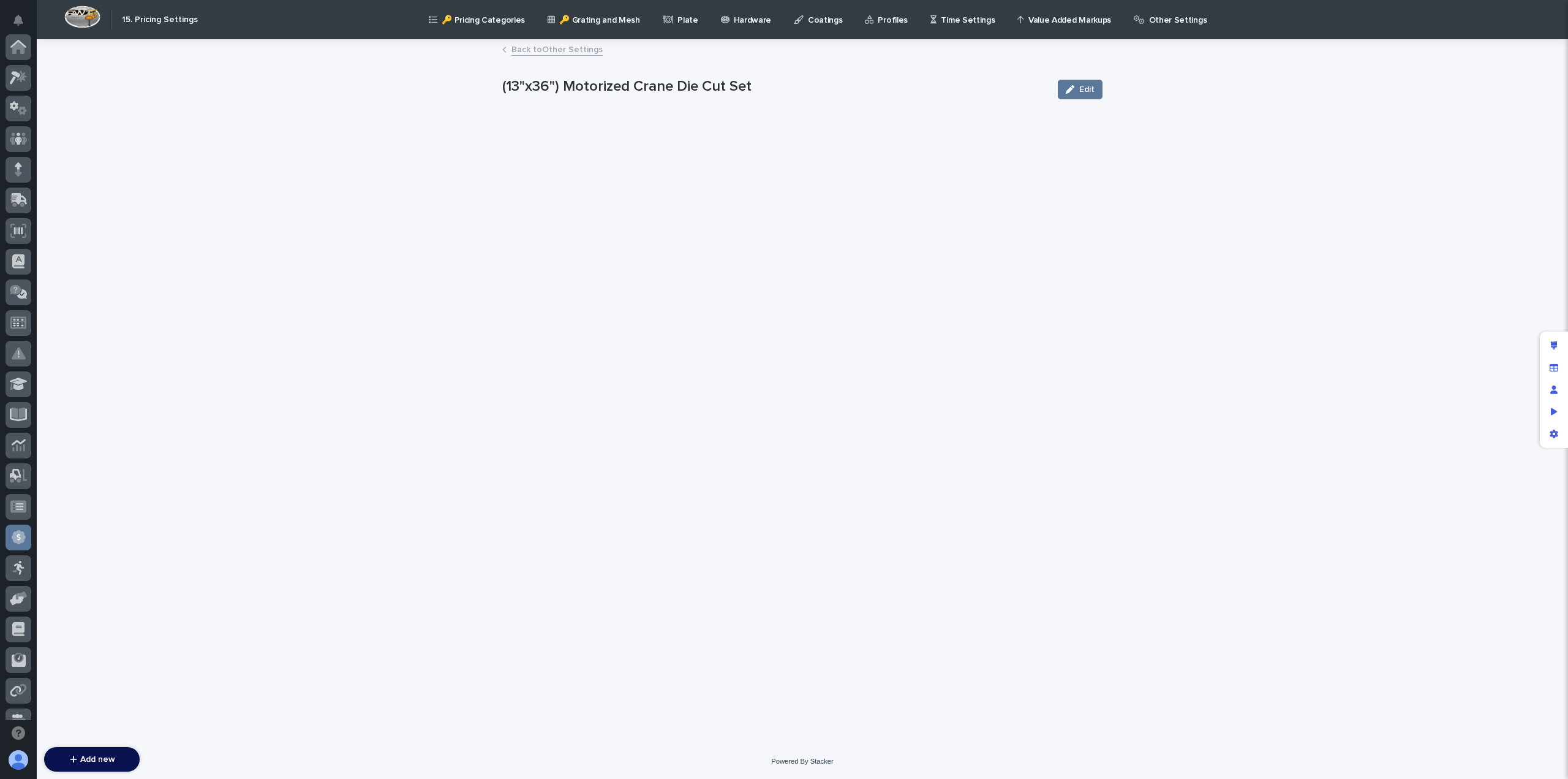
scroll to position [233, 0]
click at [558, 47] on link "Back to Other Settings" at bounding box center [557, 49] width 91 height 14
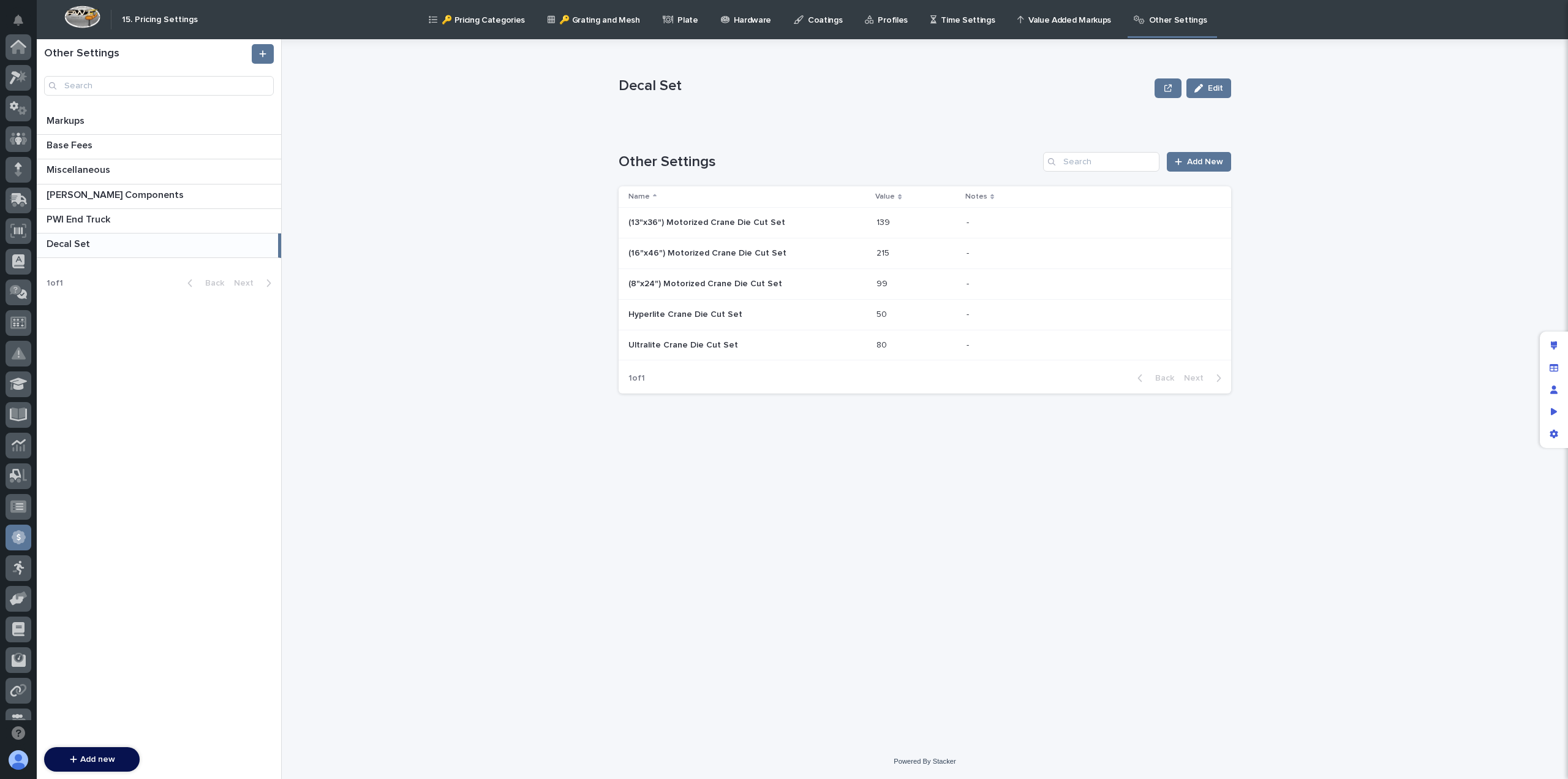
scroll to position [233, 0]
click at [681, 218] on p "(13"x36") Motorized Crane Die Cut Set" at bounding box center [708, 221] width 159 height 13
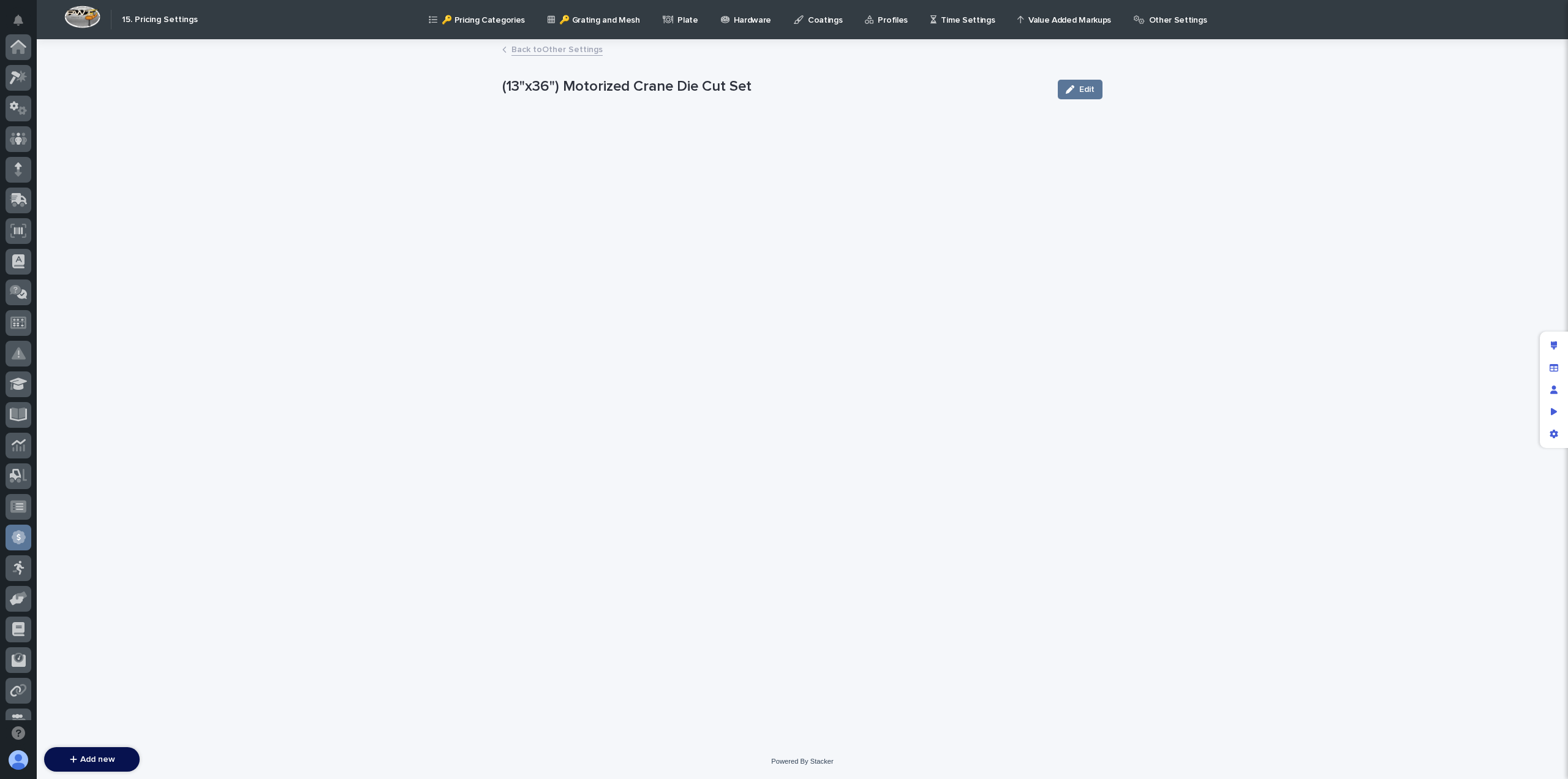
scroll to position [233, 0]
click at [577, 49] on link "Back to Other Settings" at bounding box center [557, 49] width 91 height 14
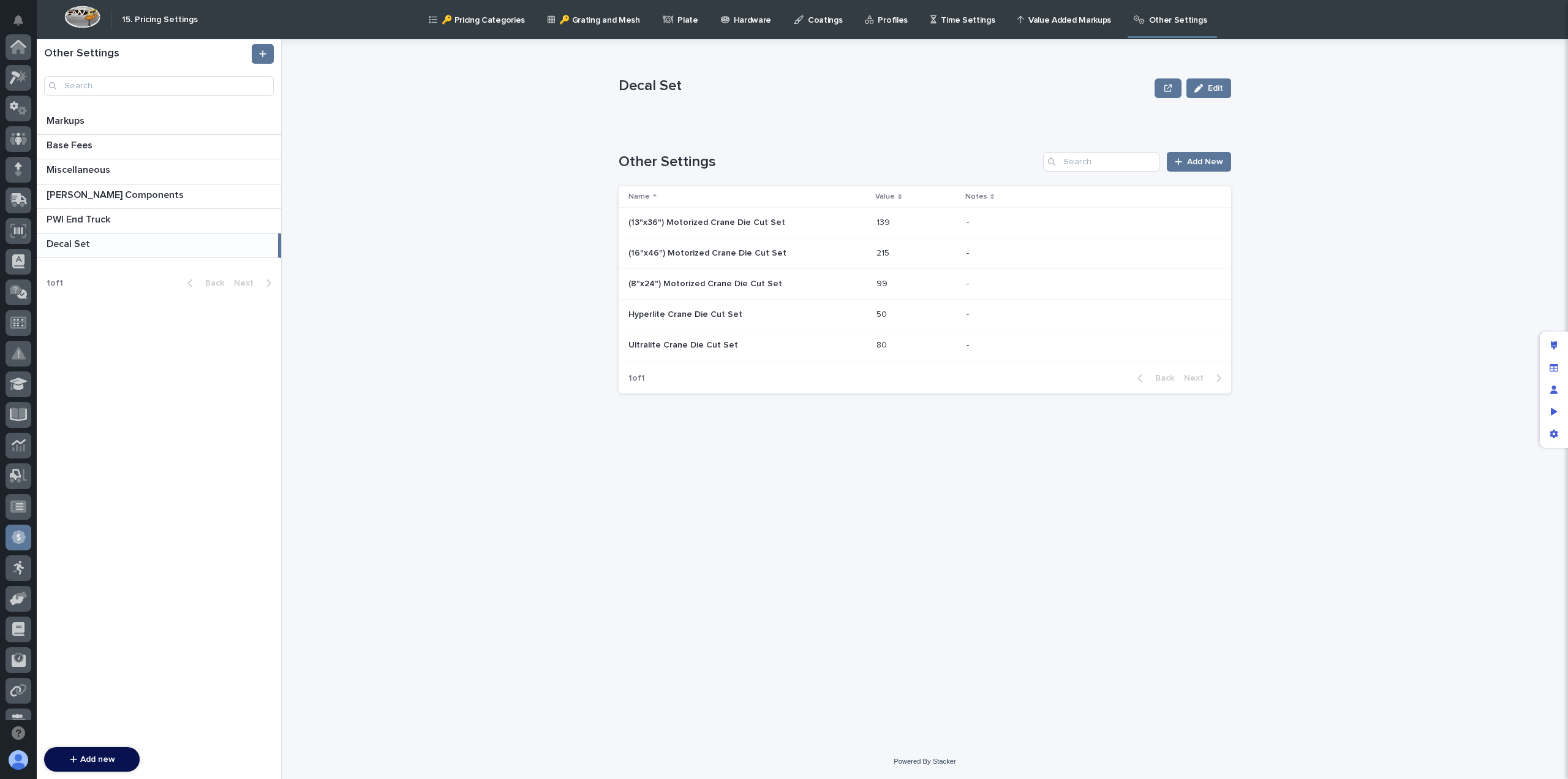
scroll to position [233, 0]
click at [712, 250] on p "(16"x46") Motorized Crane Die Cut Set" at bounding box center [708, 252] width 160 height 13
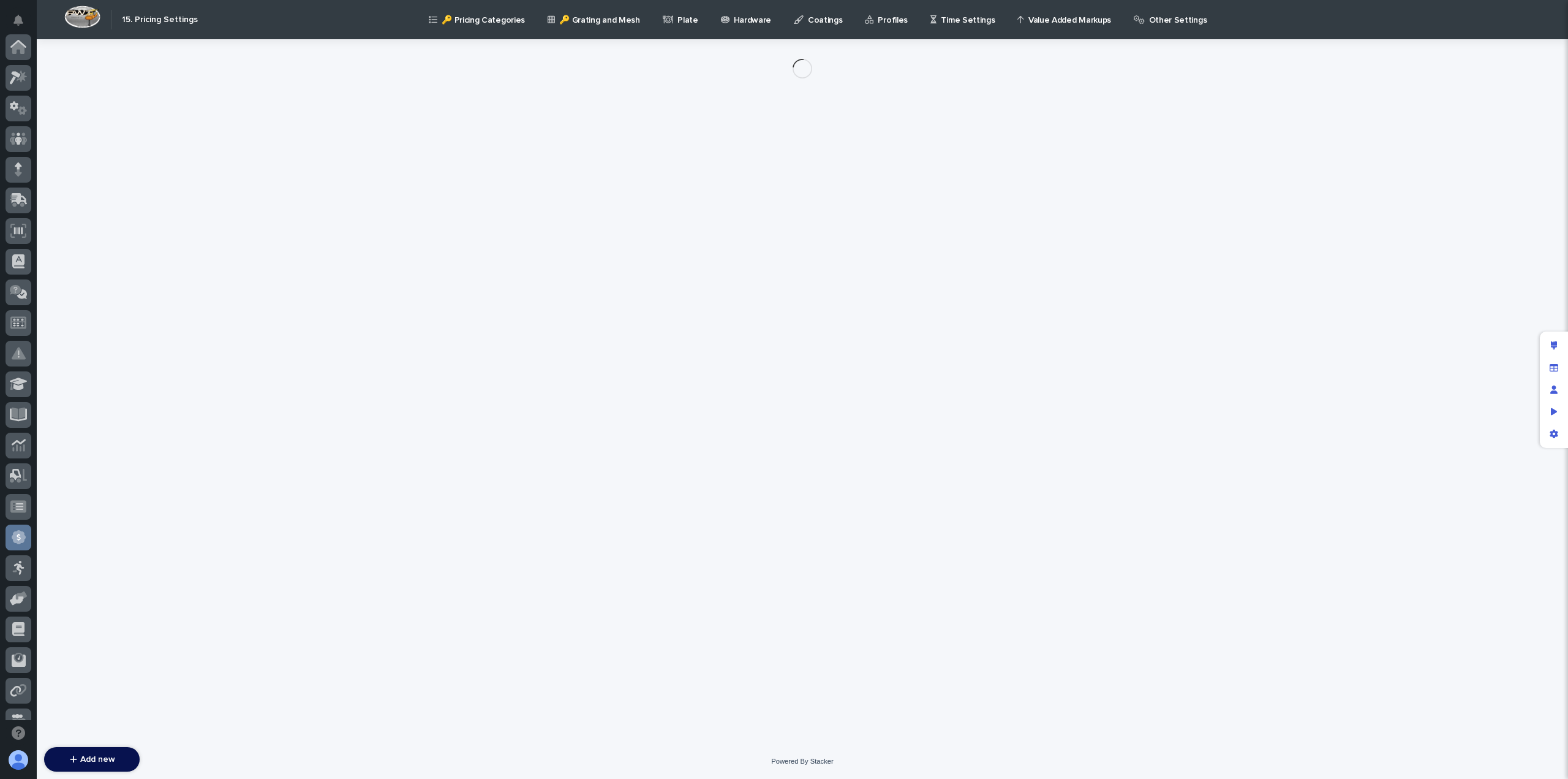
scroll to position [233, 0]
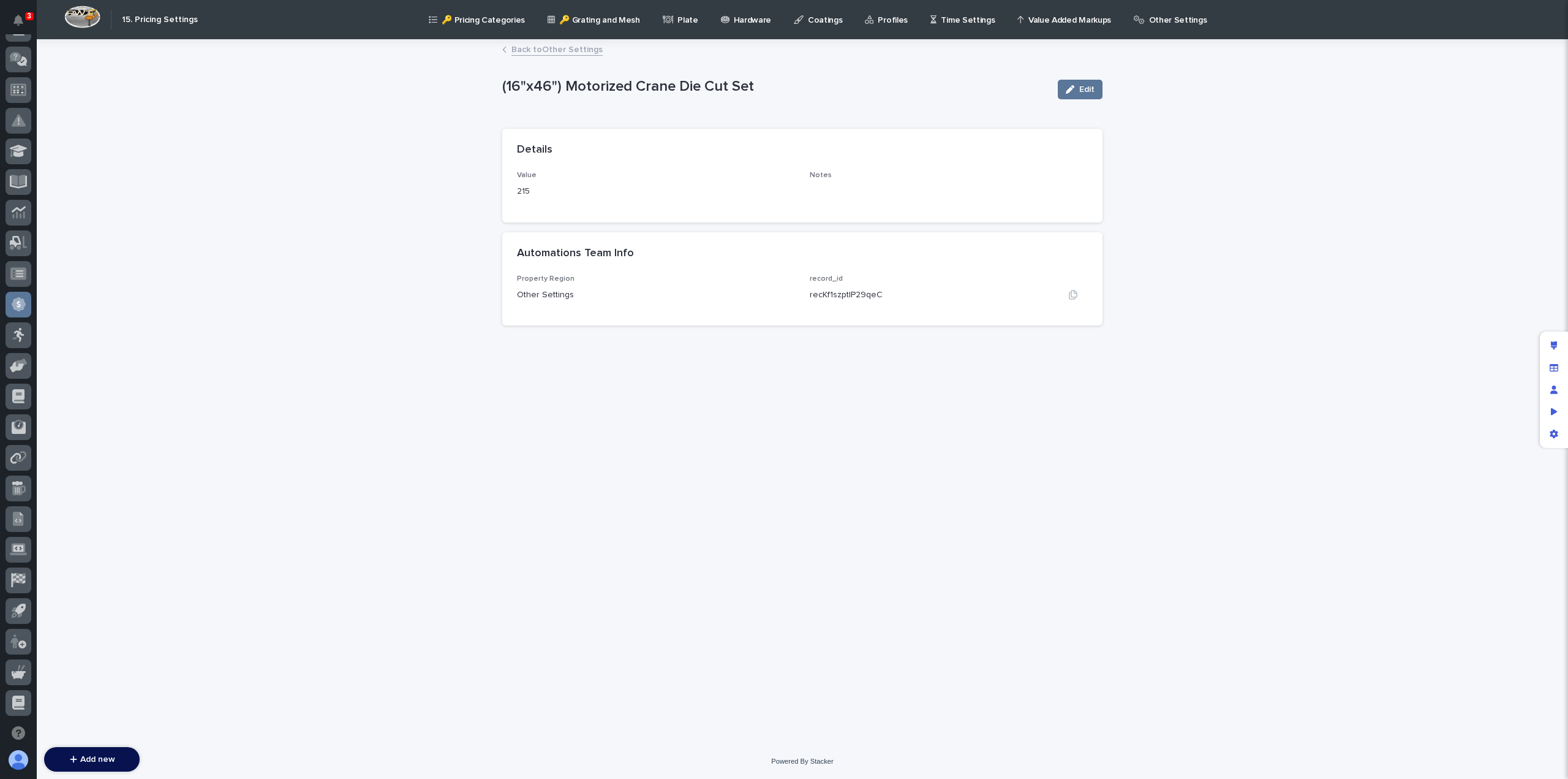
click at [841, 294] on p "recKf1szptIP29qeC" at bounding box center [847, 295] width 73 height 13
copy p "recKf1szptIP29qeC"
click at [549, 49] on link "Back to Other Settings" at bounding box center [557, 49] width 91 height 14
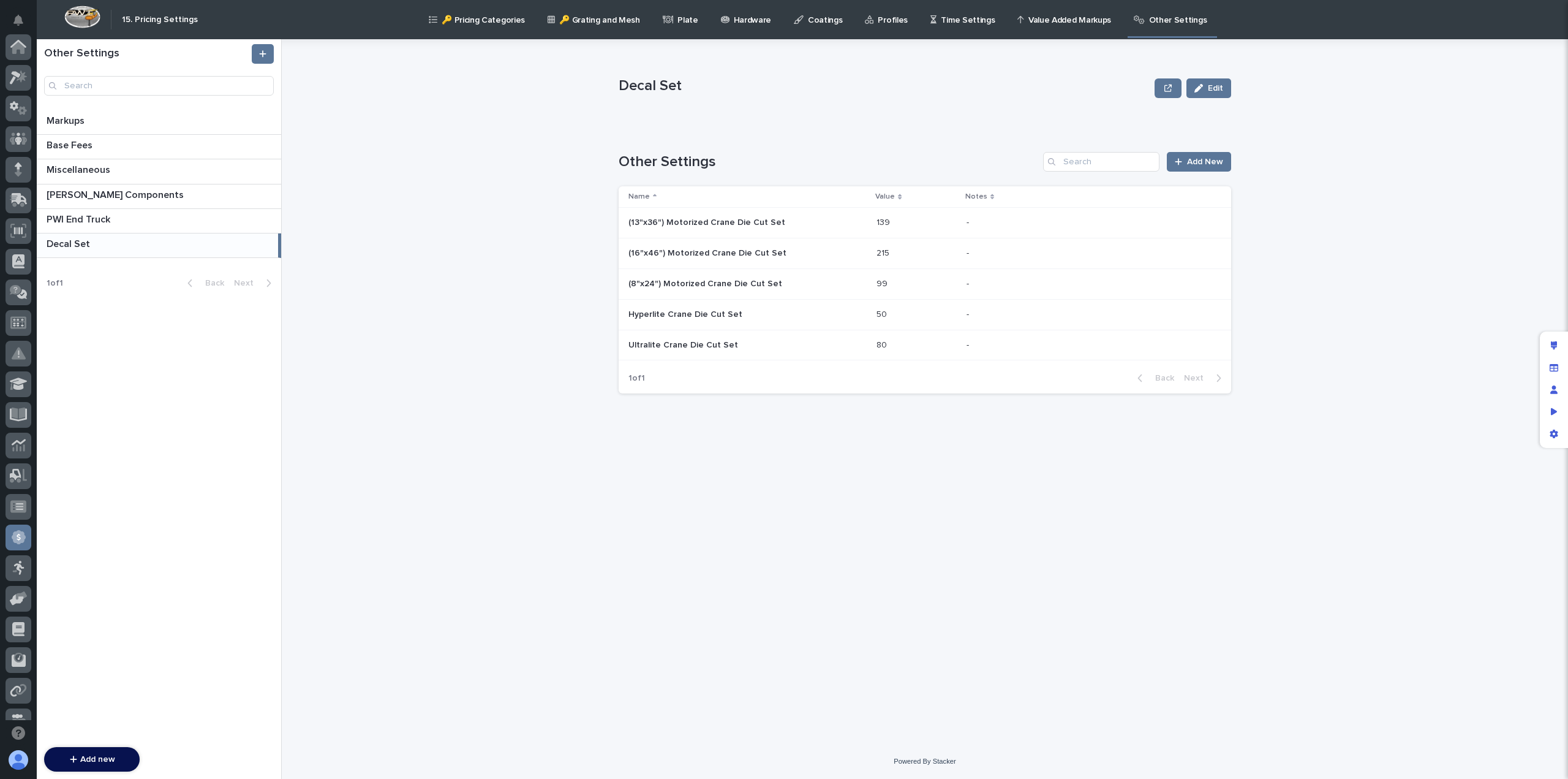
scroll to position [233, 0]
click at [665, 226] on p "(13"x36") Motorized Crane Die Cut Set" at bounding box center [708, 221] width 159 height 13
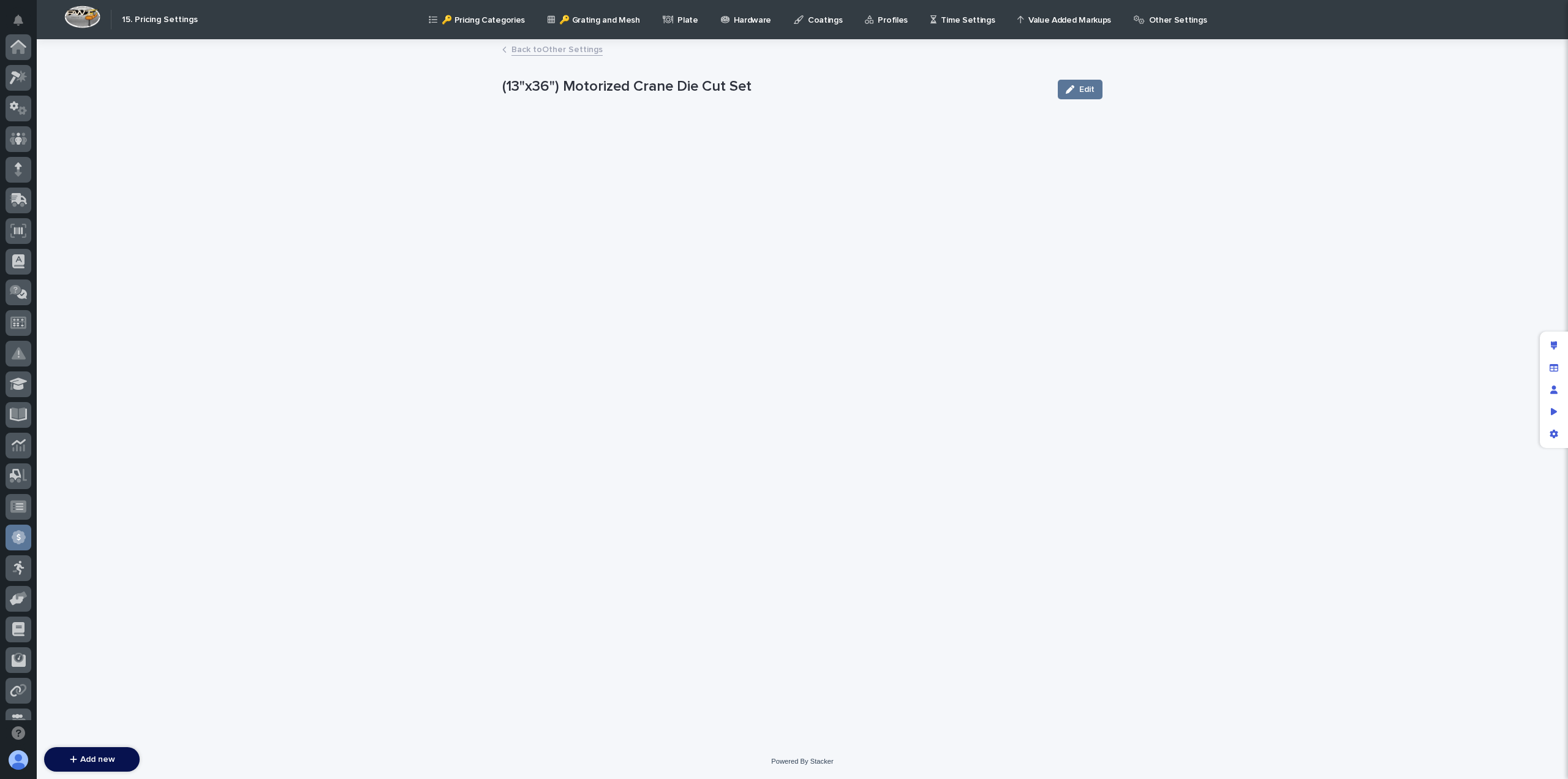
scroll to position [233, 0]
click at [560, 48] on link "Back to Other Settings" at bounding box center [557, 49] width 91 height 14
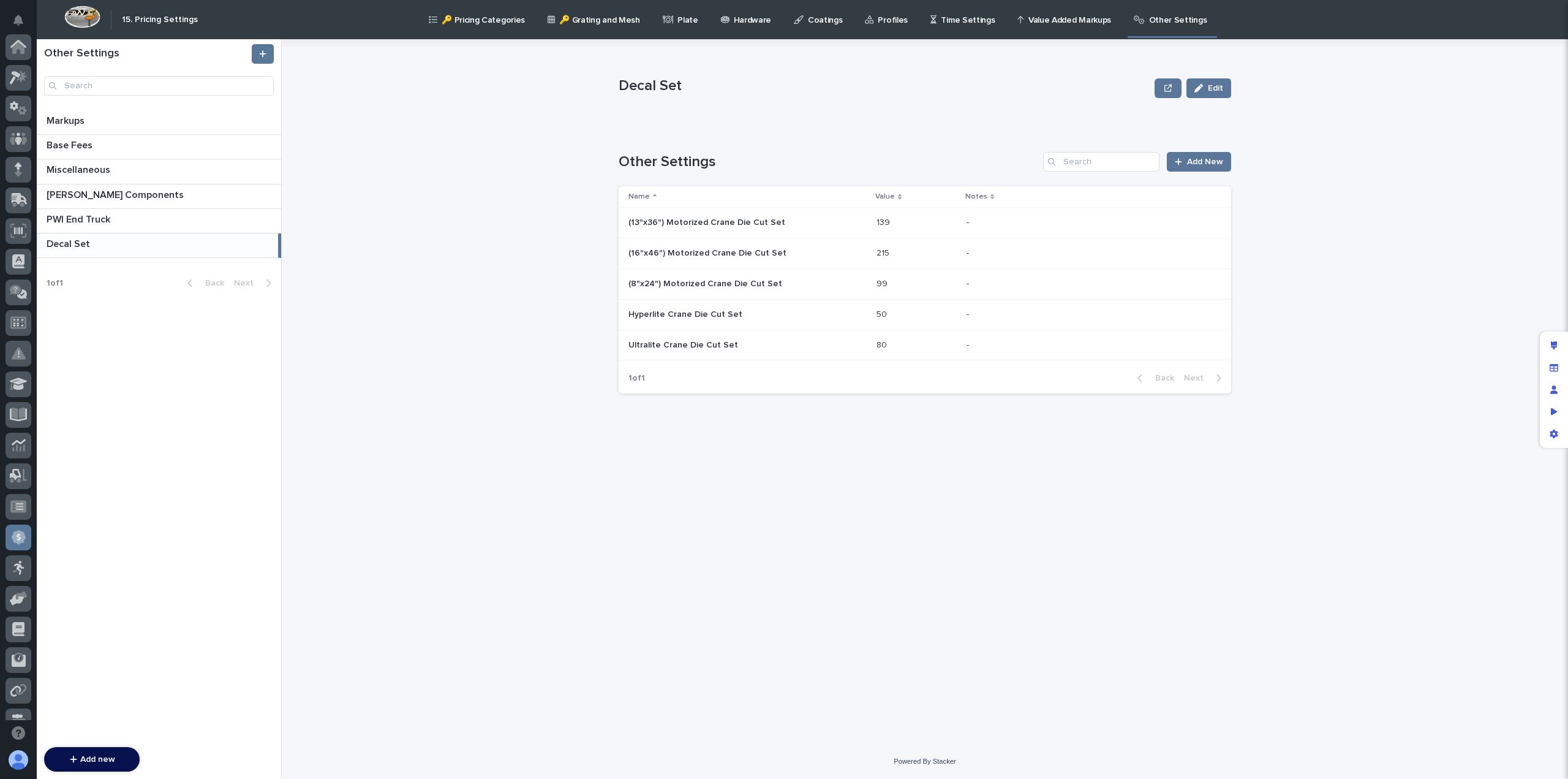
scroll to position [233, 0]
click at [660, 280] on p "(8"x24") Motorized Crane Die Cut Set" at bounding box center [706, 283] width 156 height 13
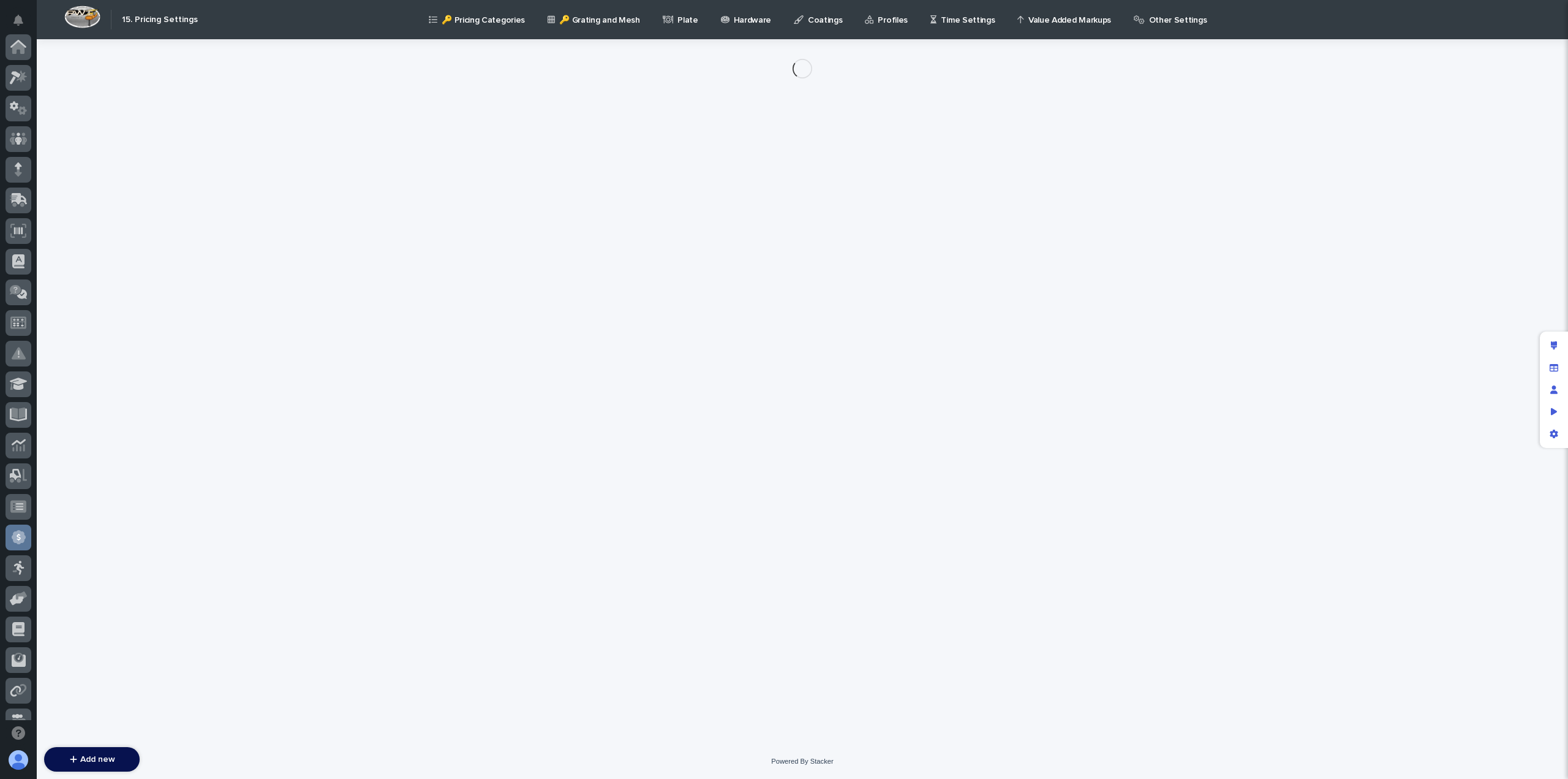
scroll to position [233, 0]
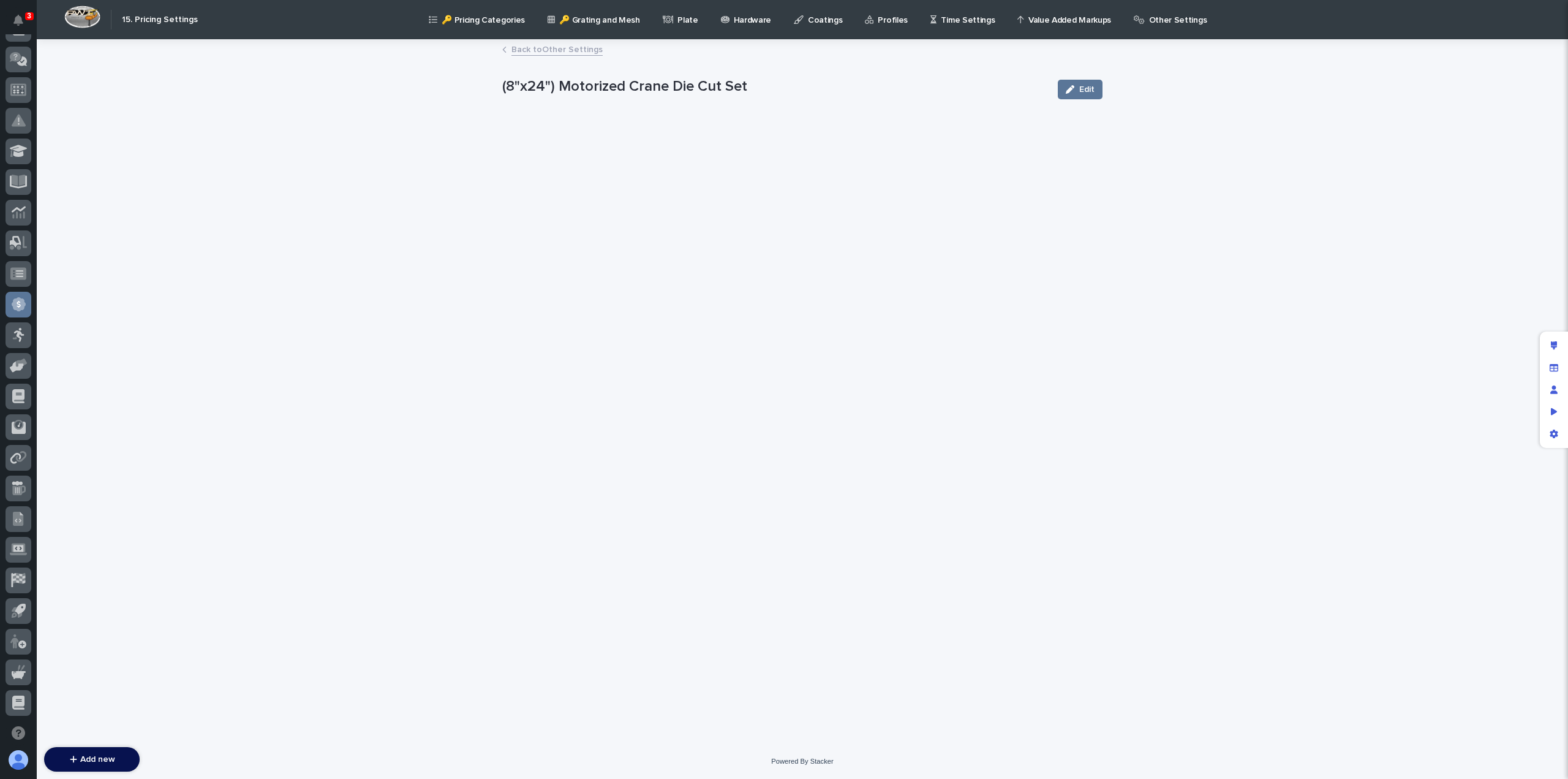
drag, startPoint x: 776, startPoint y: 266, endPoint x: 787, endPoint y: 237, distance: 31.0
click at [776, 264] on div "Loading... Saving… Loading... Saving… (8"x24") Motorized Crane Die Cut Set Edit…" at bounding box center [802, 377] width 612 height 673
click at [537, 46] on link "Back to Other Settings" at bounding box center [557, 49] width 91 height 14
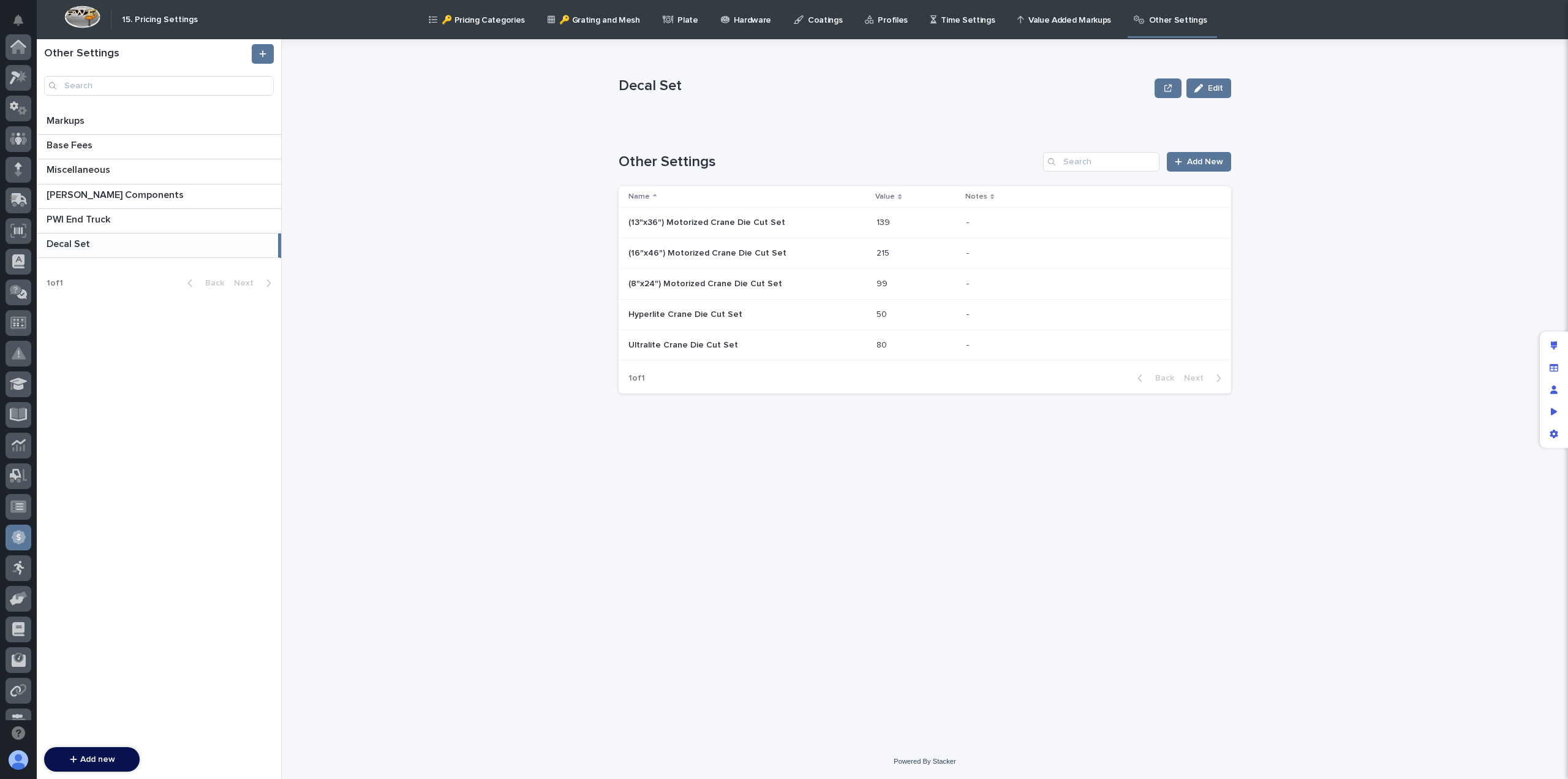
scroll to position [233, 0]
click at [690, 224] on p "(13"x36") Motorized Crane Die Cut Set" at bounding box center [708, 221] width 159 height 13
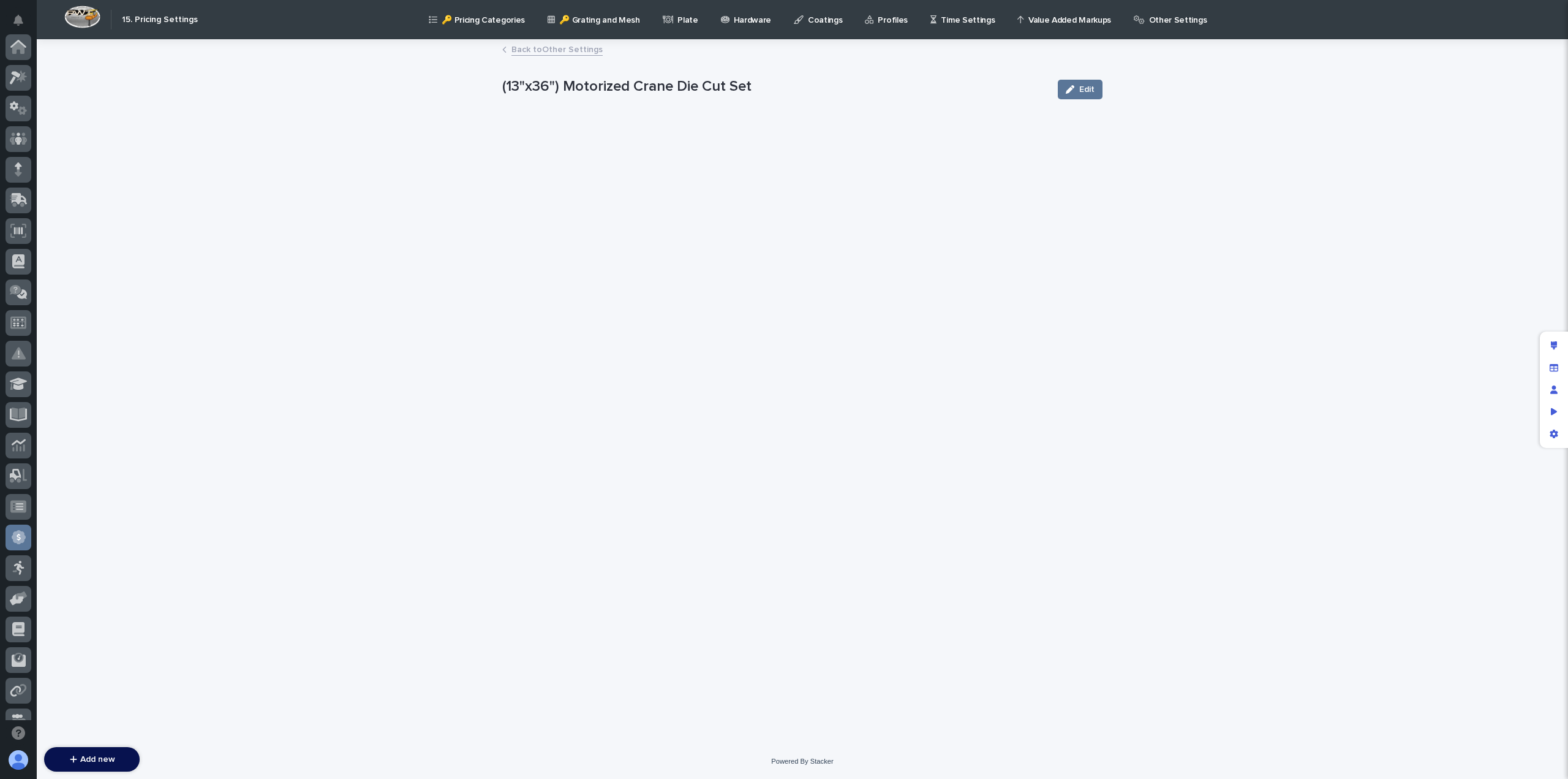
scroll to position [233, 0]
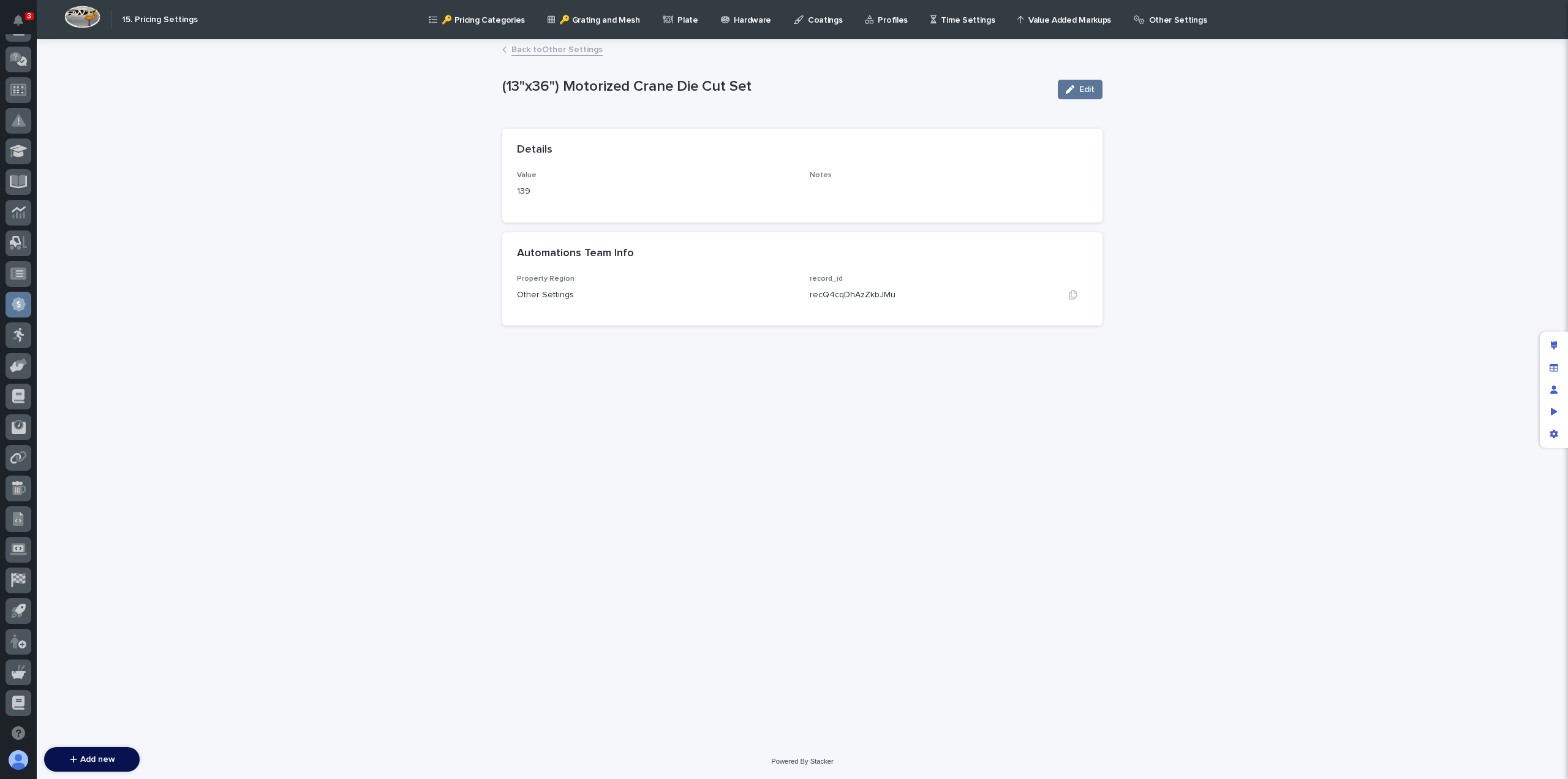
click at [837, 289] on p "recQ4cqDhAzZkbJMu" at bounding box center [853, 295] width 86 height 13
drag, startPoint x: 837, startPoint y: 289, endPoint x: 836, endPoint y: 297, distance: 8.1
click at [837, 289] on p "recQ4cqDhAzZkbJMu" at bounding box center [853, 295] width 86 height 13
copy p "recQ4cqDhAzZkbJMu"
click at [560, 49] on link "Back to Other Settings" at bounding box center [557, 49] width 91 height 14
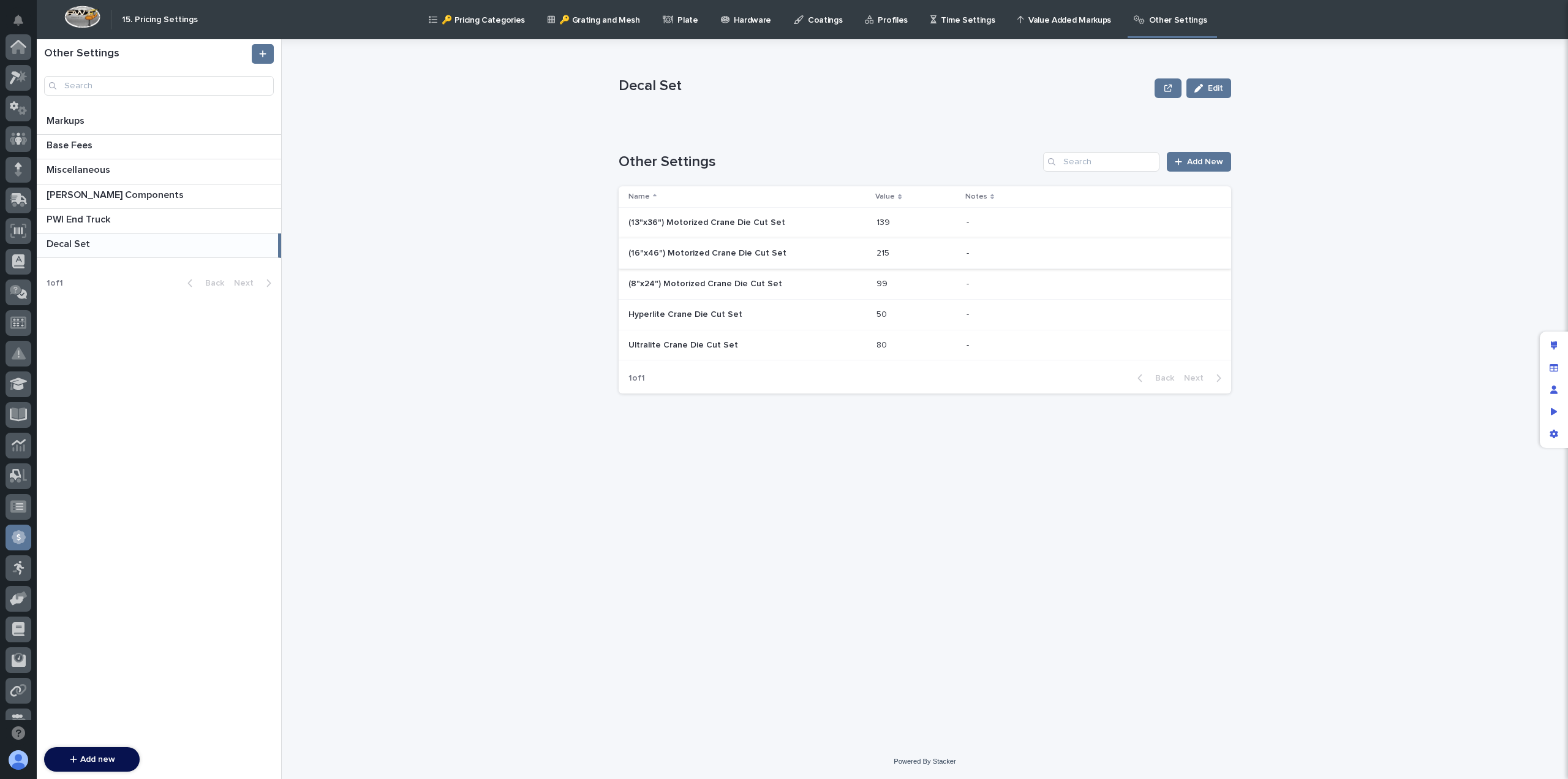
scroll to position [233, 0]
click at [672, 280] on p "(8"x24") Motorized Crane Die Cut Set" at bounding box center [706, 283] width 156 height 13
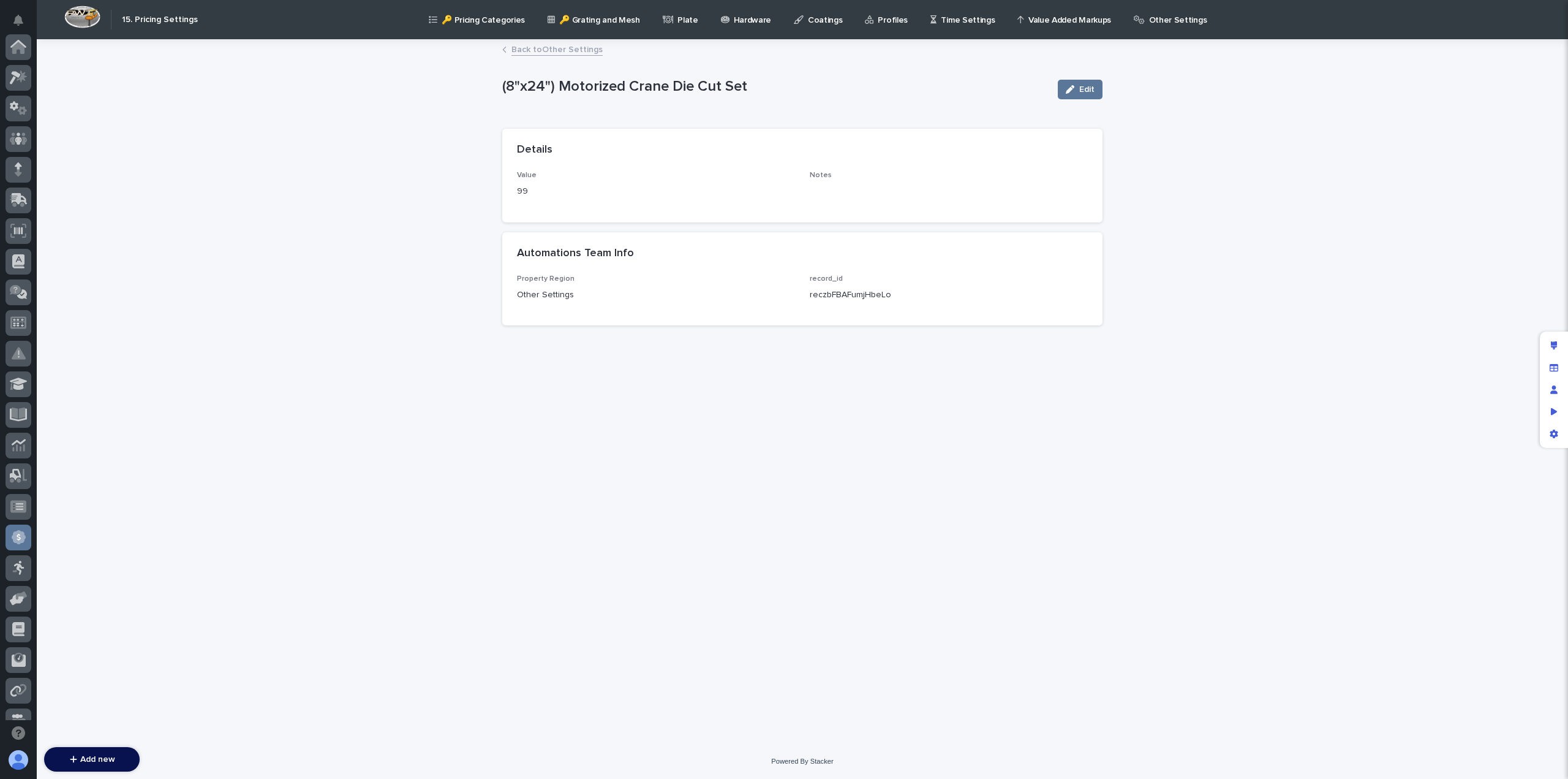
scroll to position [233, 0]
click at [833, 292] on p "reczbFBAFumjHbeLo" at bounding box center [850, 295] width 81 height 13
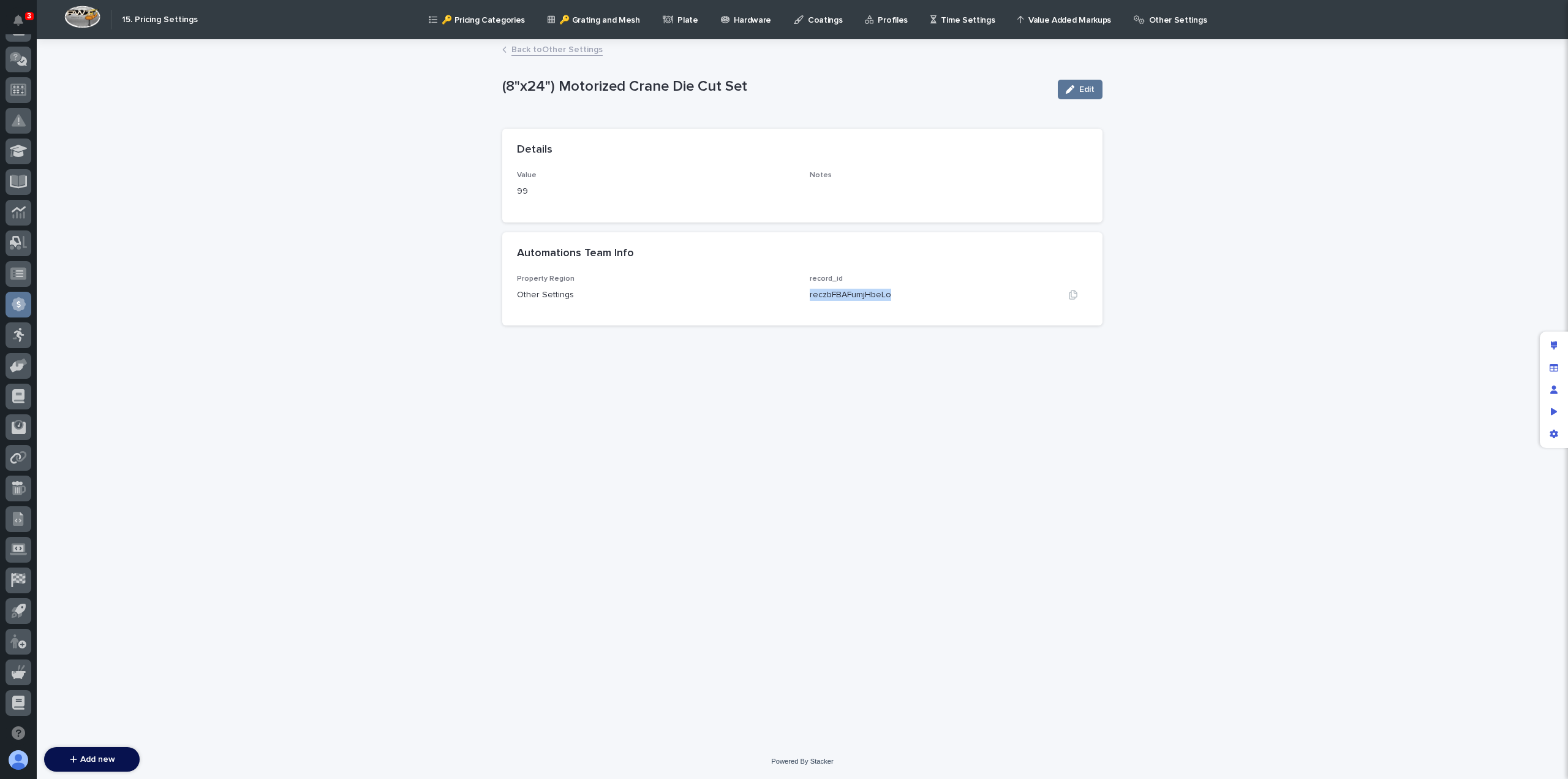
click at [833, 292] on p "reczbFBAFumjHbeLo" at bounding box center [850, 295] width 81 height 13
copy p "reczbFBAFumjHbeLo"
click at [574, 47] on link "Back to Other Settings" at bounding box center [557, 49] width 91 height 14
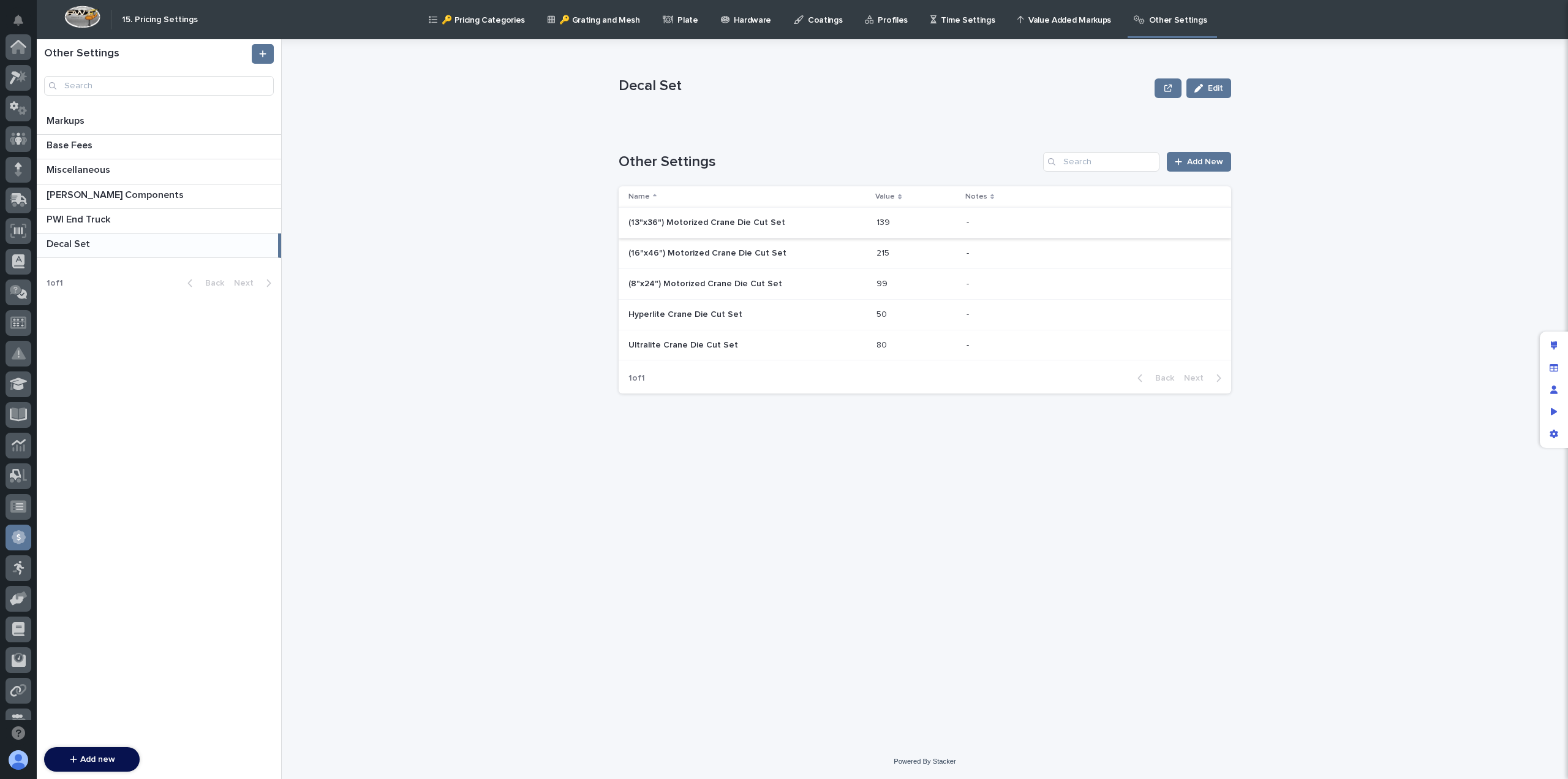
scroll to position [233, 0]
click at [745, 313] on p at bounding box center [747, 315] width 238 height 11
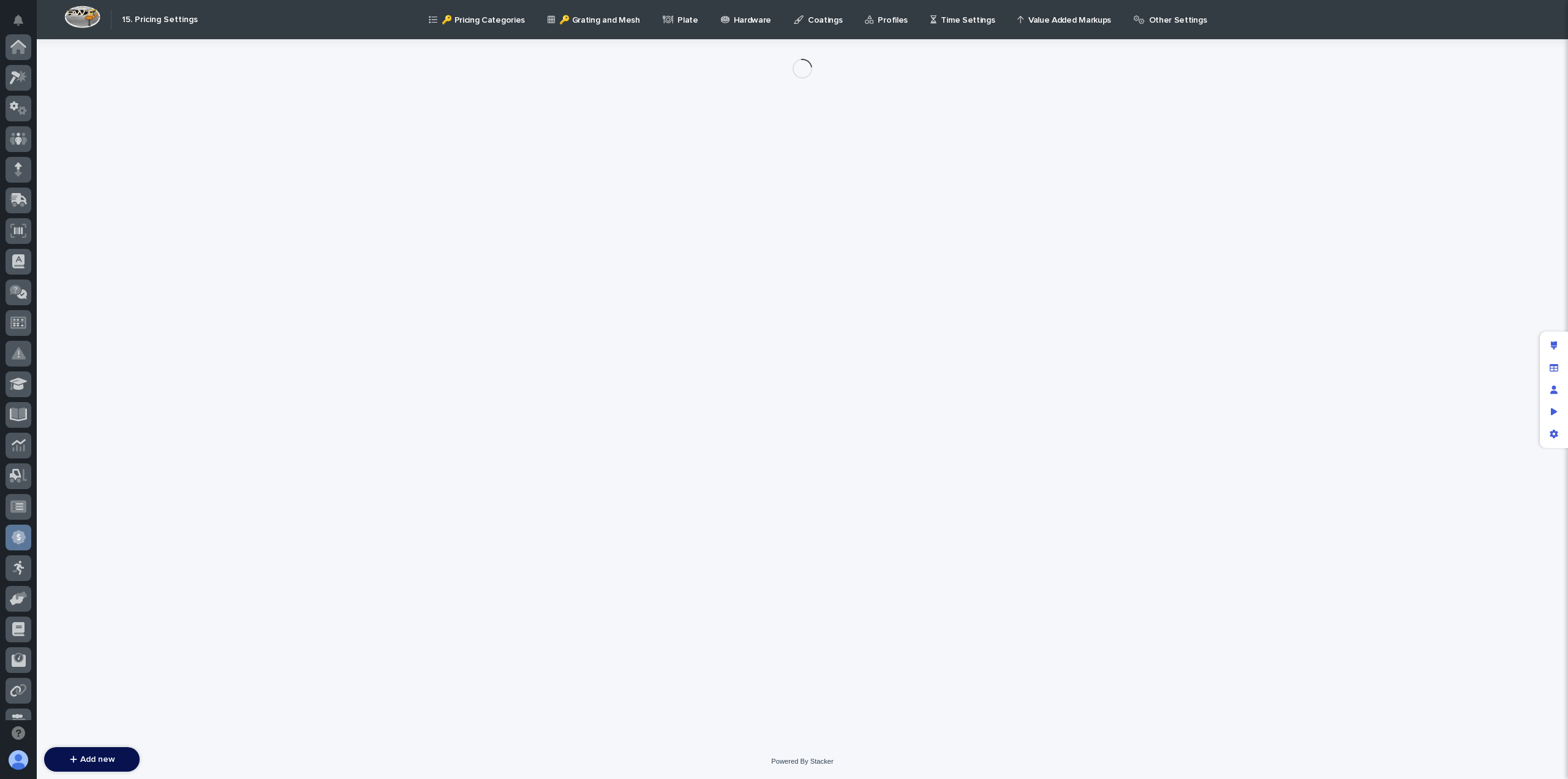
scroll to position [233, 0]
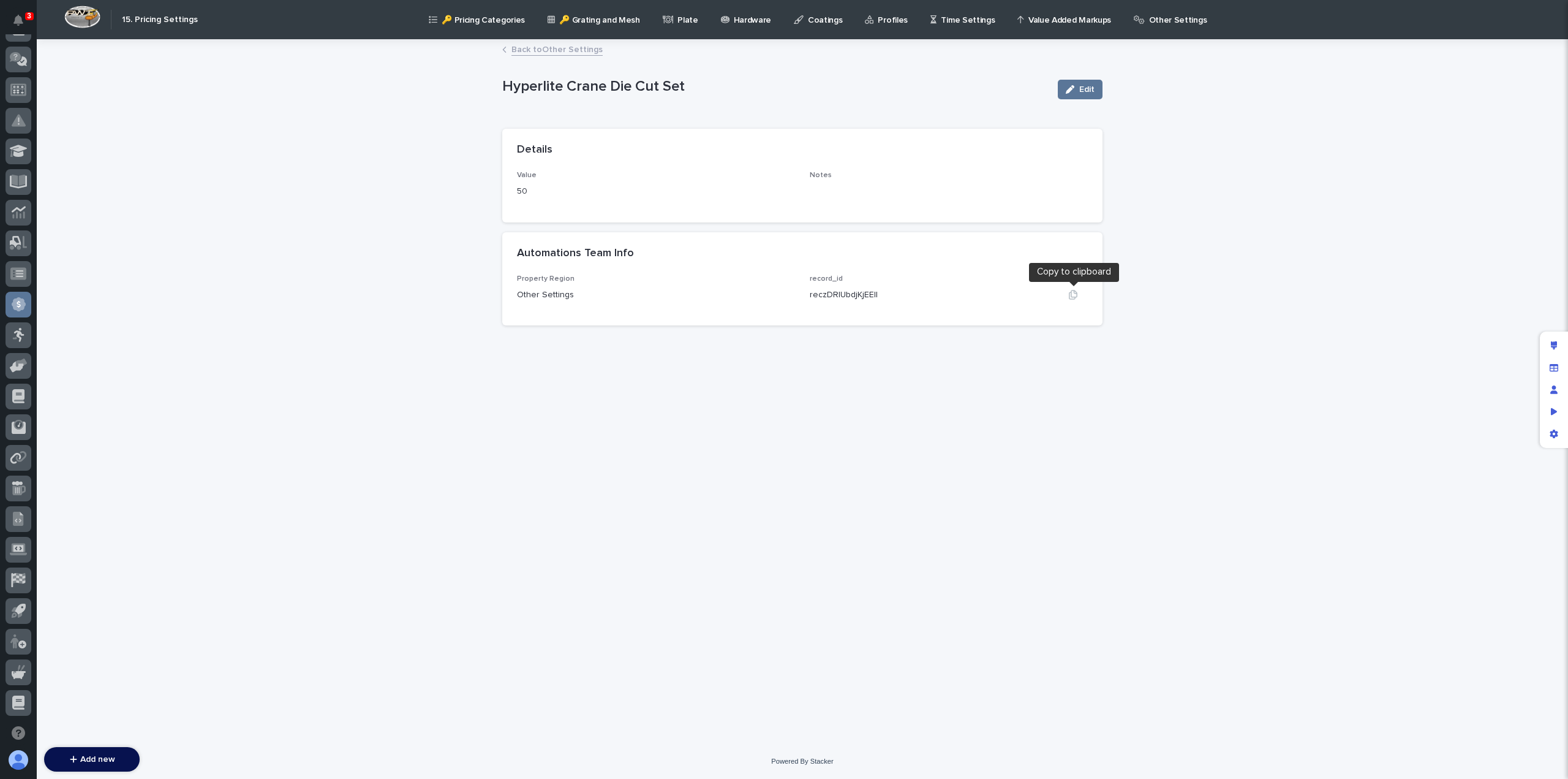
click at [1072, 295] on icon "button" at bounding box center [1073, 294] width 10 height 10
click at [546, 51] on link "Back to Other Settings" at bounding box center [557, 49] width 91 height 14
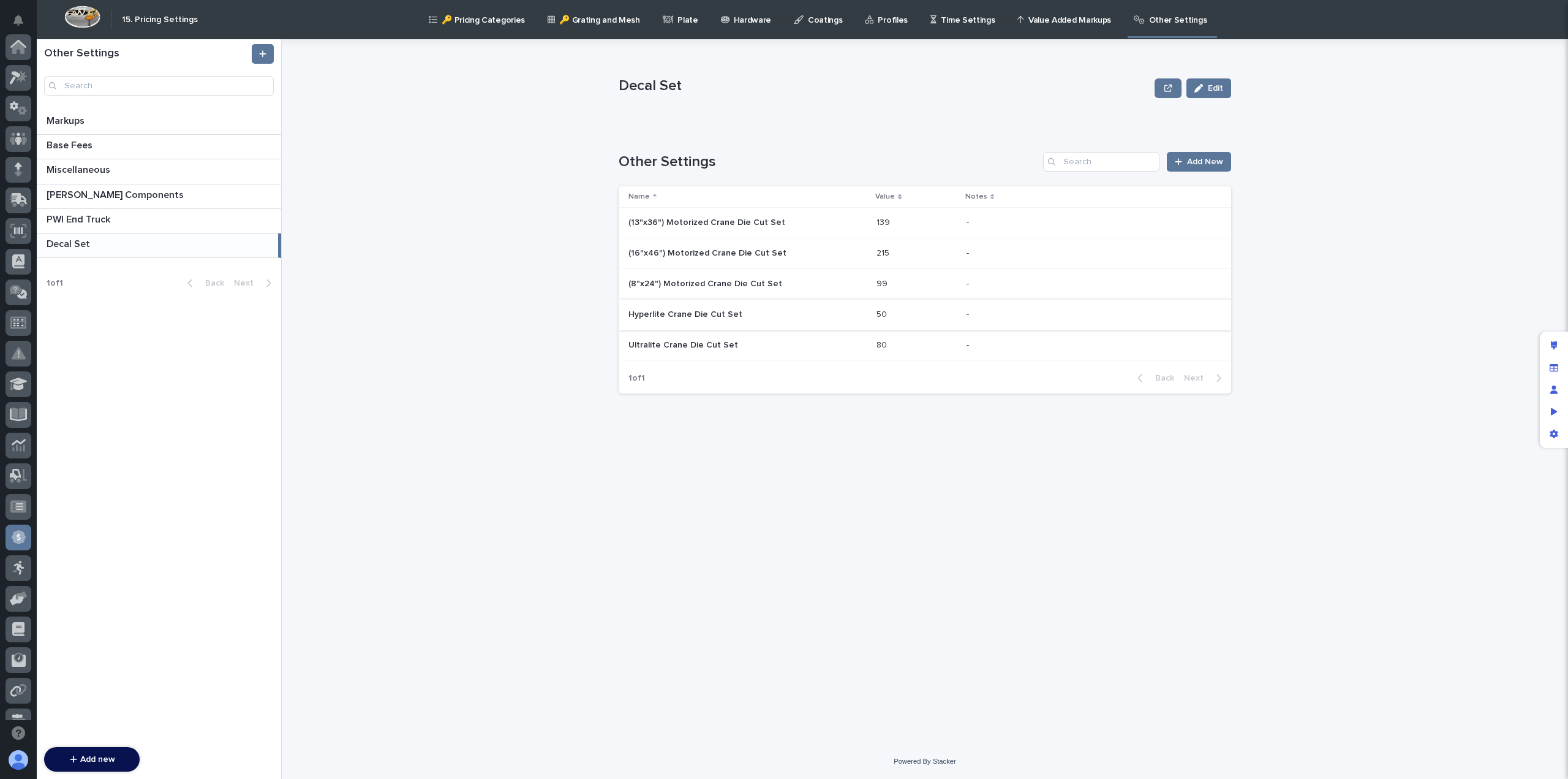
scroll to position [233, 0]
click at [693, 342] on p "Ultralite Crane Die Cut Set" at bounding box center [684, 343] width 112 height 13
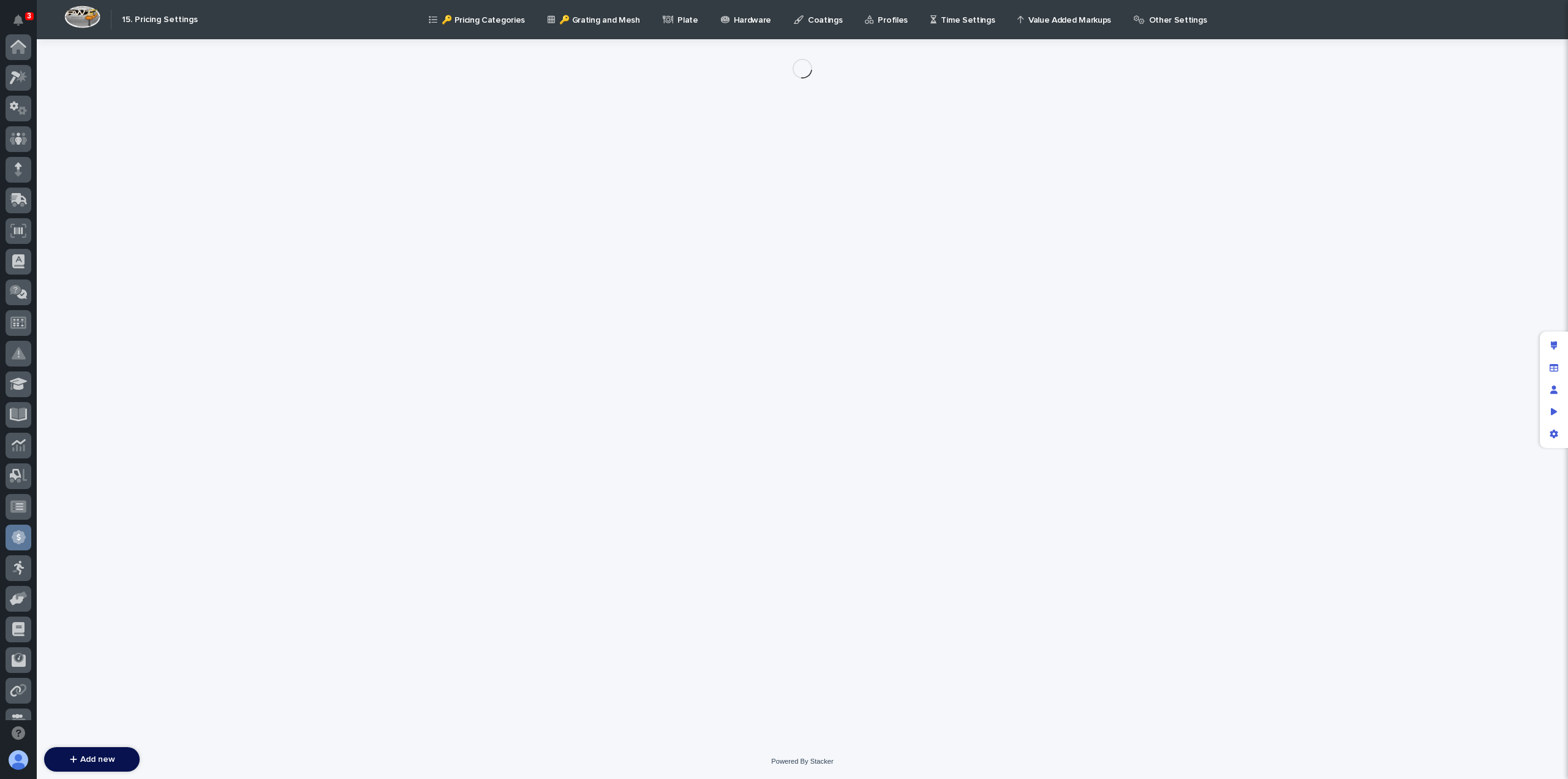
scroll to position [233, 0]
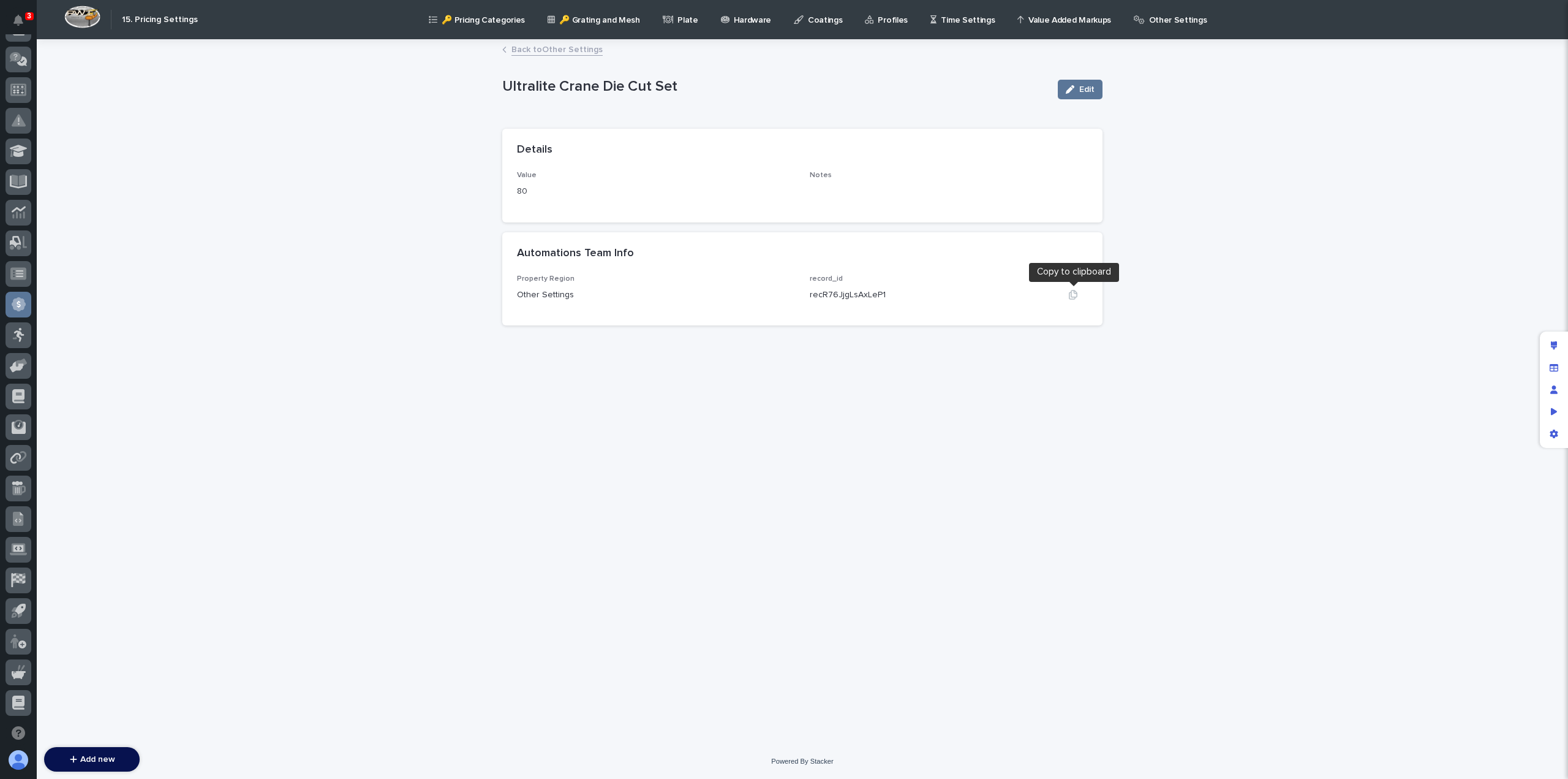
click at [1075, 296] on icon "button" at bounding box center [1073, 294] width 10 height 10
